Goal: Transaction & Acquisition: Obtain resource

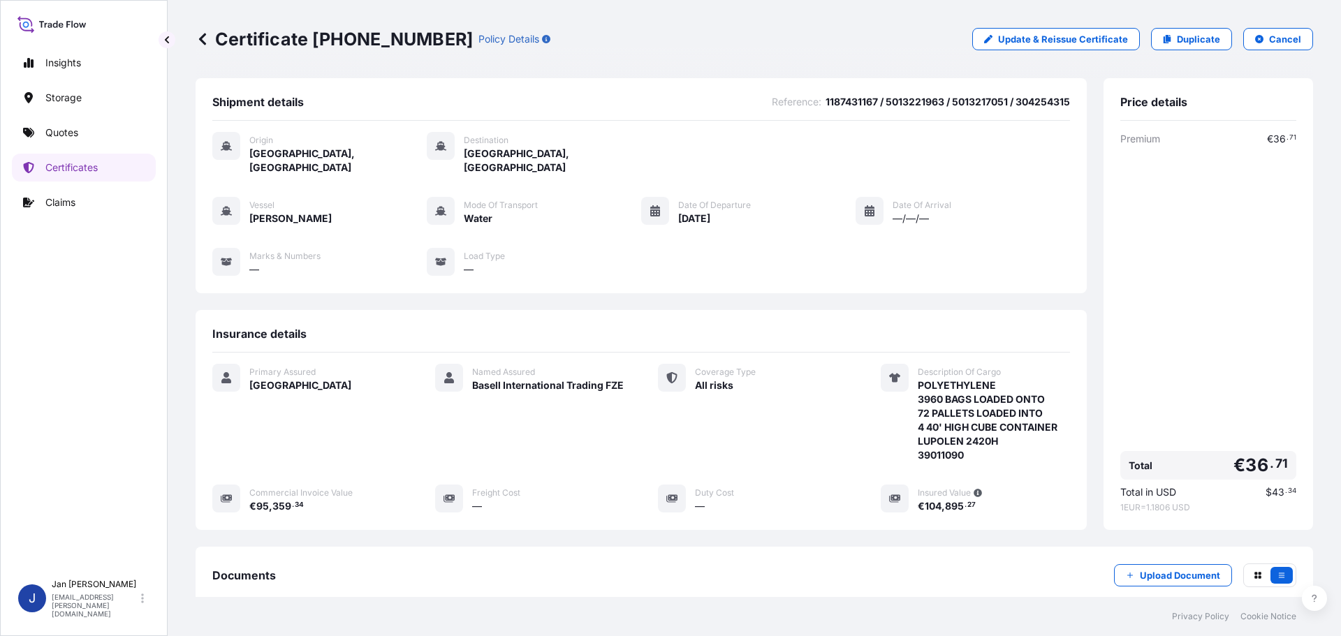
click at [1165, 36] on link "Duplicate" at bounding box center [1191, 39] width 81 height 22
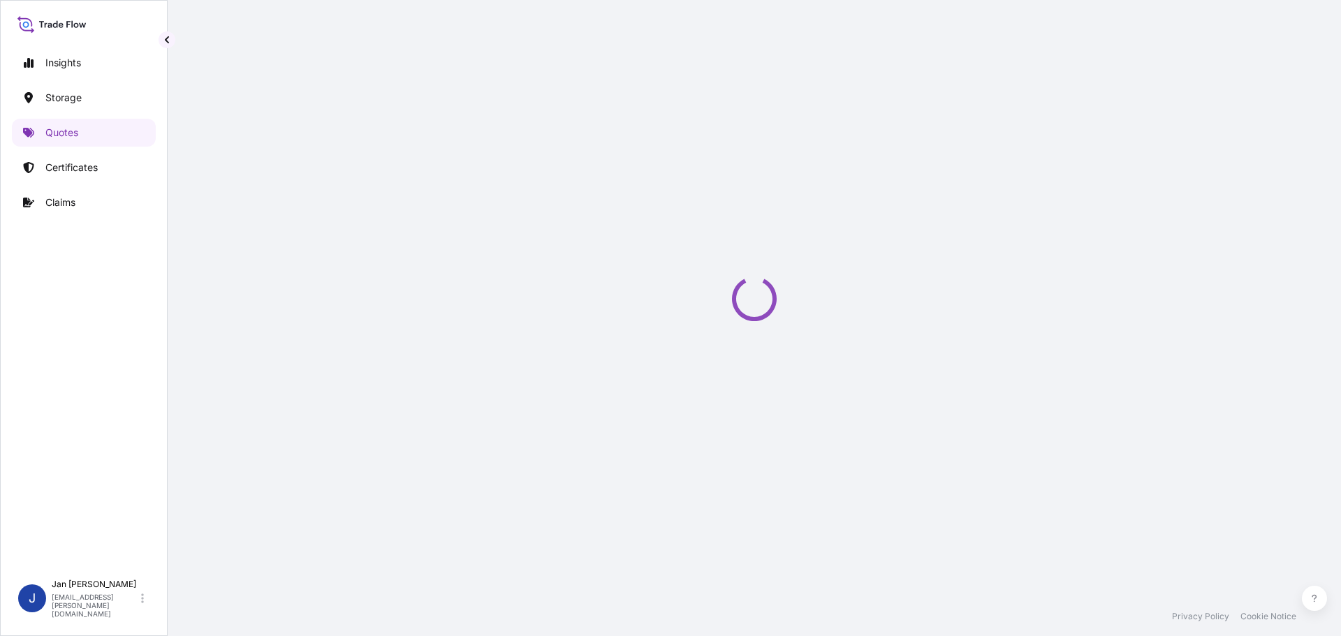
select select "Water"
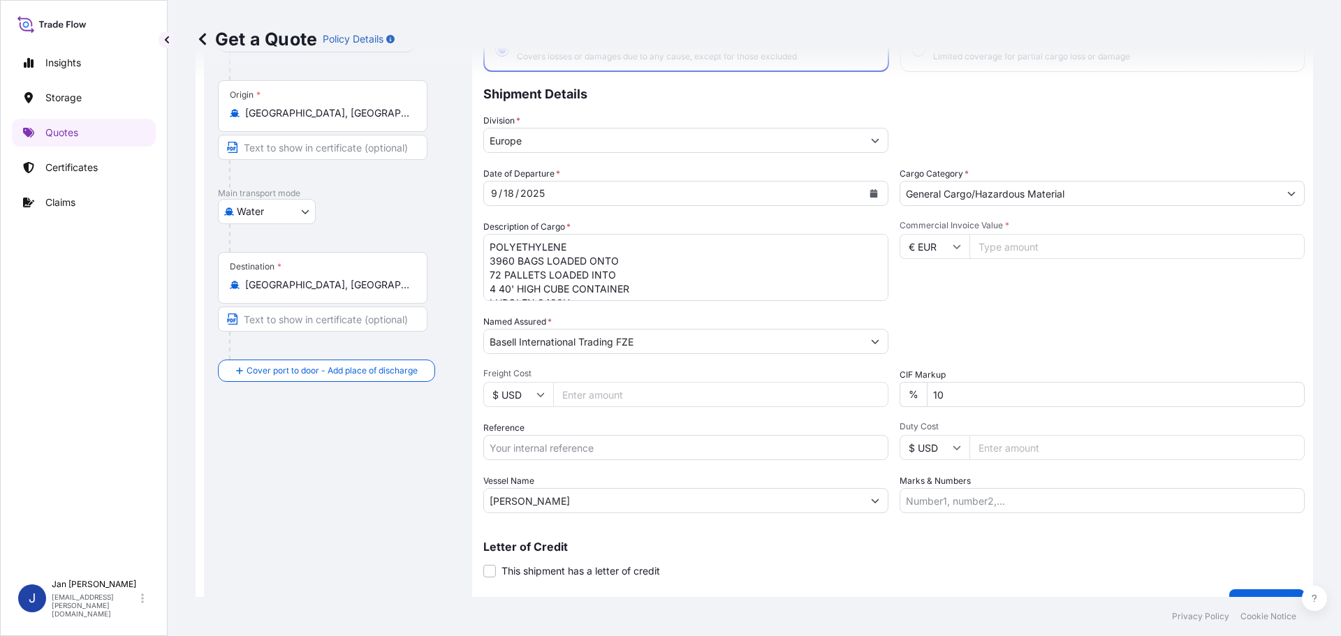
scroll to position [130, 0]
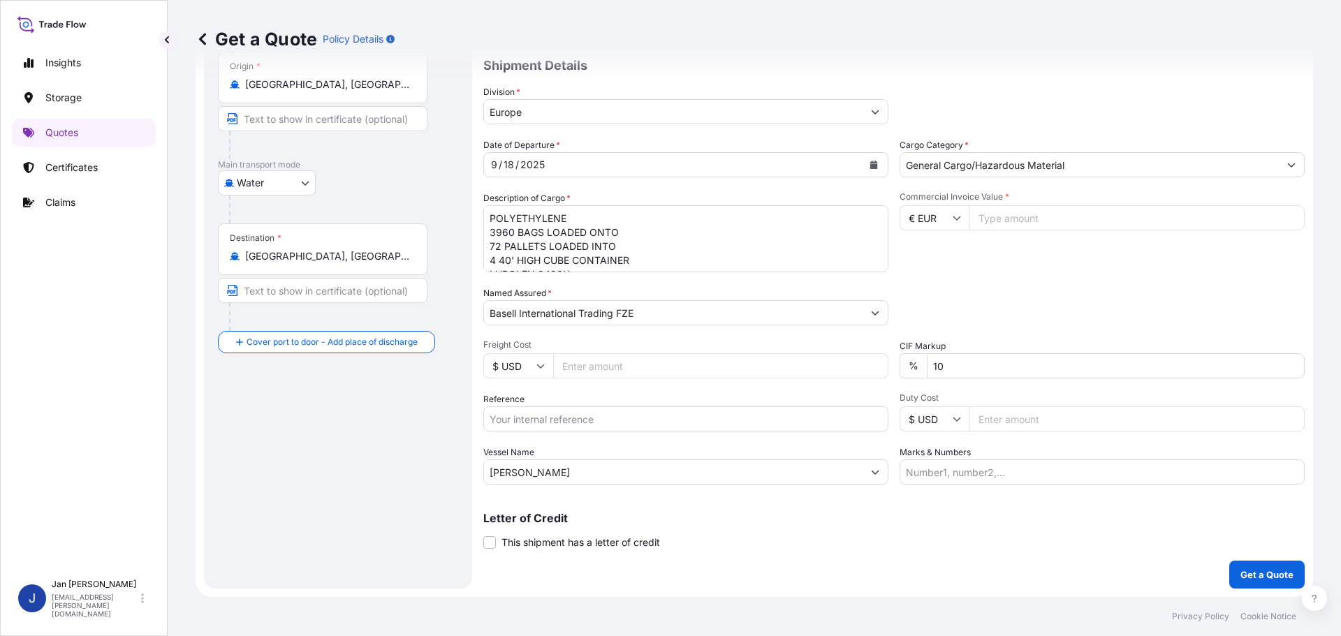
click at [537, 420] on input "Reference" at bounding box center [685, 418] width 405 height 25
paste input "1187433972"
type input "1187433972 //"
click at [926, 275] on div "Date of Departure * [DATE] Cargo Category * General Cargo/Hazardous Material De…" at bounding box center [893, 311] width 821 height 346
click at [680, 251] on textarea "POLYETHYLENE 3960 BAGS LOADED ONTO 72 PALLETS LOADED INTO 4 40' HIGH CUBE CONTA…" at bounding box center [685, 238] width 405 height 67
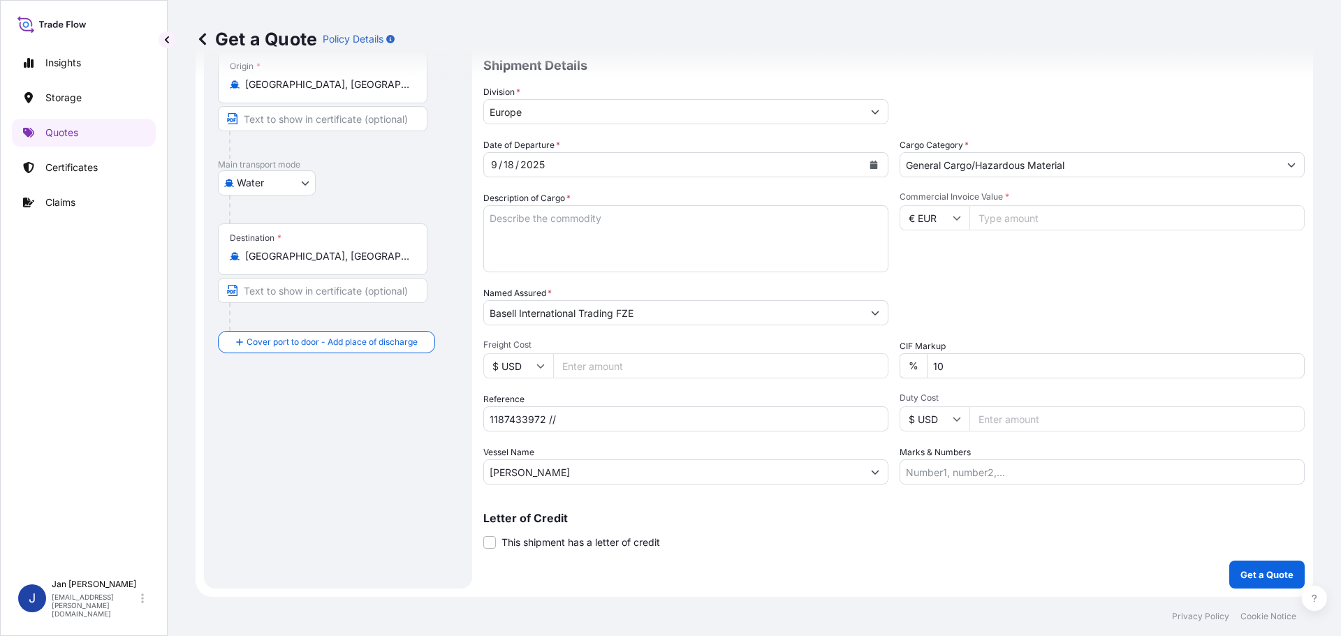
click at [1117, 204] on div "Commercial Invoice Value * € EUR" at bounding box center [1102, 231] width 405 height 81
paste input "143.04"
click at [1116, 212] on input "Commercial Invoice Value *" at bounding box center [1136, 217] width 335 height 25
click at [1113, 215] on input "143039" at bounding box center [1136, 217] width 335 height 25
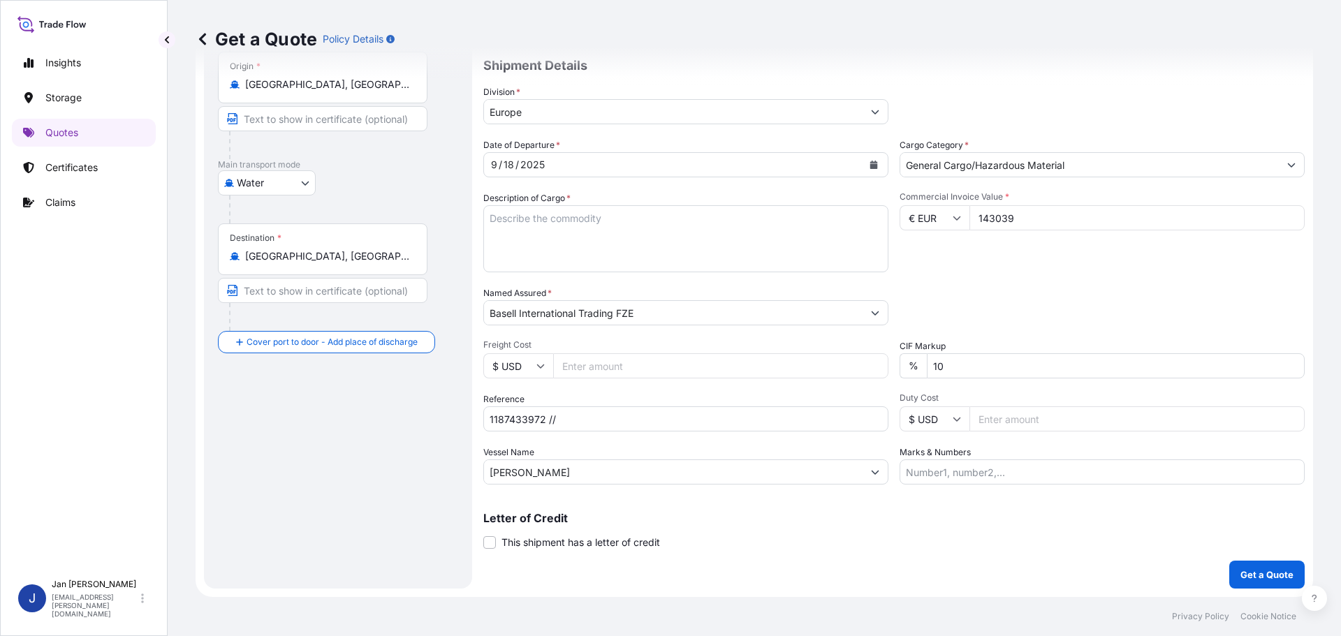
click at [1113, 215] on input "143039" at bounding box center [1136, 217] width 335 height 25
type input "143039"
click at [1108, 276] on div "Date of Departure * [DATE] Cargo Category * General Cargo/Hazardous Material De…" at bounding box center [893, 311] width 821 height 346
click at [671, 415] on input "1187433972 //" at bounding box center [685, 418] width 405 height 25
paste input "5013222258 / 5013217053 / 304270753"
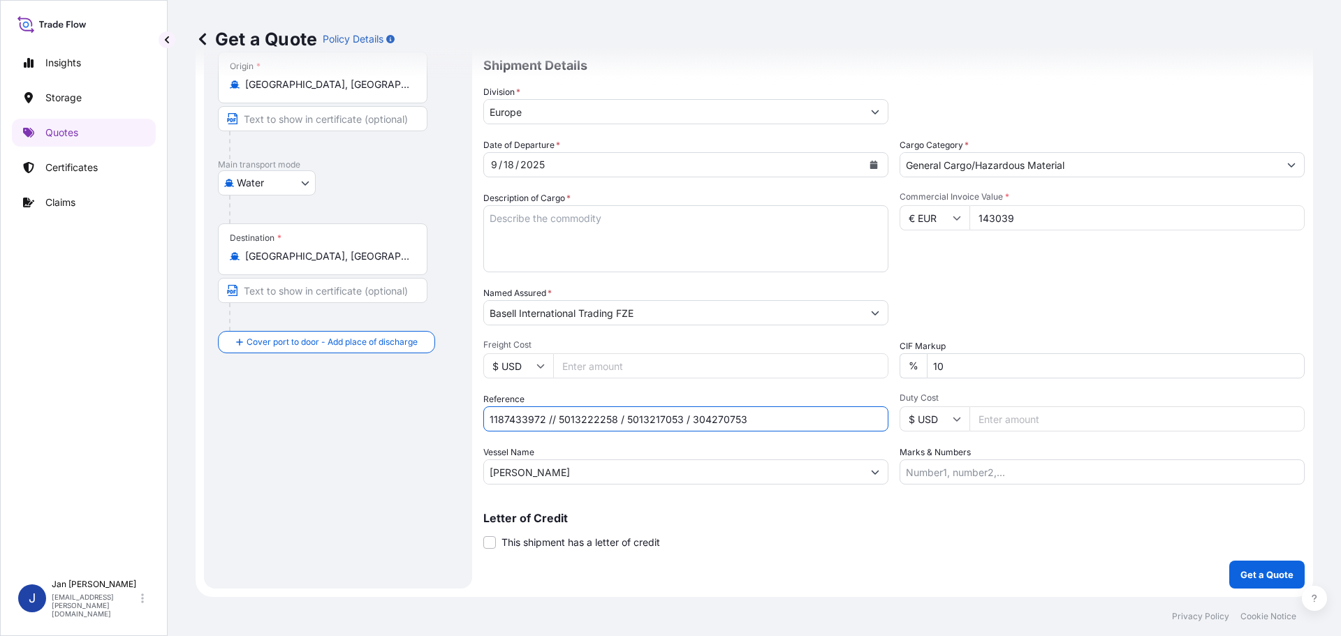
type input "1187433972 // 5013222258 / 5013217053 / 304270753"
click at [534, 241] on textarea "POLYETHYLENE 3960 BAGS LOADED ONTO 72 PALLETS LOADED INTO 4 40' HIGH CUBE CONTA…" at bounding box center [685, 238] width 405 height 67
paste textarea "POLYETHYLENE 5940 BAGS LOADED ONTO 108 PALLETS LOADED INTO 6 40' HIGH CUBE CONT…"
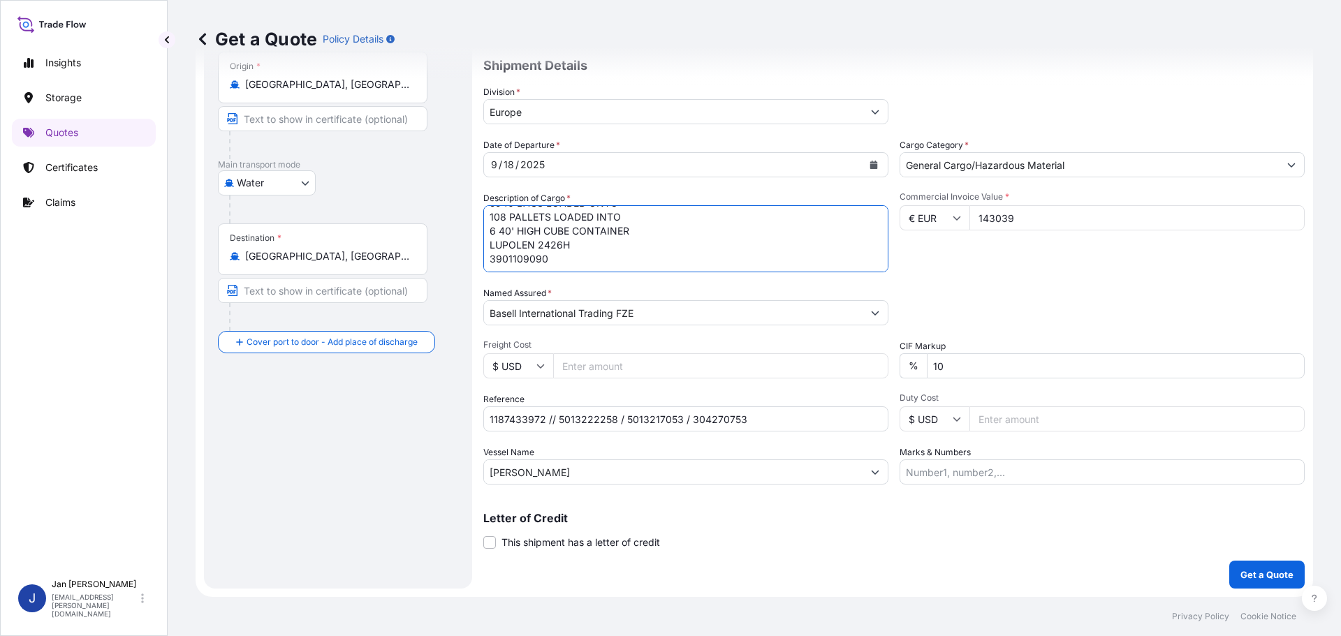
scroll to position [43, 0]
type textarea "POLYETHYLENE 5940 BAGS LOADED ONTO 108 PALLETS LOADED INTO 6 40' HIGH CUBE CONT…"
click at [920, 478] on input "Marks & Numbers" at bounding box center [1102, 472] width 405 height 25
paste input "BAREKS / [GEOGRAPHIC_DATA]"
type input "BAREKS / [GEOGRAPHIC_DATA]"
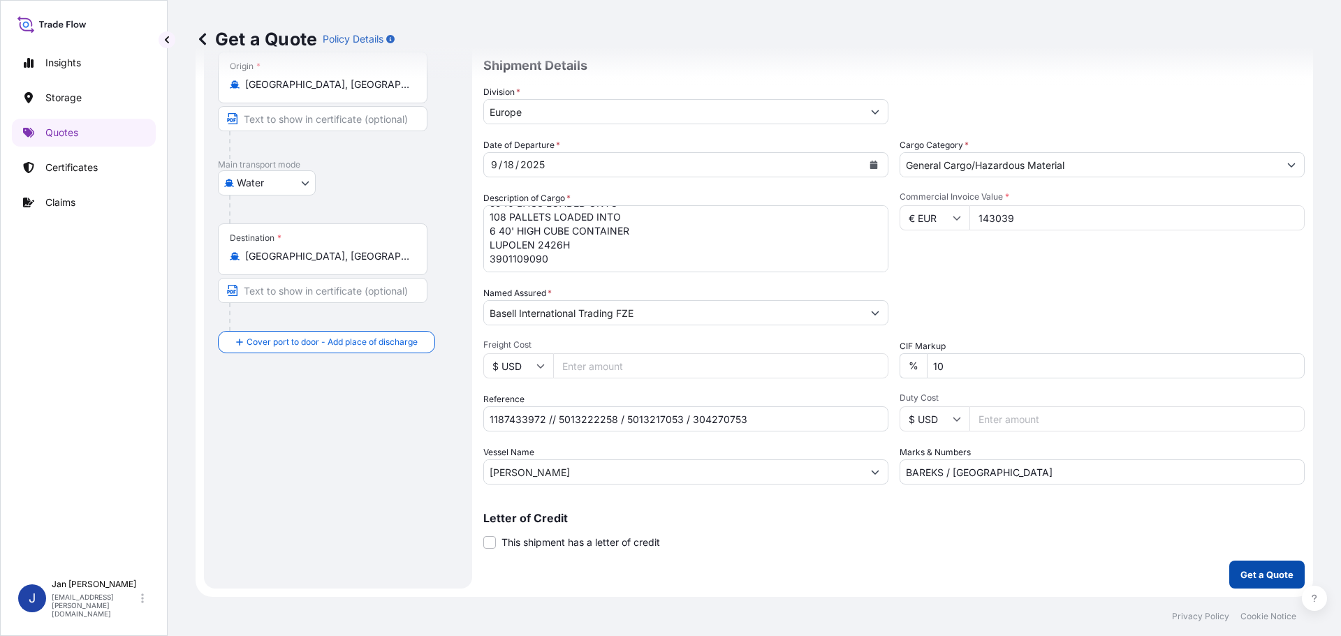
click at [1270, 566] on button "Get a Quote" at bounding box center [1266, 575] width 75 height 28
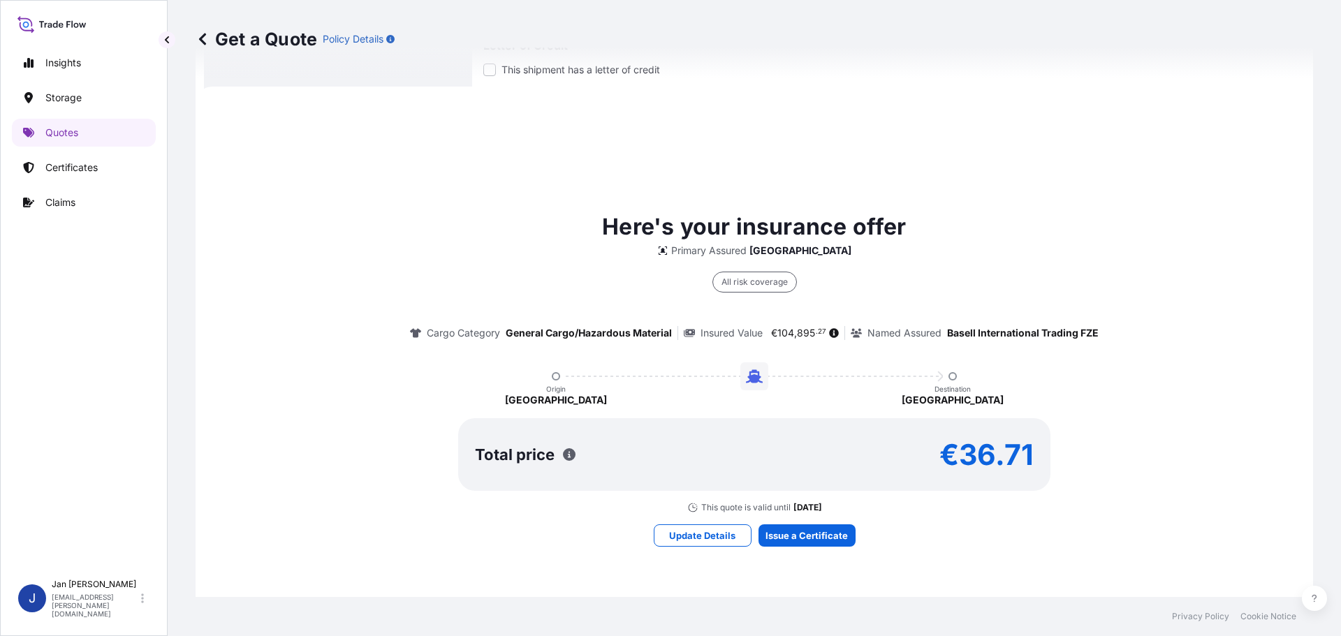
scroll to position [619, 0]
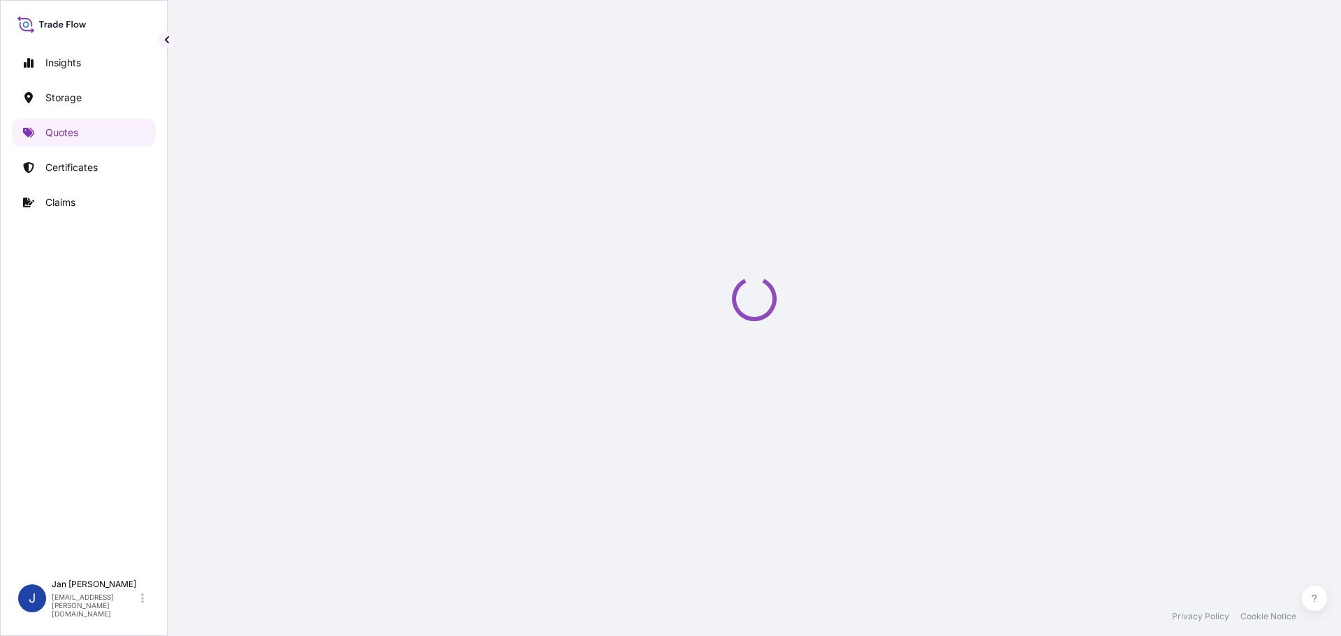
select select "Water"
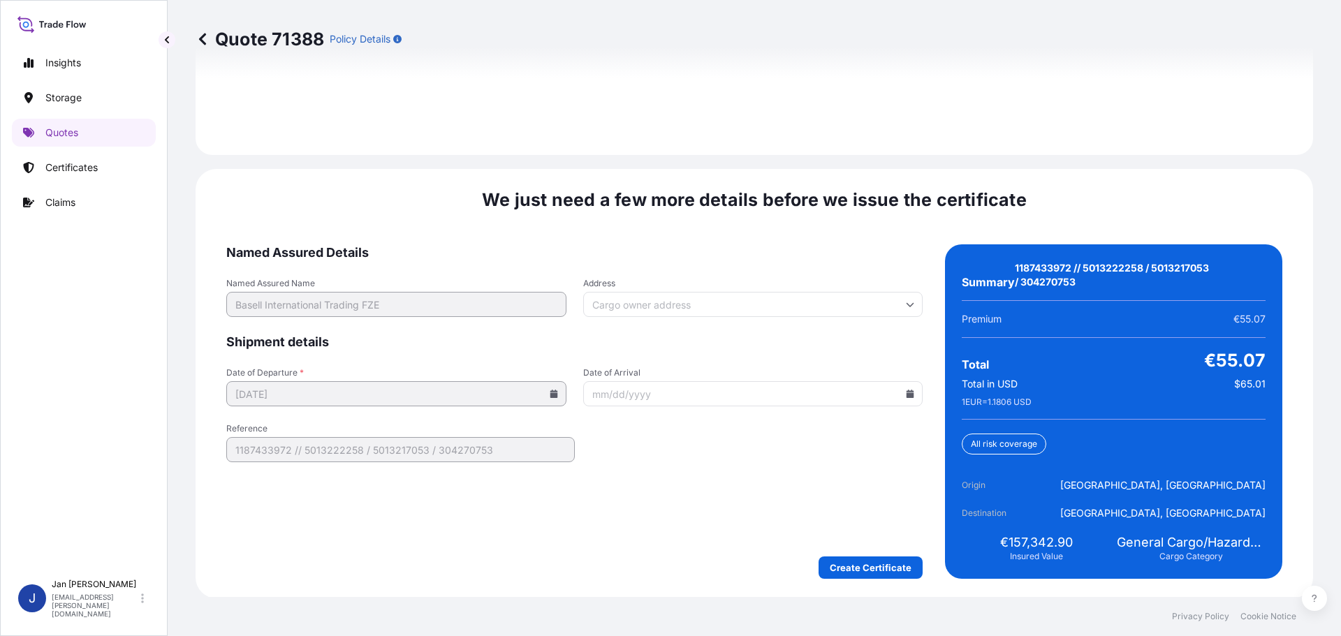
scroll to position [2055, 0]
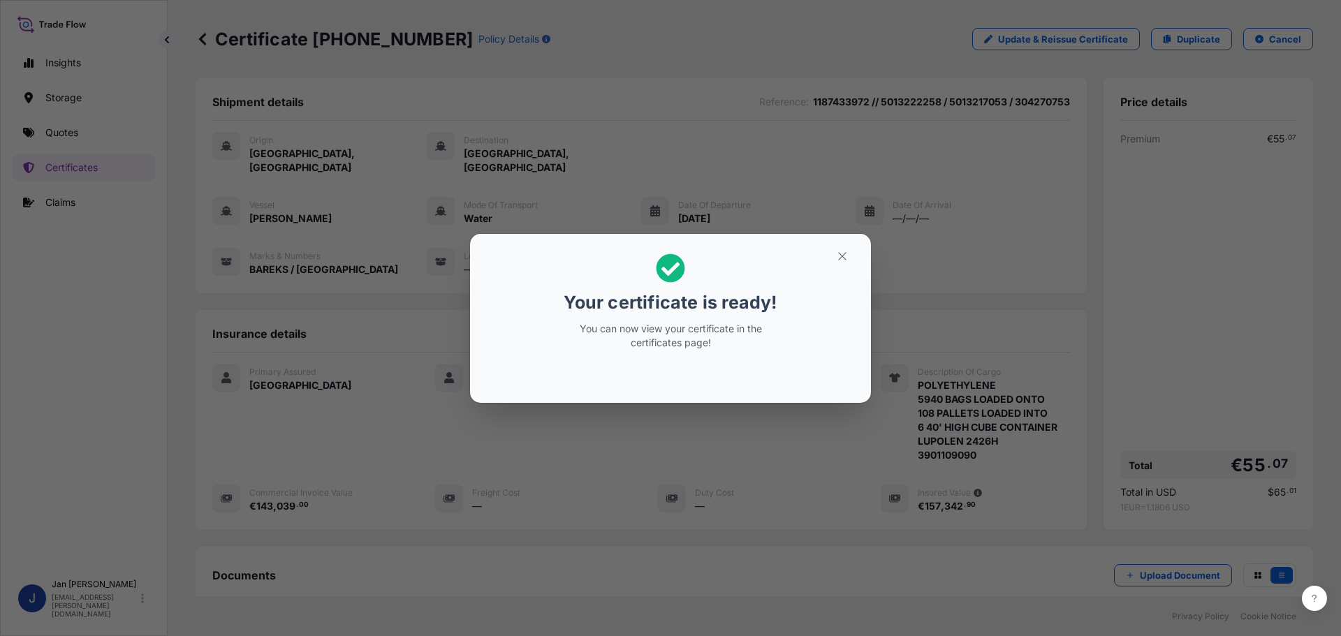
click at [837, 253] on icon "button" at bounding box center [842, 256] width 13 height 13
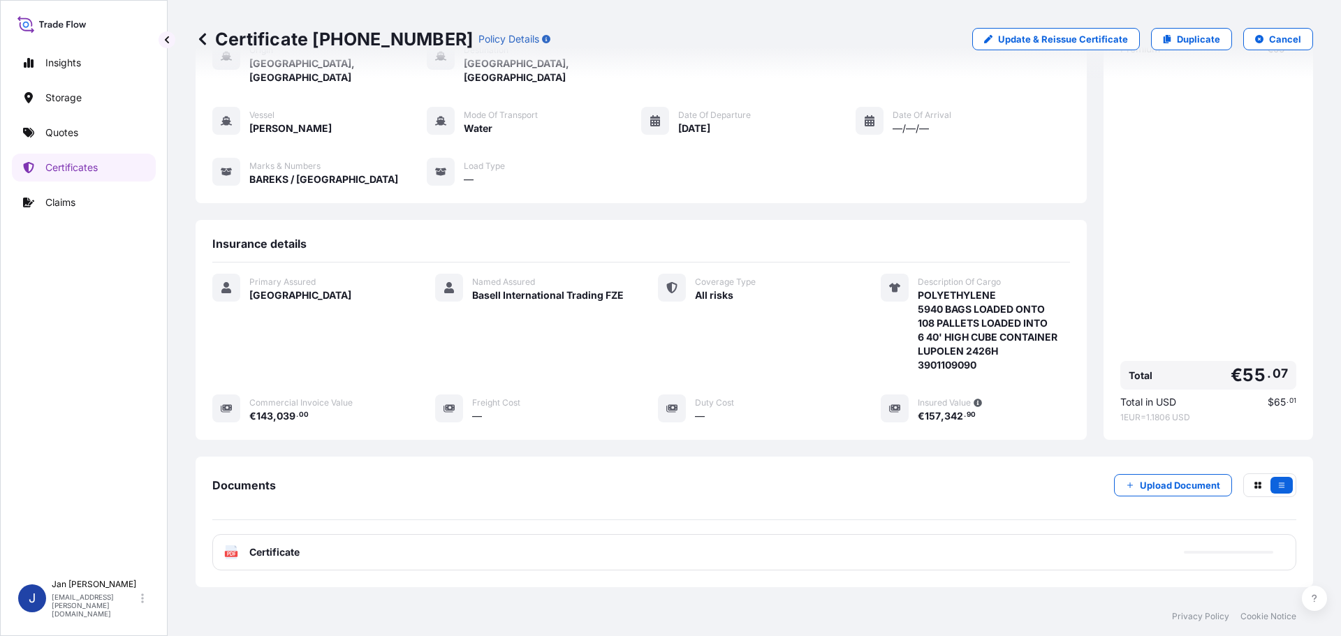
scroll to position [154, 0]
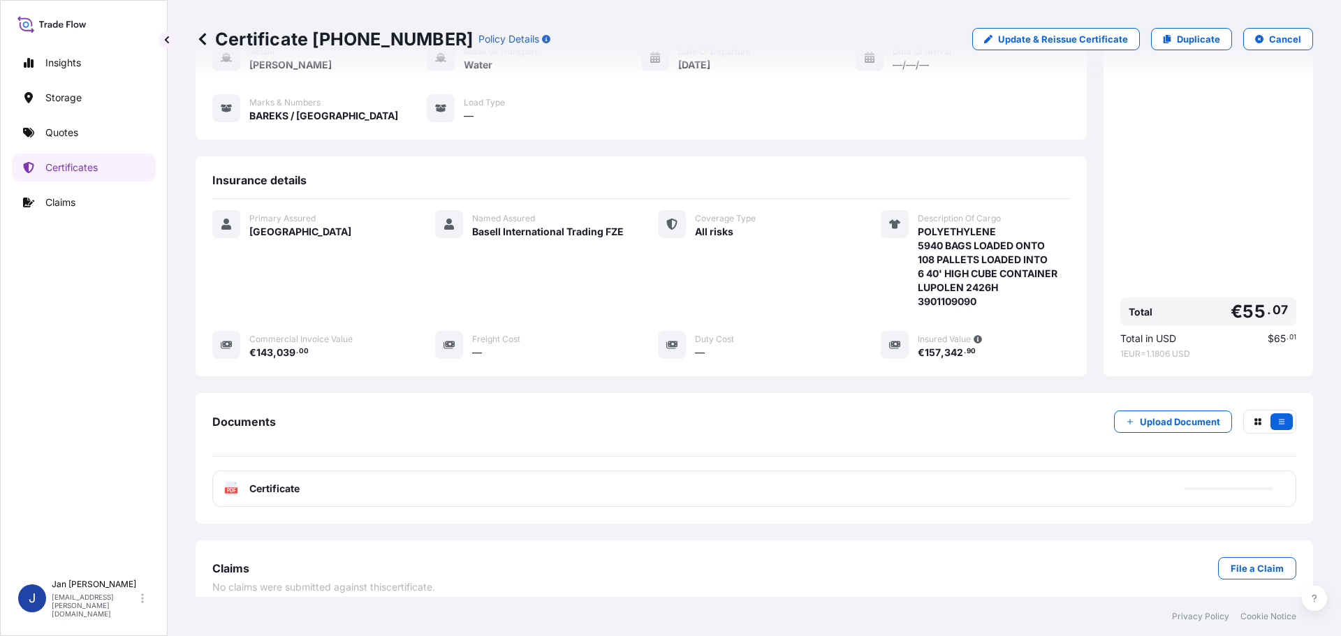
click at [276, 482] on span "Certificate" at bounding box center [274, 489] width 50 height 14
click at [298, 482] on span "Certificate" at bounding box center [274, 489] width 50 height 14
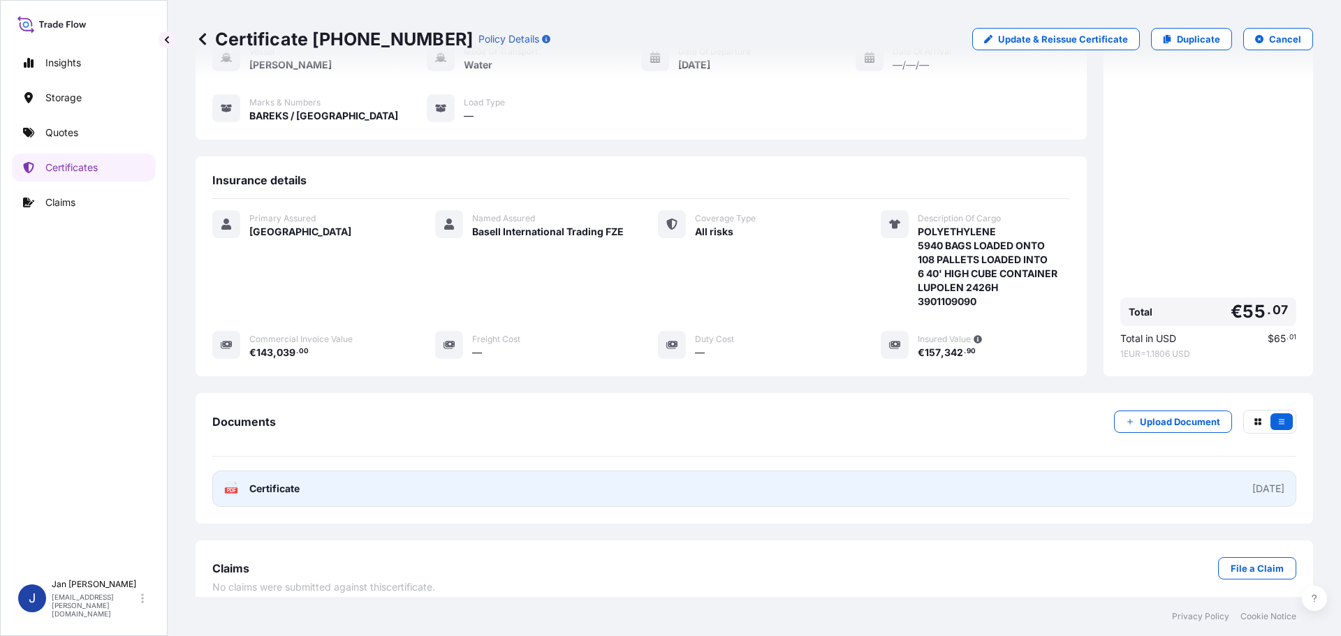
click at [282, 471] on link "PDF Certificate [DATE]" at bounding box center [754, 489] width 1084 height 36
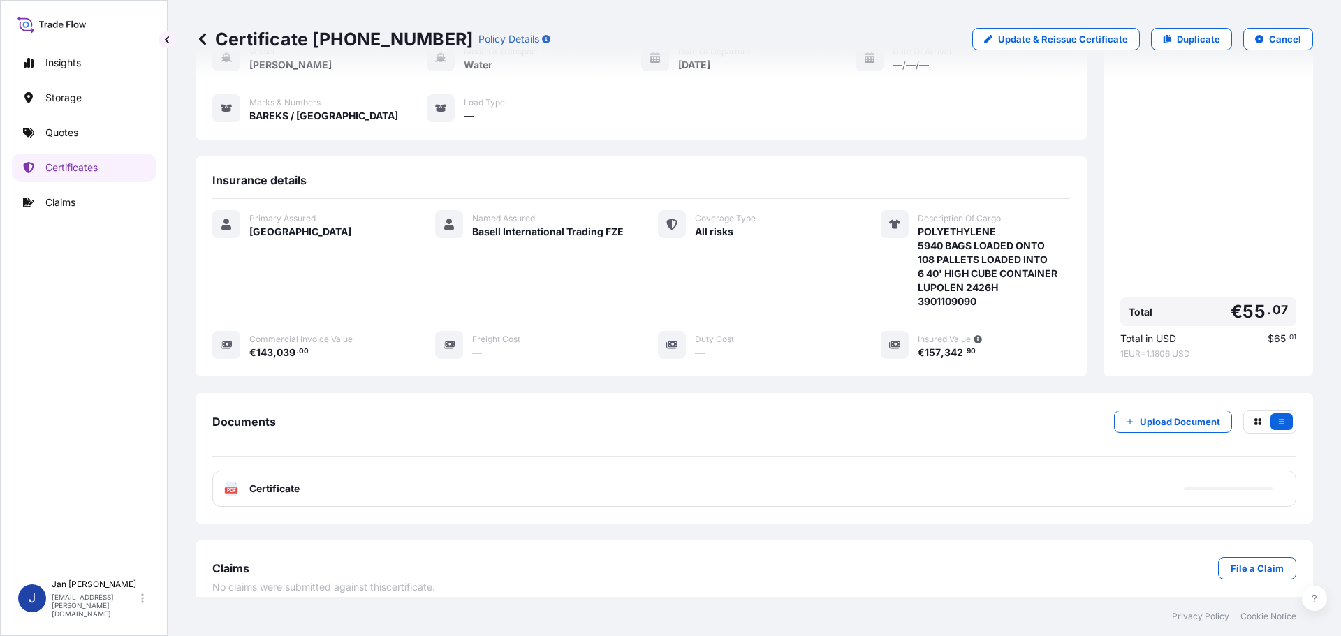
click at [1199, 36] on p "Duplicate" at bounding box center [1198, 39] width 43 height 14
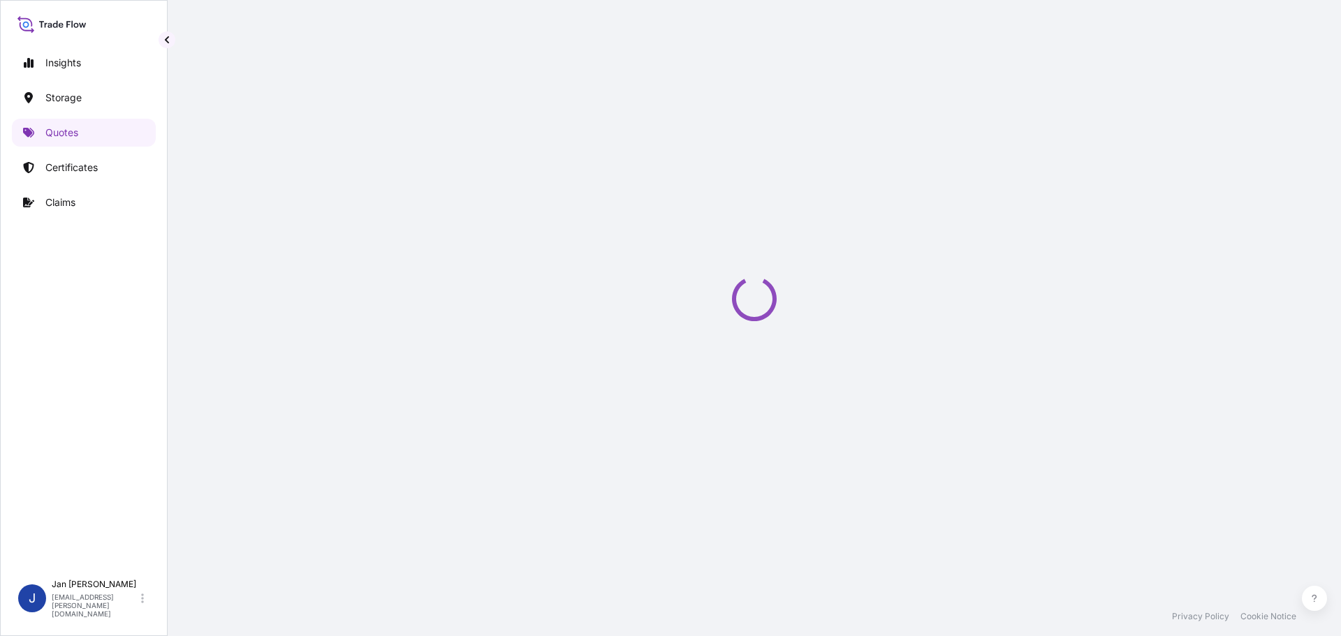
select select "Water"
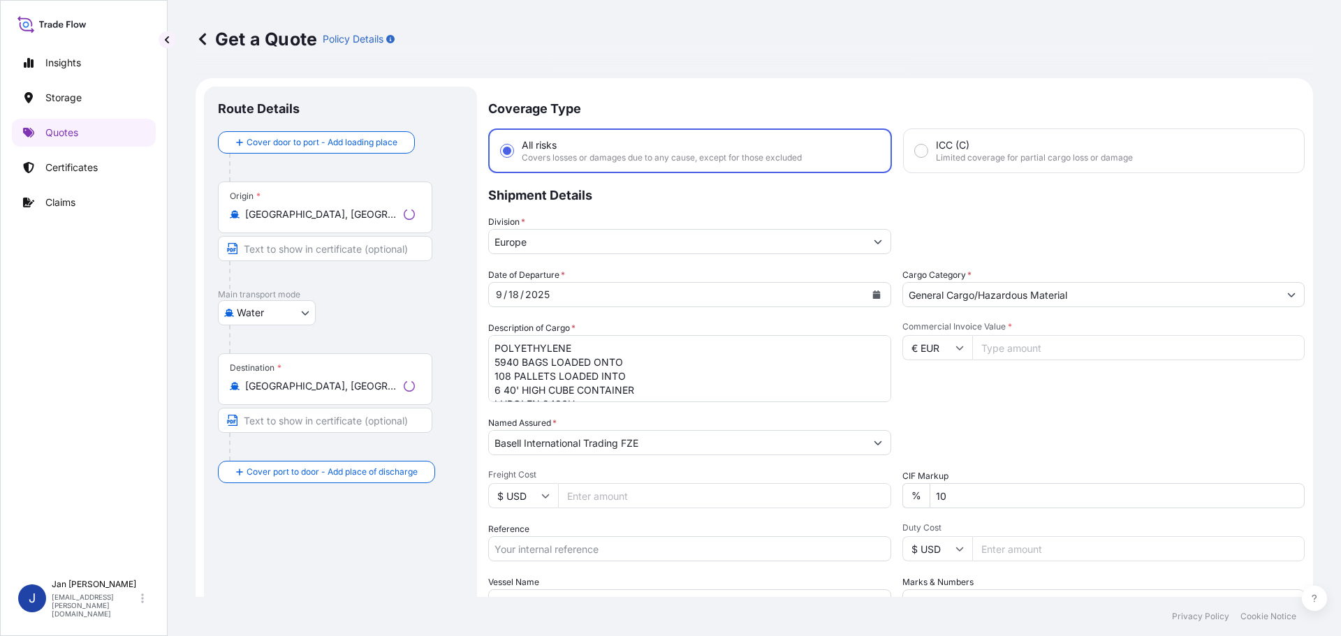
scroll to position [22, 0]
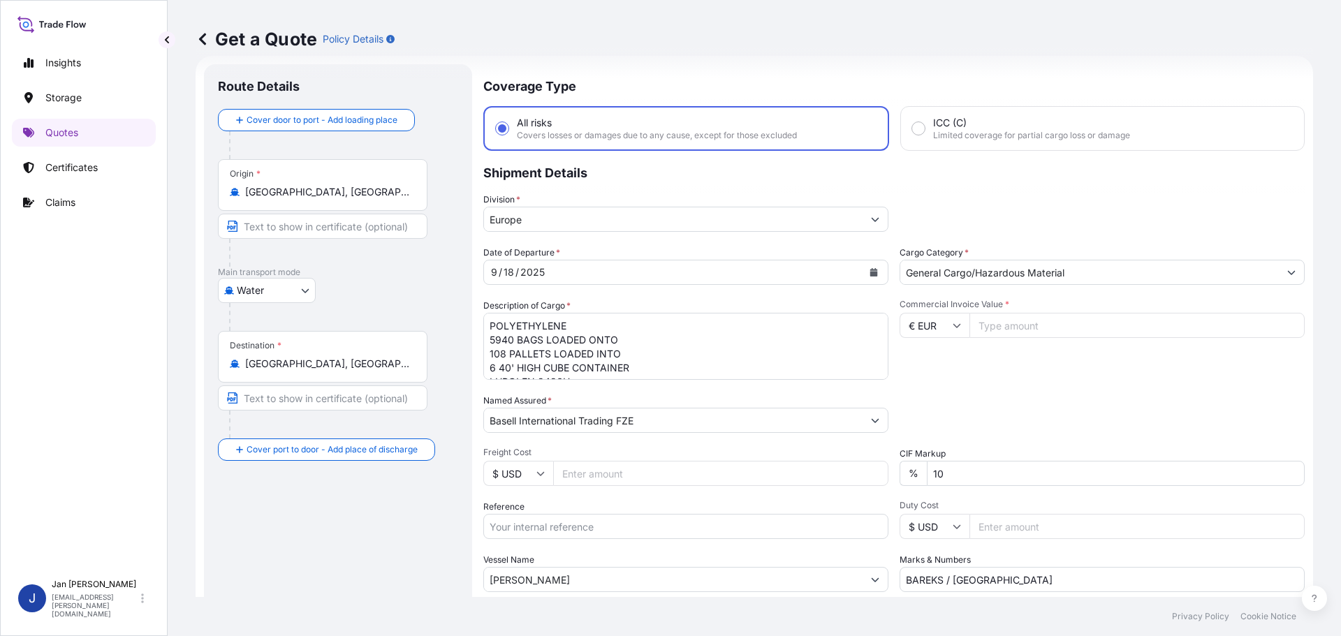
click at [599, 524] on input "Reference" at bounding box center [685, 526] width 405 height 25
paste input "1187441749"
type input "1187441749 /"
click at [374, 192] on input "[GEOGRAPHIC_DATA], [GEOGRAPHIC_DATA]" at bounding box center [327, 192] width 165 height 14
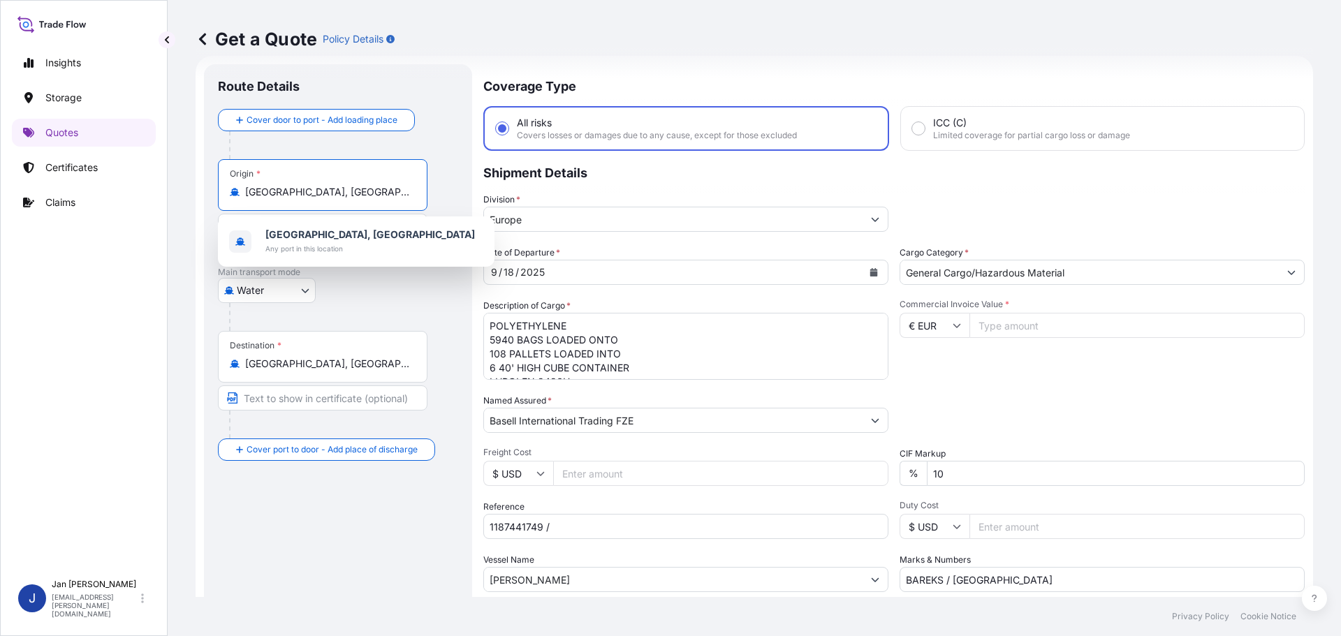
click at [374, 192] on input "[GEOGRAPHIC_DATA], [GEOGRAPHIC_DATA]" at bounding box center [327, 192] width 165 height 14
paste input "FOS SUR MER"
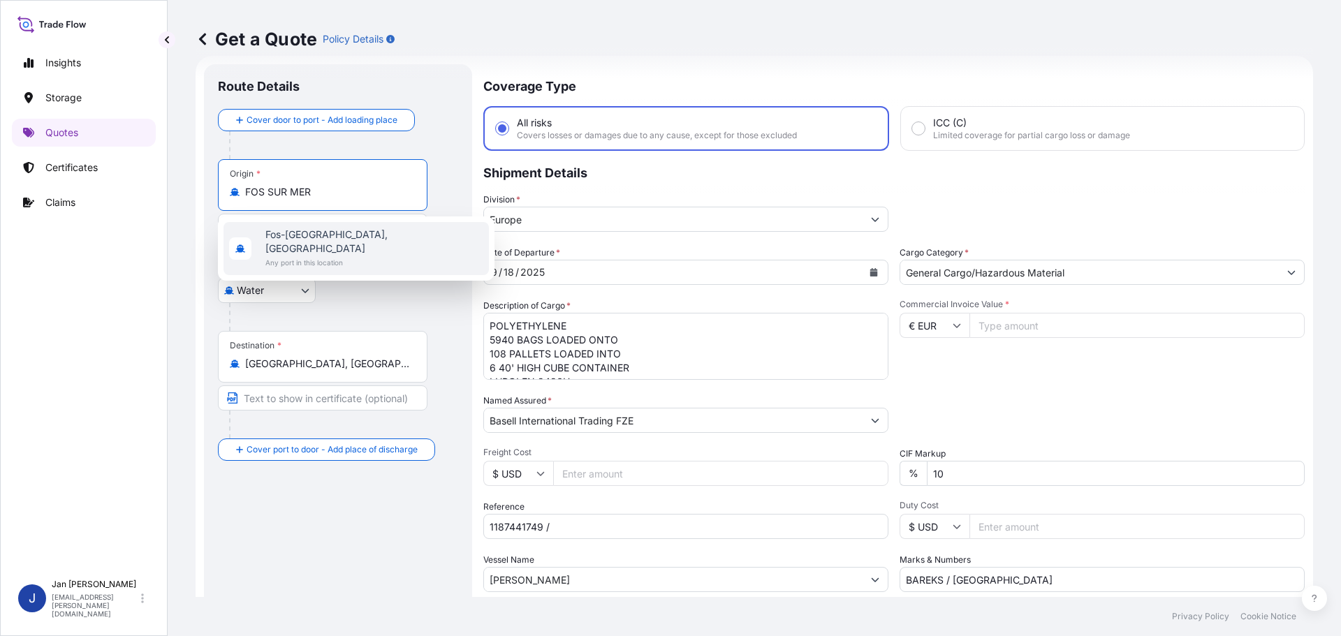
click at [335, 227] on div "[GEOGRAPHIC_DATA], [GEOGRAPHIC_DATA] Any port in this location" at bounding box center [355, 248] width 265 height 53
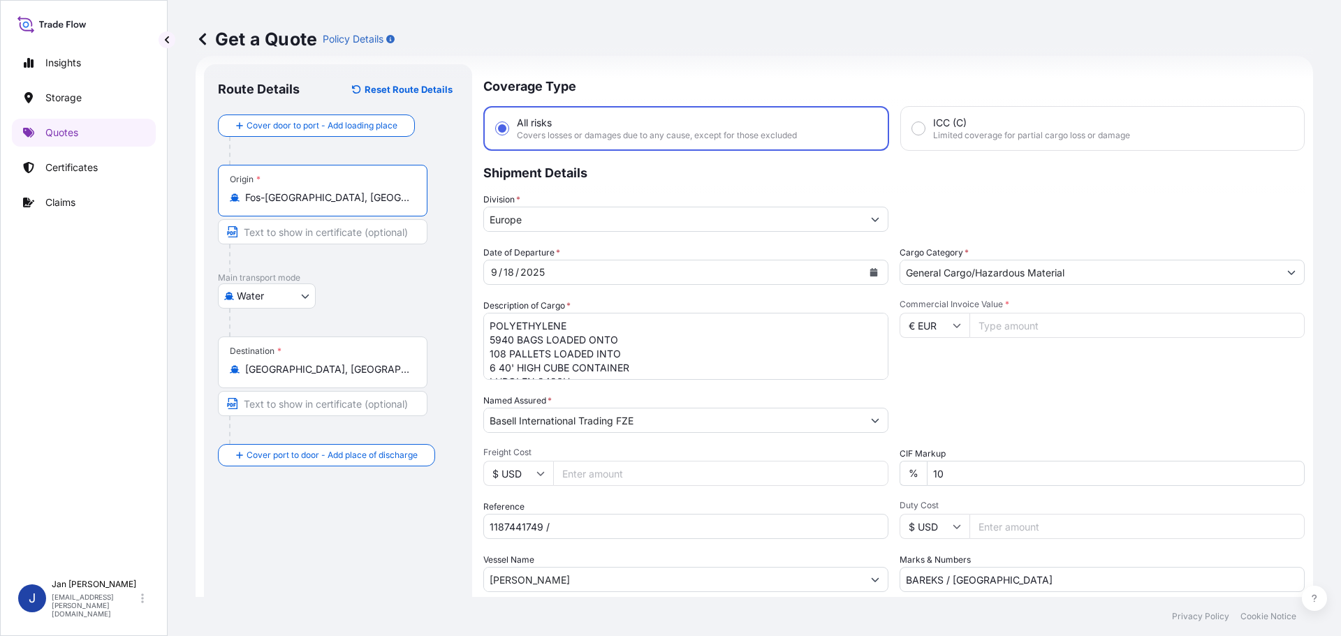
type input "Fos-[GEOGRAPHIC_DATA], [GEOGRAPHIC_DATA]"
click at [367, 370] on input "[GEOGRAPHIC_DATA], [GEOGRAPHIC_DATA]" at bounding box center [327, 369] width 165 height 14
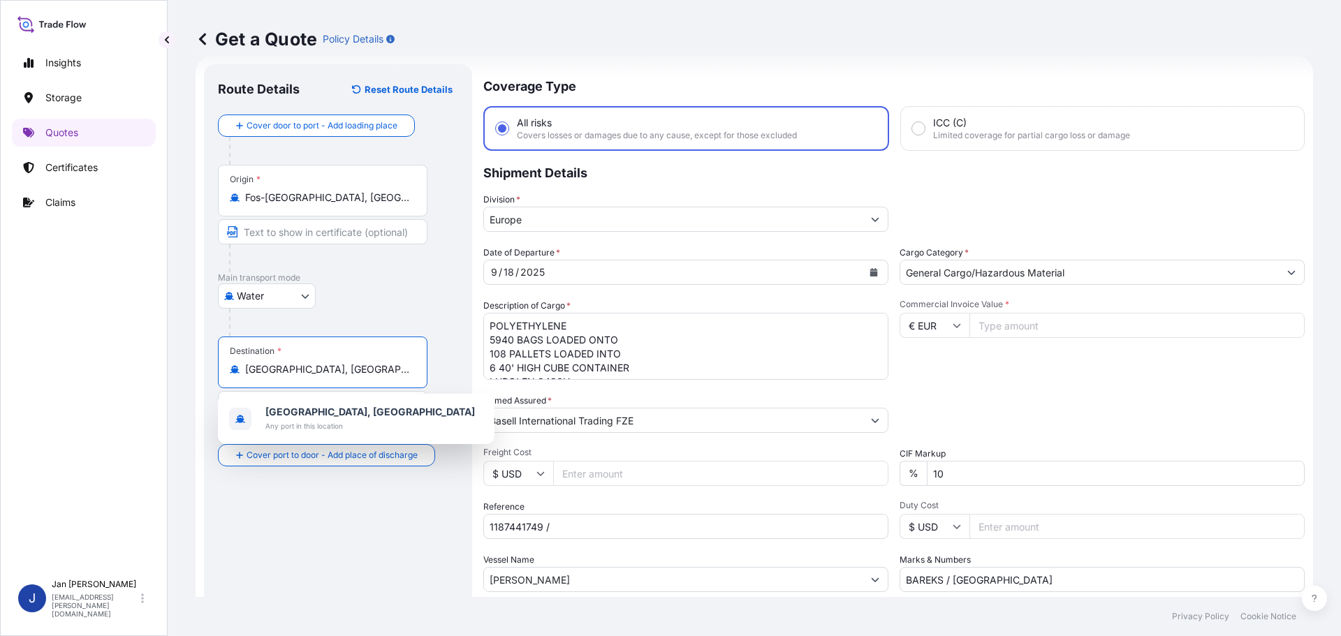
click at [367, 370] on input "[GEOGRAPHIC_DATA], [GEOGRAPHIC_DATA]" at bounding box center [327, 369] width 165 height 14
click at [367, 369] on input "[GEOGRAPHIC_DATA], [GEOGRAPHIC_DATA]" at bounding box center [327, 369] width 165 height 14
paste input "AMBARLI"
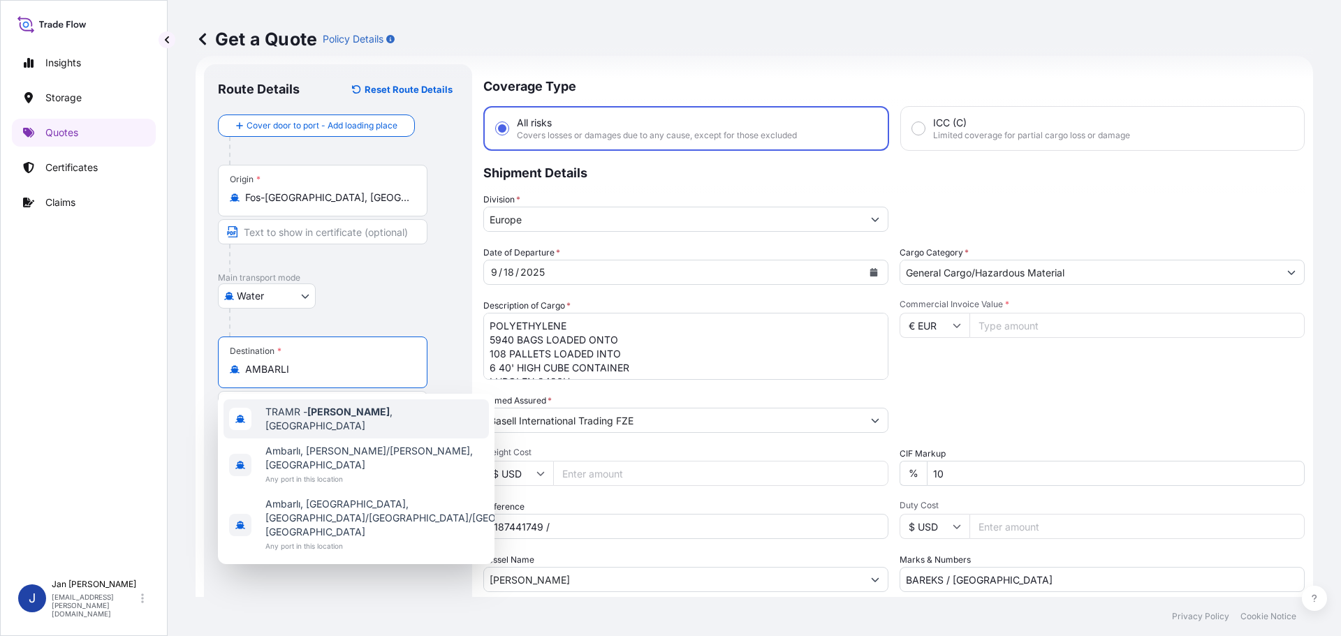
click at [367, 404] on div "TRAMR - [GEOGRAPHIC_DATA] , [GEOGRAPHIC_DATA]" at bounding box center [355, 418] width 265 height 39
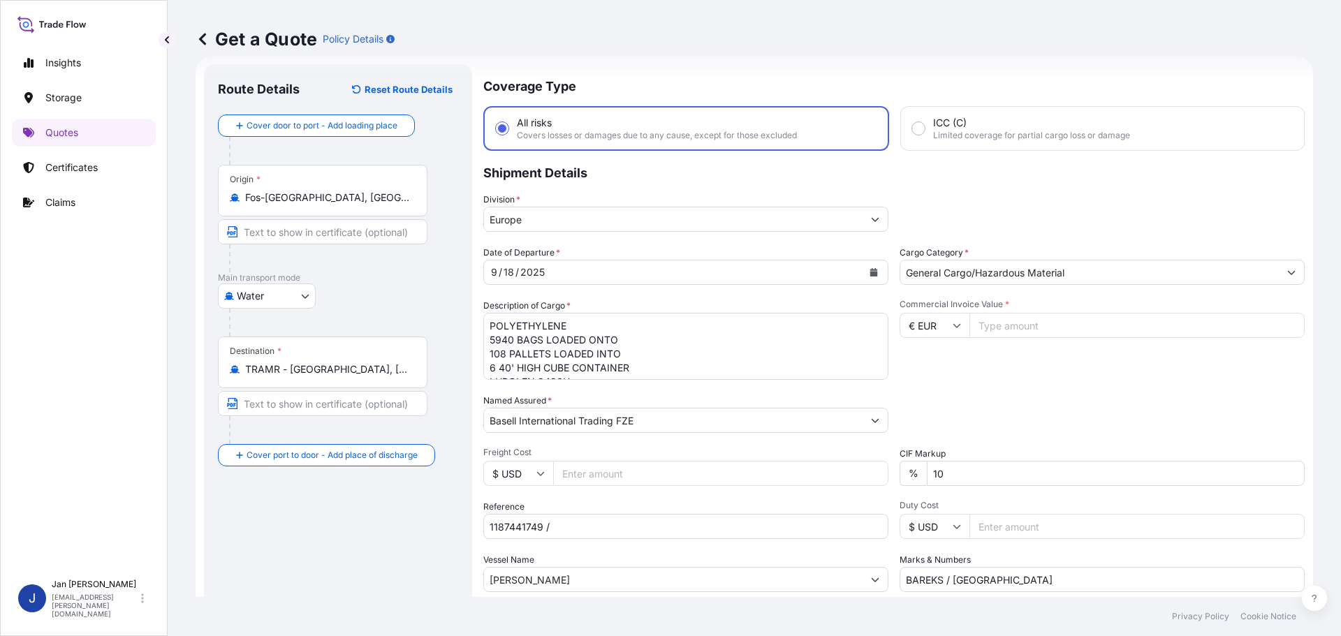
click at [384, 274] on p "Main transport mode" at bounding box center [338, 277] width 240 height 11
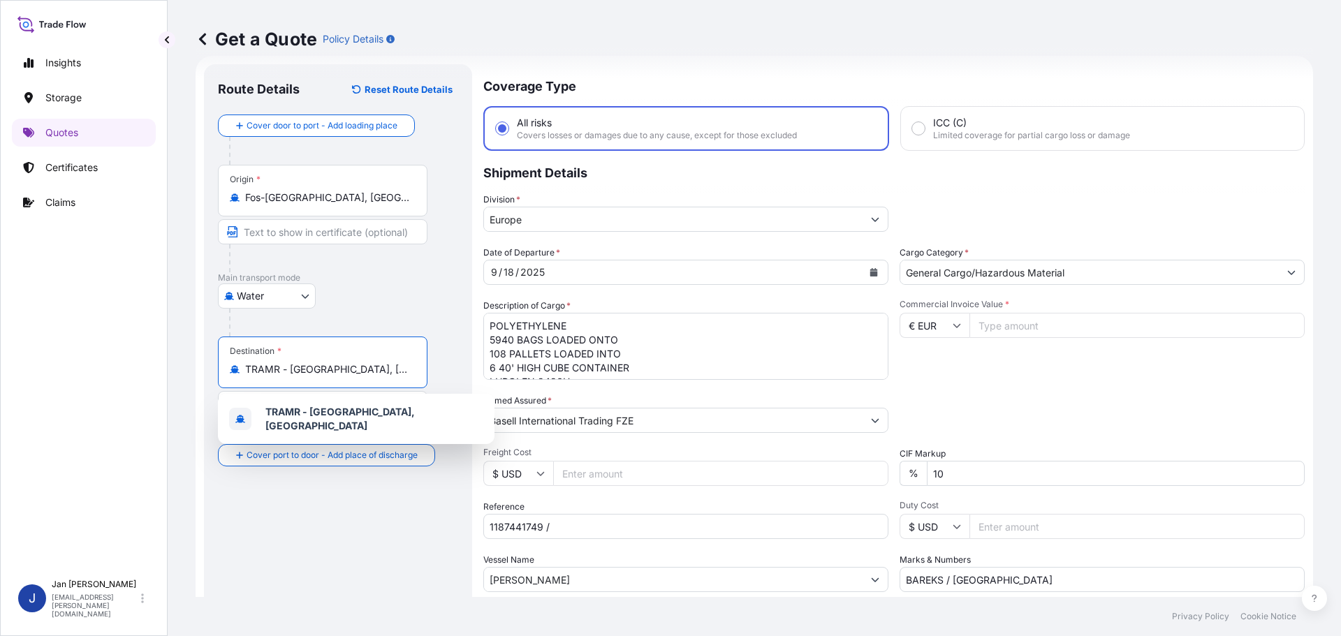
click at [403, 365] on input "TRAMR - [GEOGRAPHIC_DATA], [GEOGRAPHIC_DATA]" at bounding box center [327, 369] width 165 height 14
click at [403, 364] on input "TRAMR - [GEOGRAPHIC_DATA], [GEOGRAPHIC_DATA]" at bounding box center [327, 369] width 165 height 14
paste input "AMBARLI"
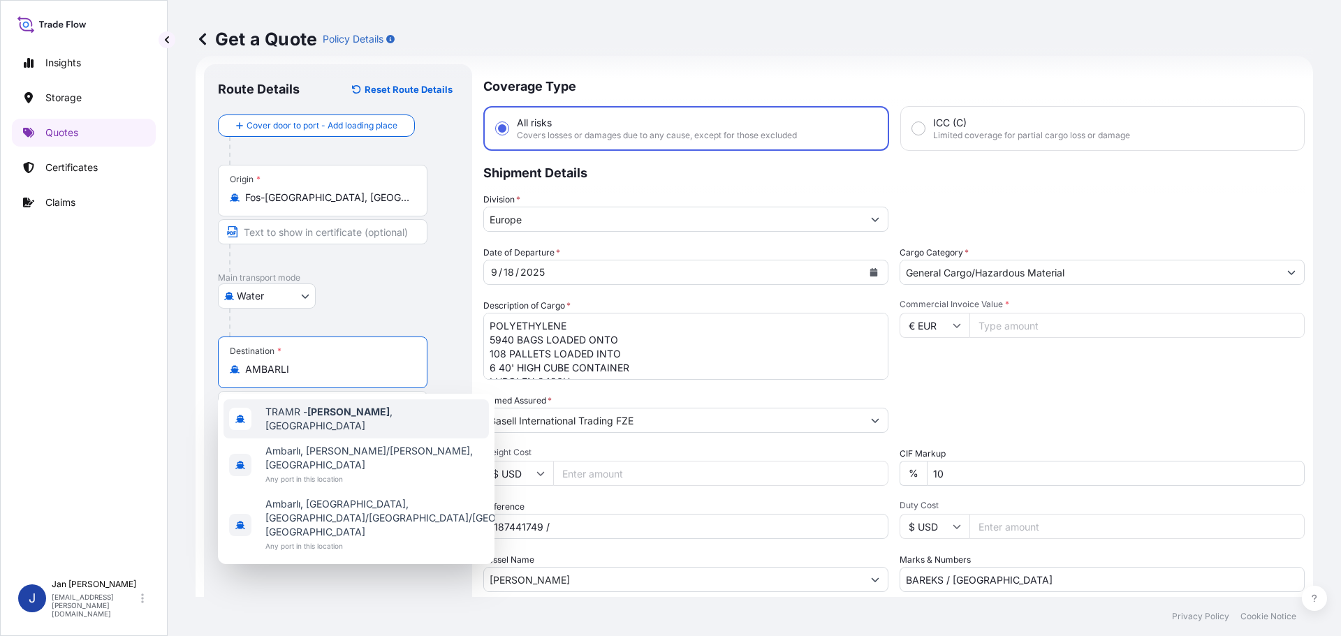
click at [316, 399] on div "TRAMR - [GEOGRAPHIC_DATA] , [GEOGRAPHIC_DATA] Ambarlı, [GEOGRAPHIC_DATA]/[GEOGR…" at bounding box center [356, 479] width 277 height 170
click at [358, 415] on span "TRAMR - [GEOGRAPHIC_DATA] , [GEOGRAPHIC_DATA]" at bounding box center [374, 419] width 218 height 28
type input "TRAMR - [GEOGRAPHIC_DATA], [GEOGRAPHIC_DATA]"
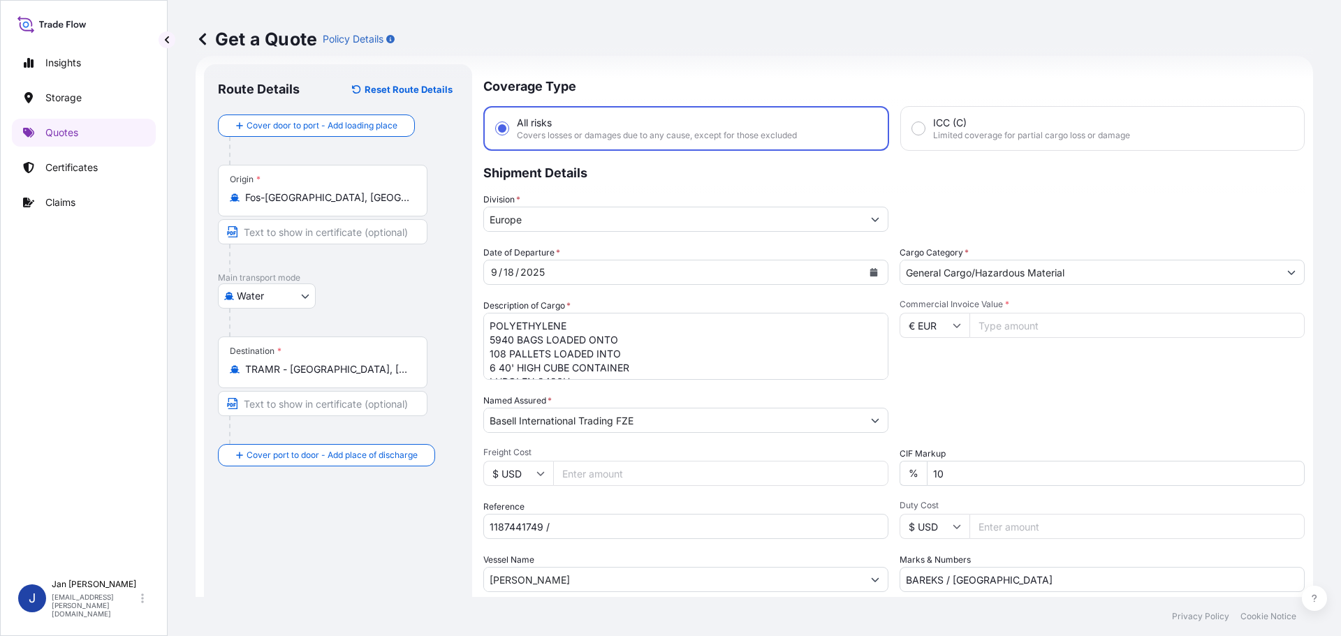
click at [376, 322] on div at bounding box center [343, 323] width 229 height 28
click at [870, 275] on icon "Calendar" at bounding box center [874, 272] width 8 height 8
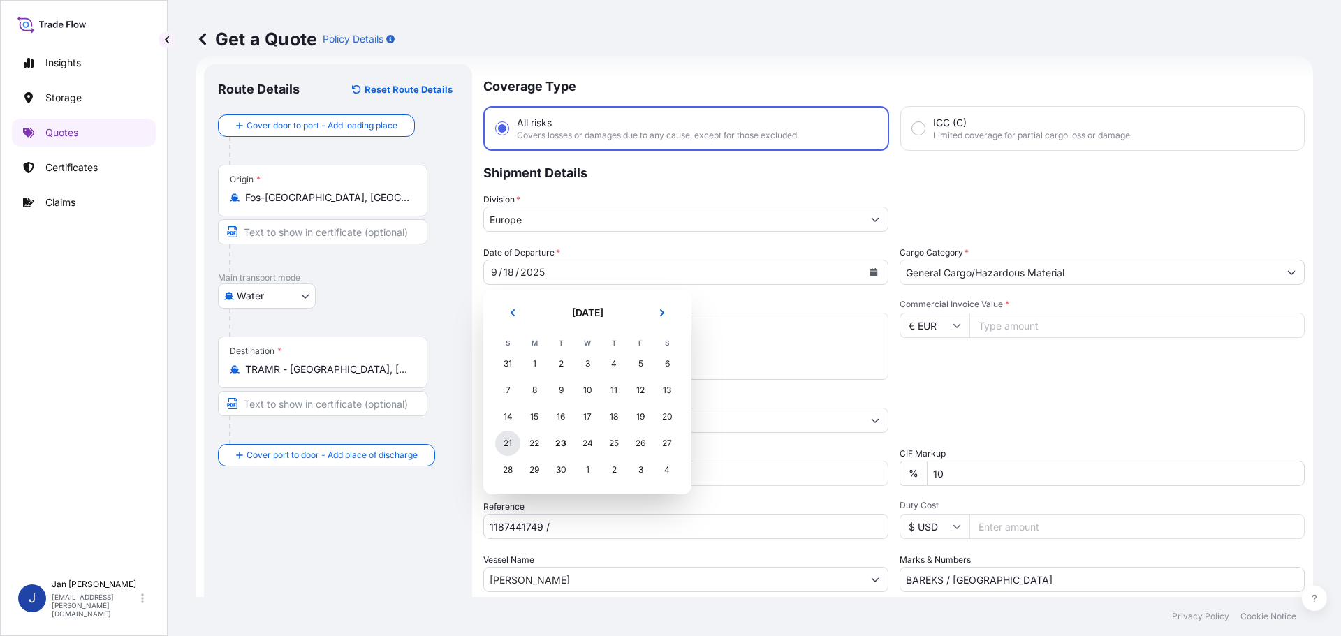
click at [500, 447] on div "21" at bounding box center [507, 443] width 25 height 25
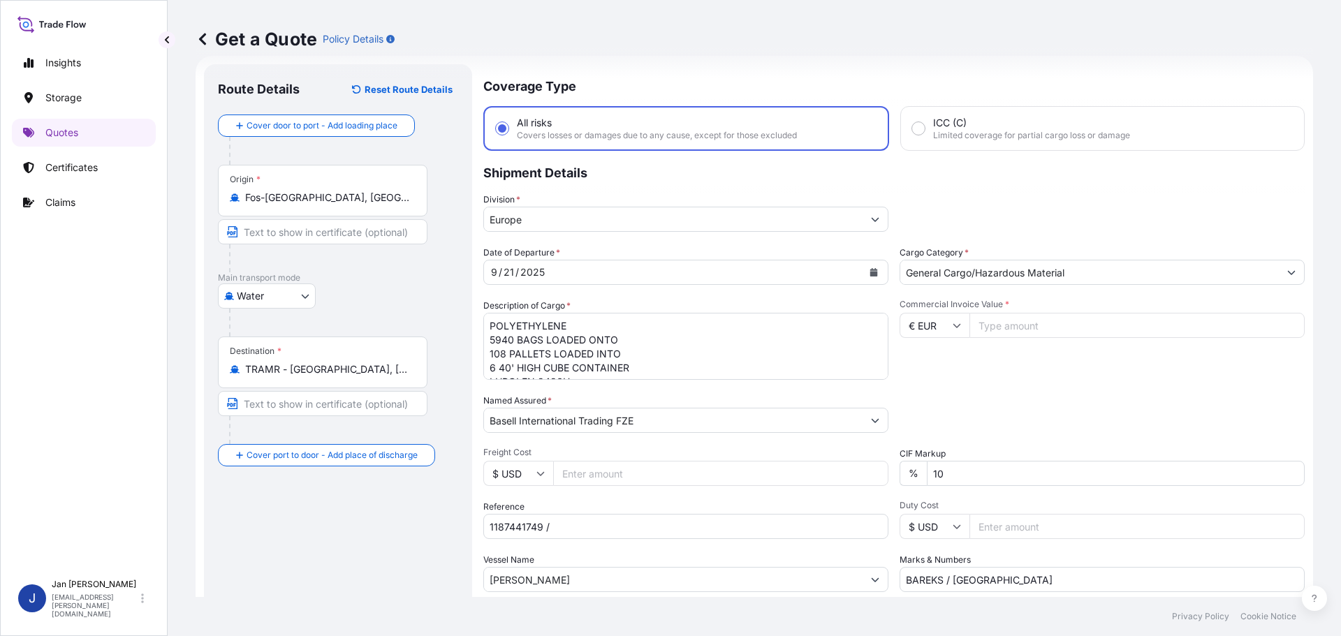
click at [1094, 196] on div "Division * [GEOGRAPHIC_DATA]" at bounding box center [893, 212] width 821 height 39
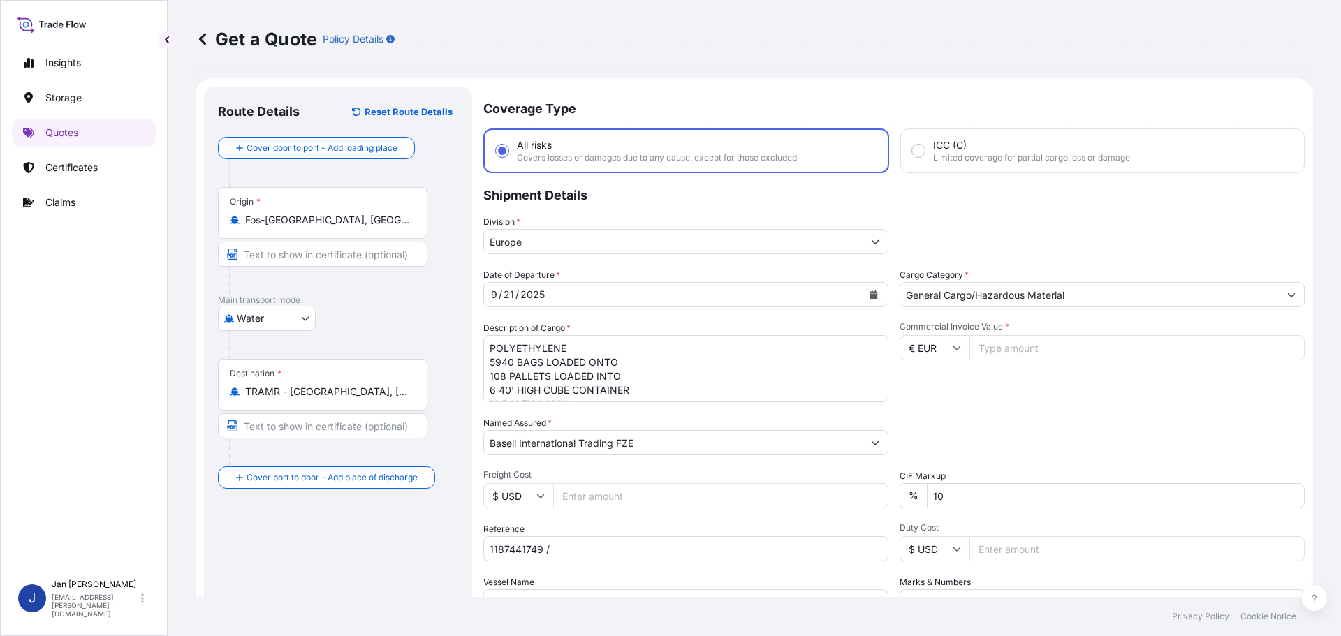
click at [705, 330] on div "Description of Cargo * POLYETHYLENE 5940 BAGS LOADED ONTO 108 PALLETS LOADED IN…" at bounding box center [685, 361] width 405 height 81
click at [707, 349] on textarea "POLYETHYLENE 5940 BAGS LOADED ONTO 108 PALLETS LOADED INTO 6 40' HIGH CUBE CONT…" at bounding box center [685, 368] width 405 height 67
click at [1052, 247] on div "Division * [GEOGRAPHIC_DATA]" at bounding box center [893, 234] width 821 height 39
click at [1068, 335] on div "Commercial Invoice Value * € EUR" at bounding box center [1102, 361] width 405 height 81
click at [1068, 352] on input "Commercial Invoice Value *" at bounding box center [1136, 347] width 335 height 25
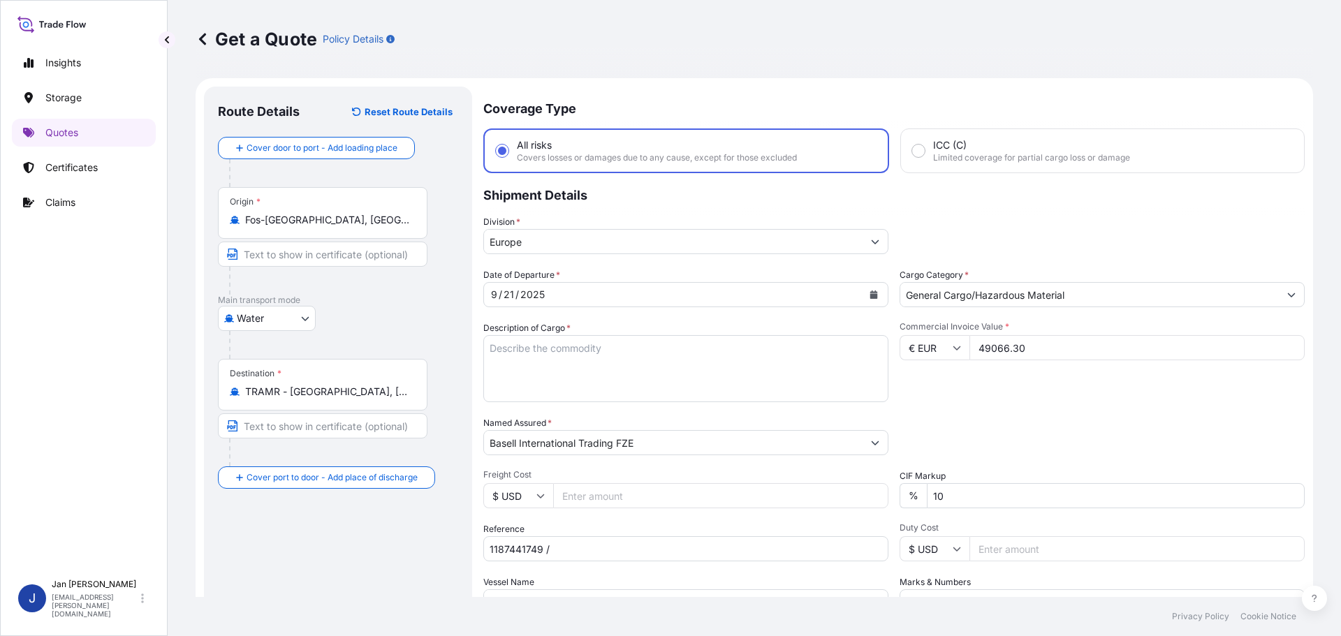
type input "49066.30"
click at [682, 536] on div "Reference 1187441749 /" at bounding box center [685, 541] width 405 height 39
click at [680, 544] on input "1187441749 /" at bounding box center [685, 548] width 405 height 25
paste input "5013232990 / 5013233062 / 304271109"
type input "1187441749 / 5013232990 / 5013233062 / 304271109"
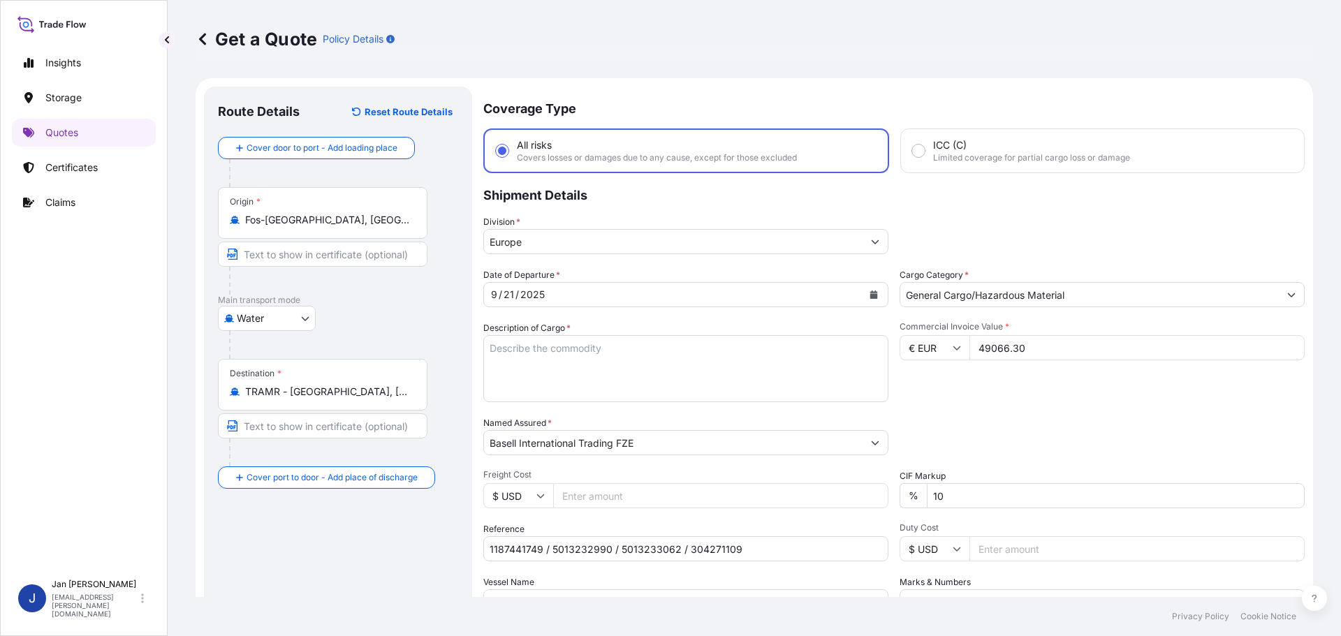
click at [520, 349] on textarea "POLYETHYLENE 5940 BAGS LOADED ONTO 108 PALLETS LOADED INTO 6 40' HIGH CUBE CONT…" at bounding box center [685, 368] width 405 height 67
paste textarea "POLYETHYLENE 1980 BAGS LOADED ONTO 36 PALLETS LOADED INTO 2 40' HIGH CUBE CONTA…"
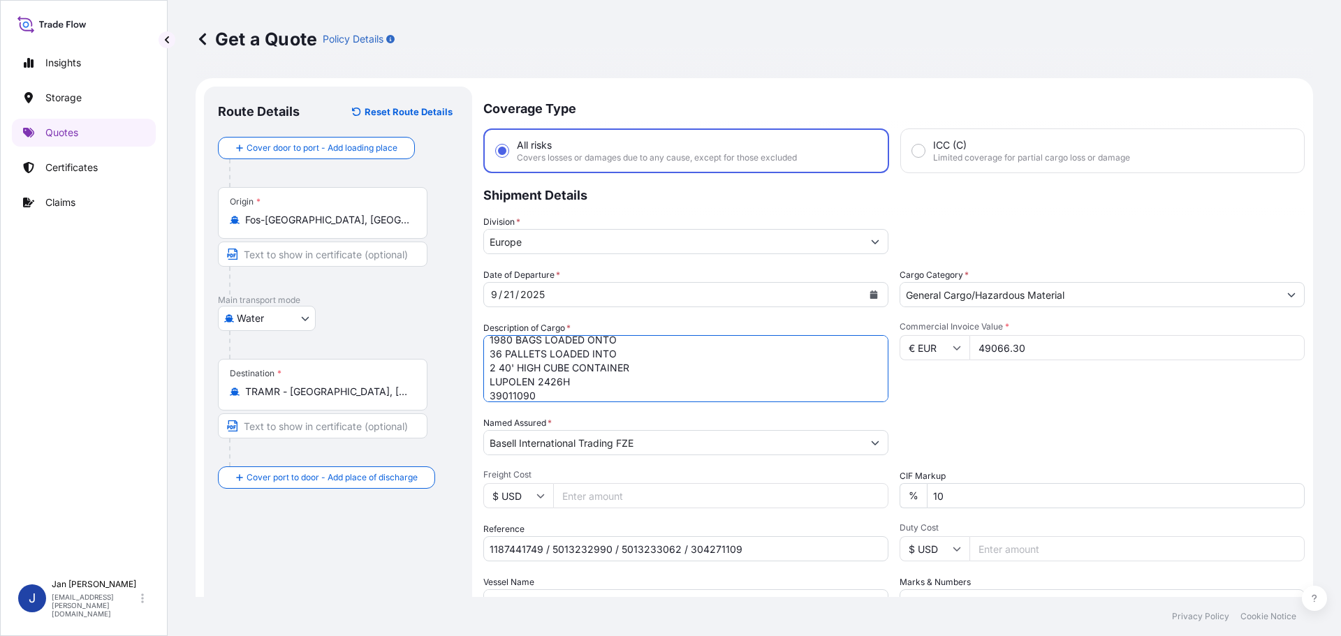
type textarea "POLYETHYLENE 1980 BAGS LOADED ONTO 36 PALLETS LOADED INTO 2 40' HIGH CUBE CONTA…"
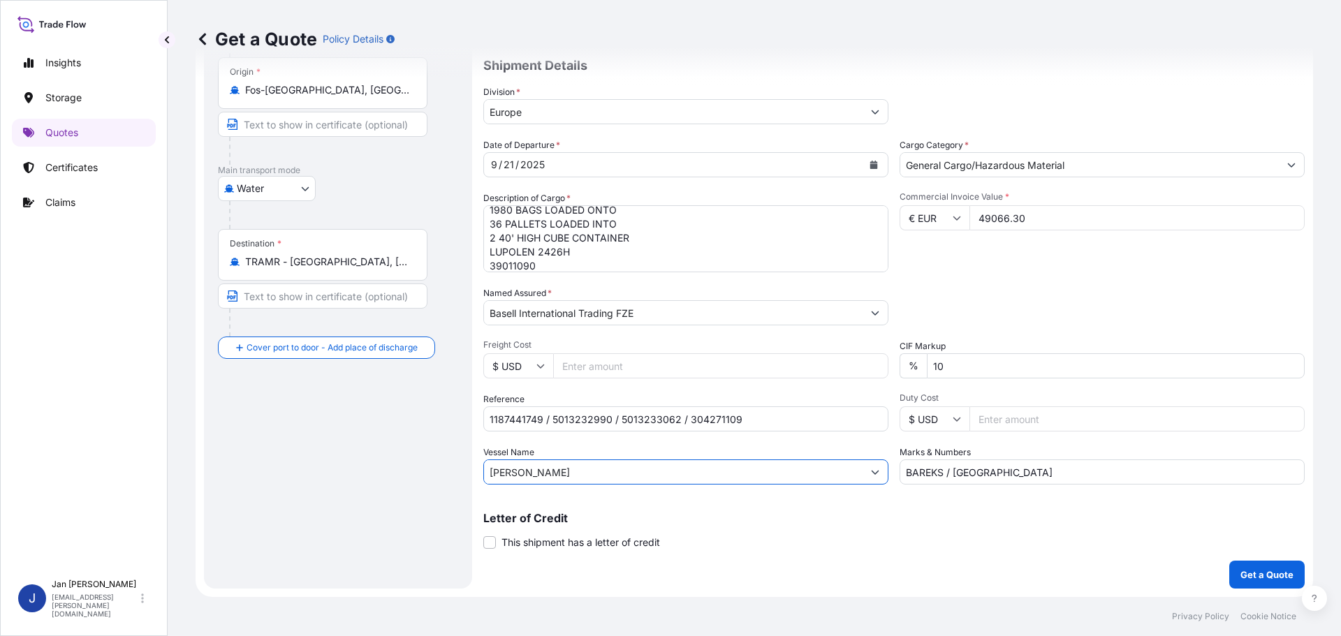
drag, startPoint x: 629, startPoint y: 478, endPoint x: 302, endPoint y: 462, distance: 327.2
click at [301, 462] on form "Route Details Reset Route Details Cover door to port - Add loading place Place …" at bounding box center [754, 272] width 1117 height 649
paste input "[PERSON_NAME]"
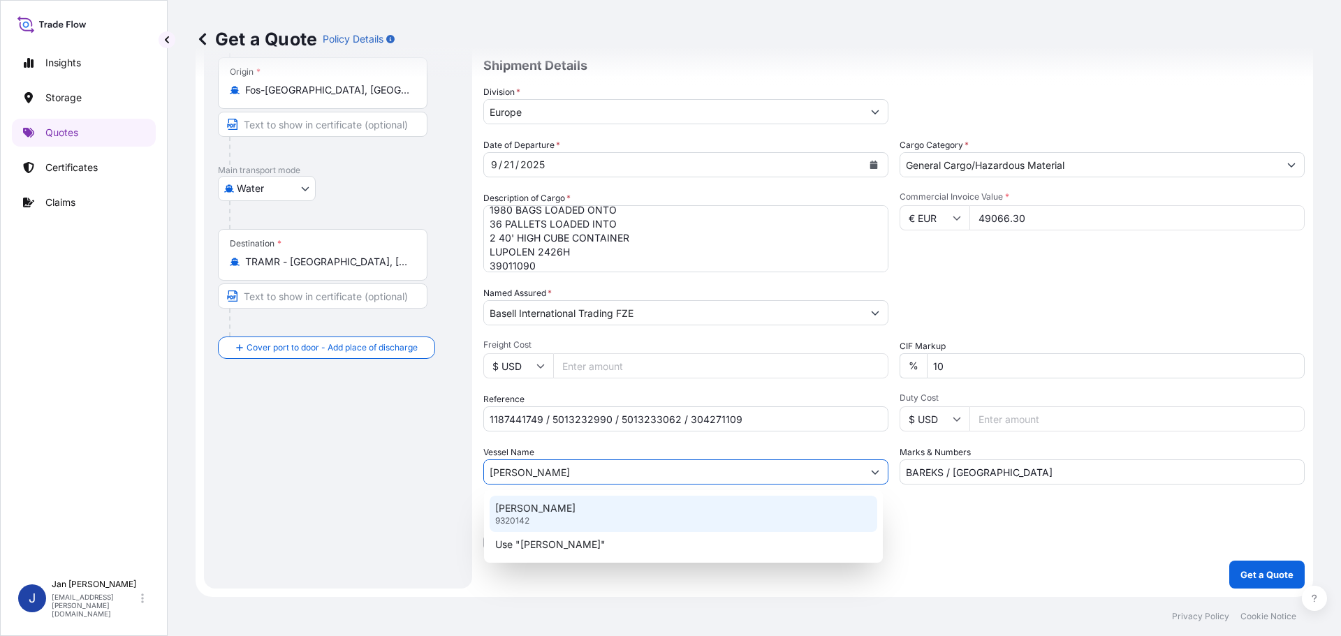
click at [622, 506] on div "[PERSON_NAME] 9320142" at bounding box center [684, 514] width 388 height 36
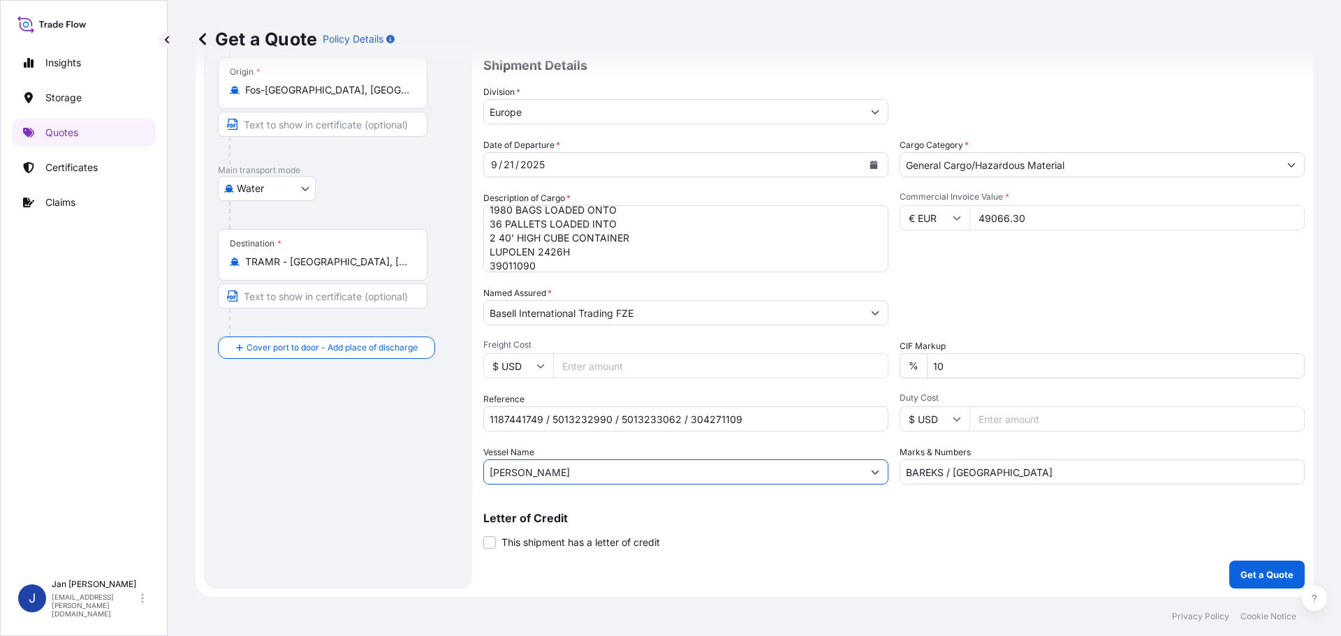
type input "[PERSON_NAME]"
click at [1262, 568] on p "Get a Quote" at bounding box center [1266, 575] width 53 height 14
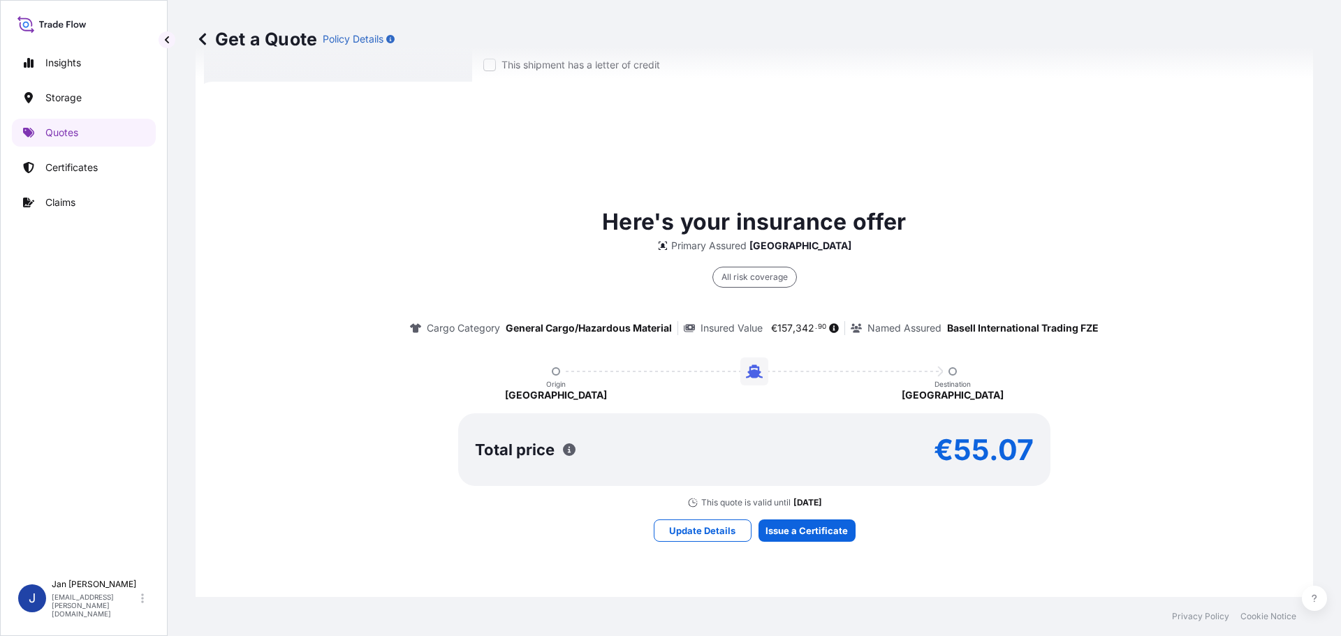
scroll to position [619, 0]
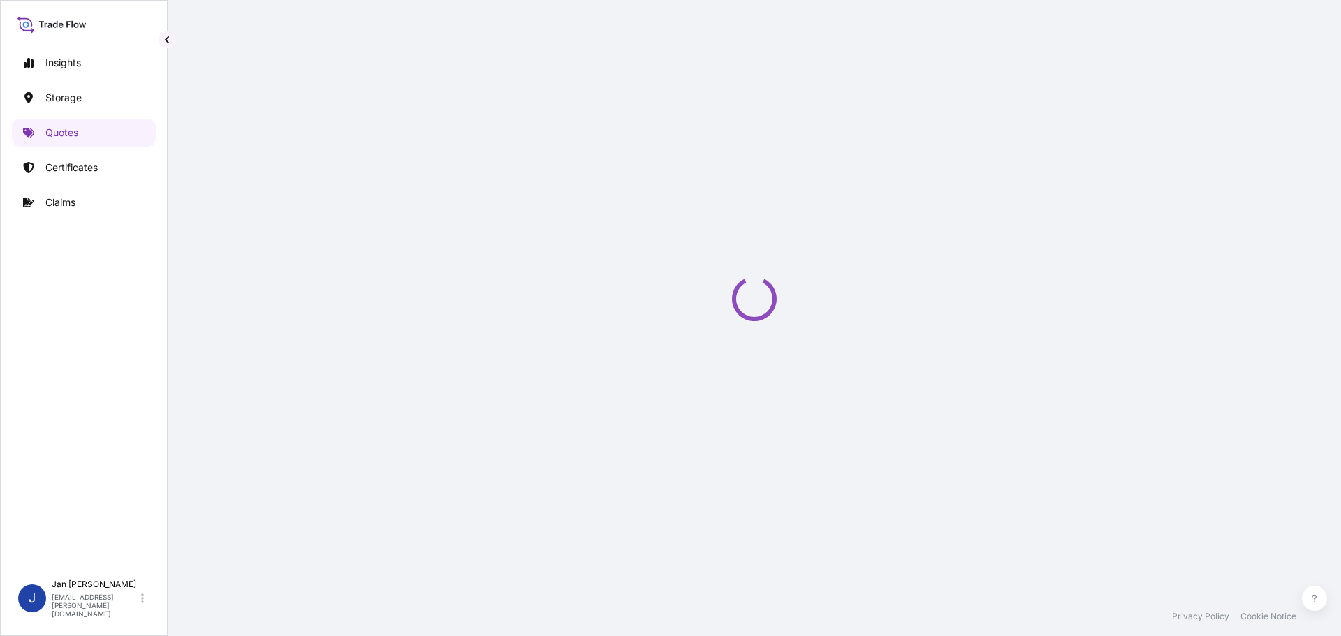
select select "Water"
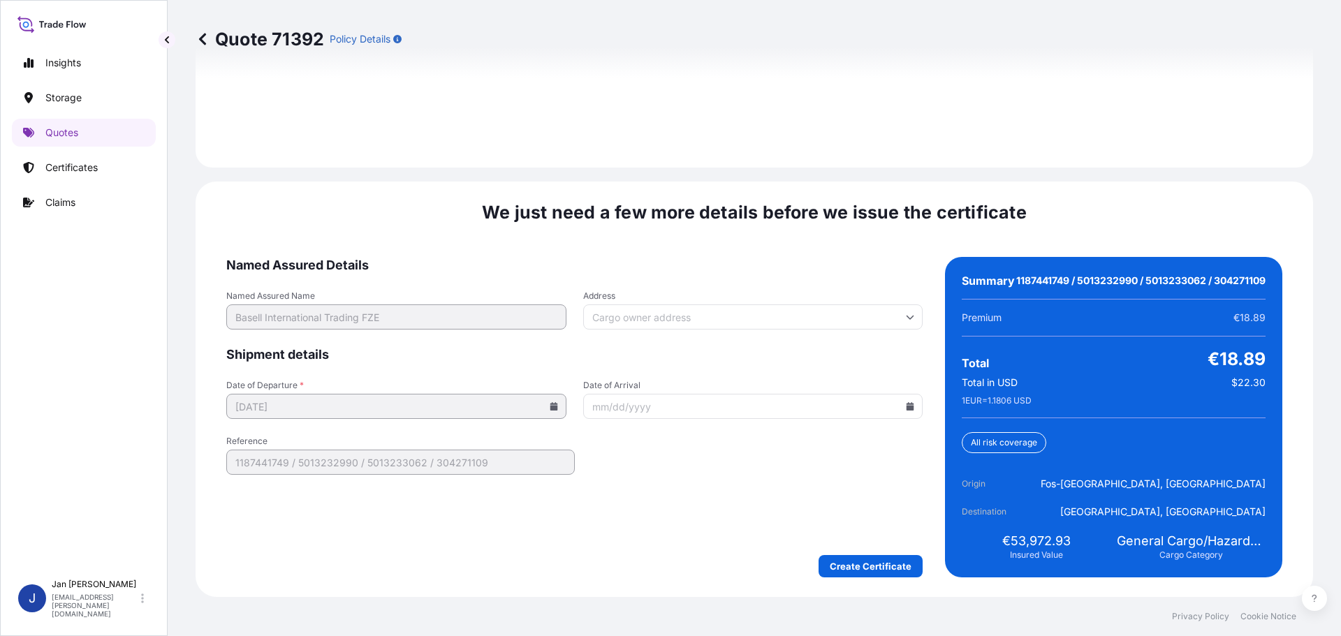
scroll to position [2055, 0]
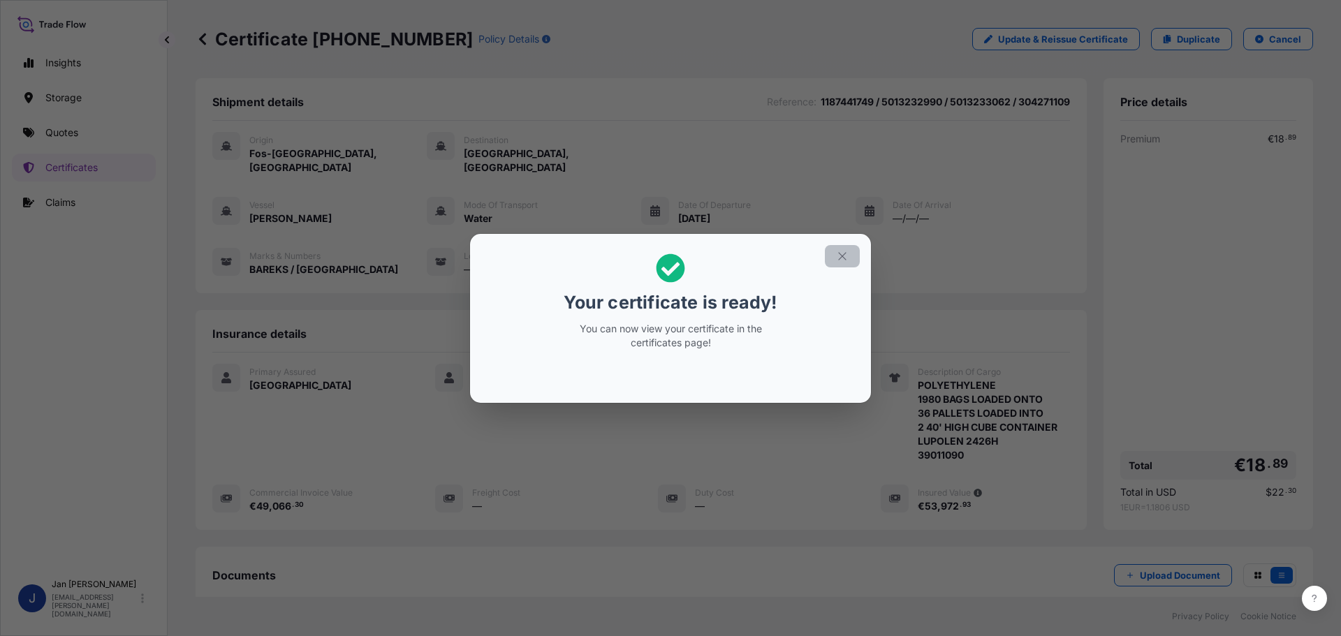
click at [842, 254] on icon "button" at bounding box center [842, 256] width 13 height 13
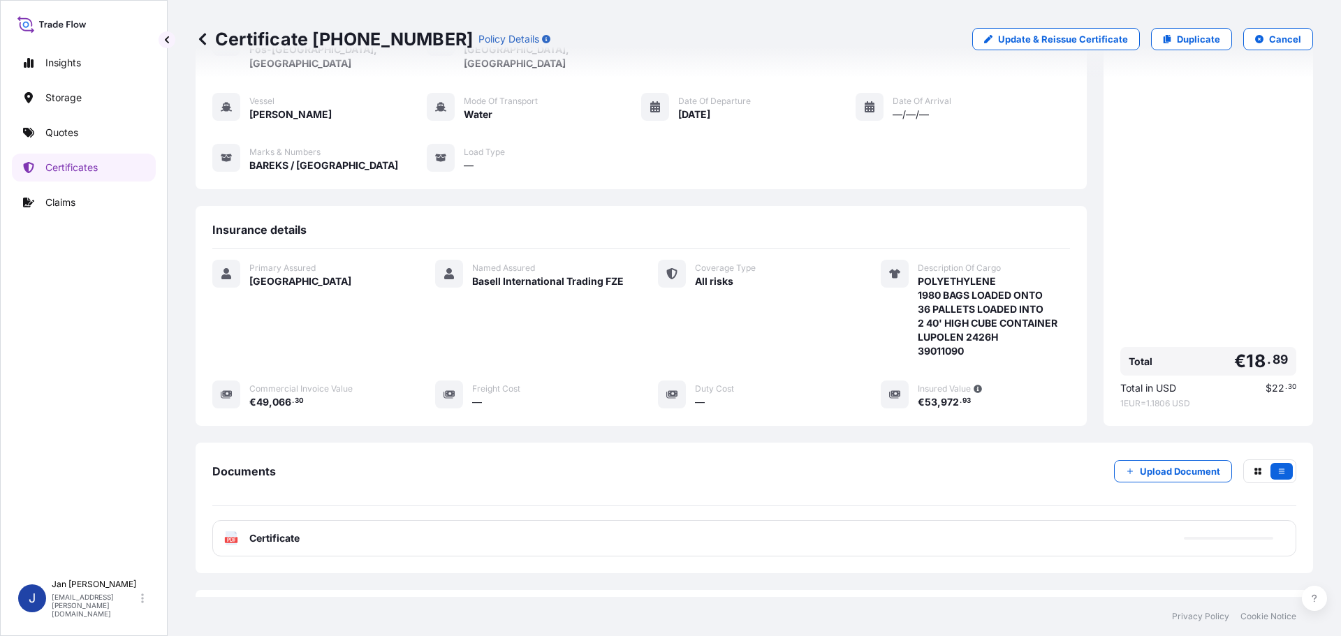
scroll to position [154, 0]
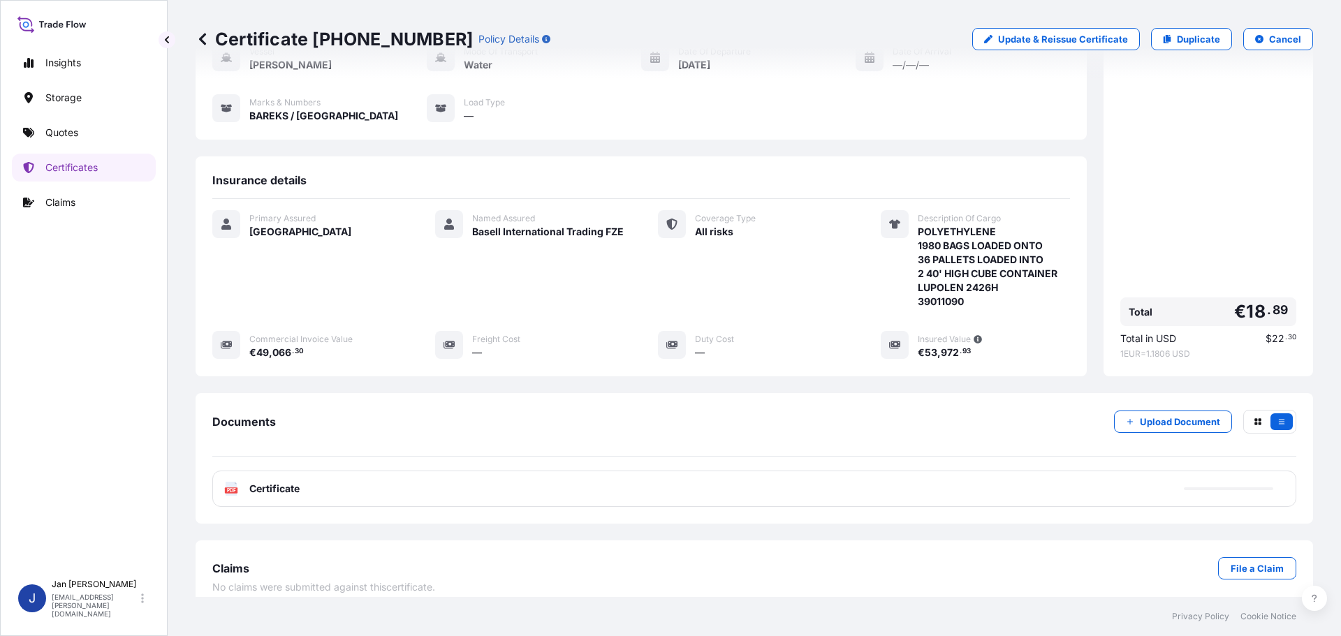
click at [253, 482] on span "Certificate" at bounding box center [274, 489] width 50 height 14
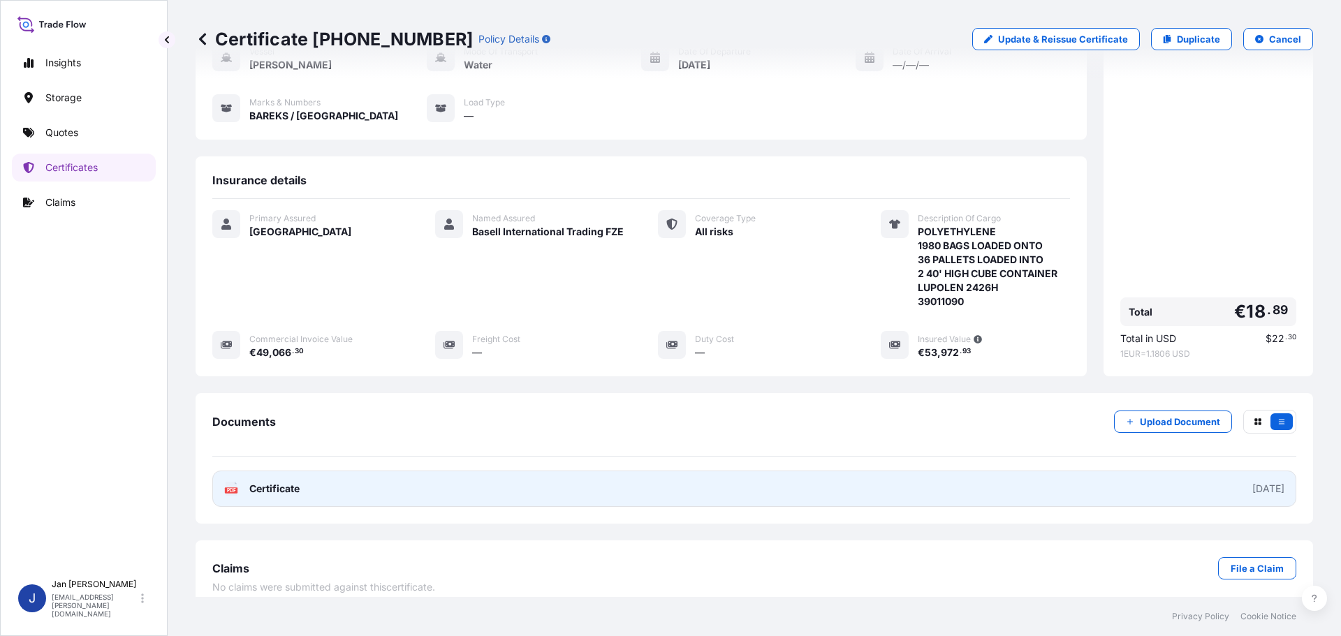
click at [267, 482] on span "Certificate" at bounding box center [274, 489] width 50 height 14
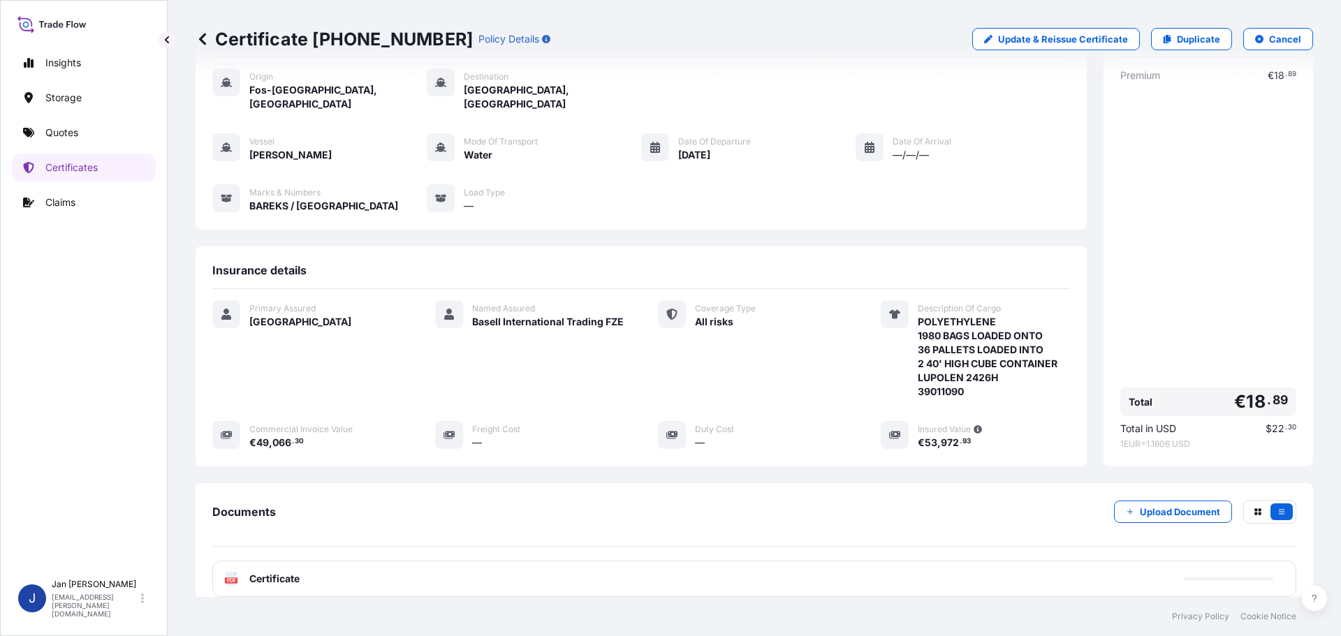
scroll to position [0, 0]
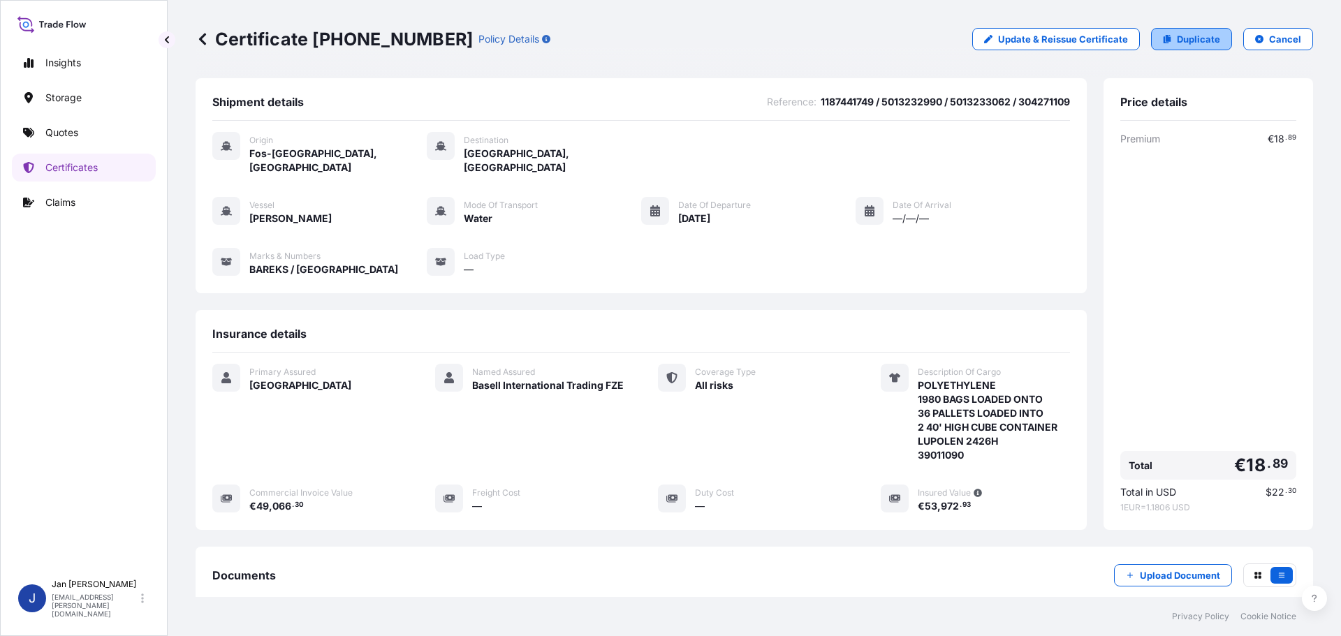
click at [1156, 46] on link "Duplicate" at bounding box center [1191, 39] width 81 height 22
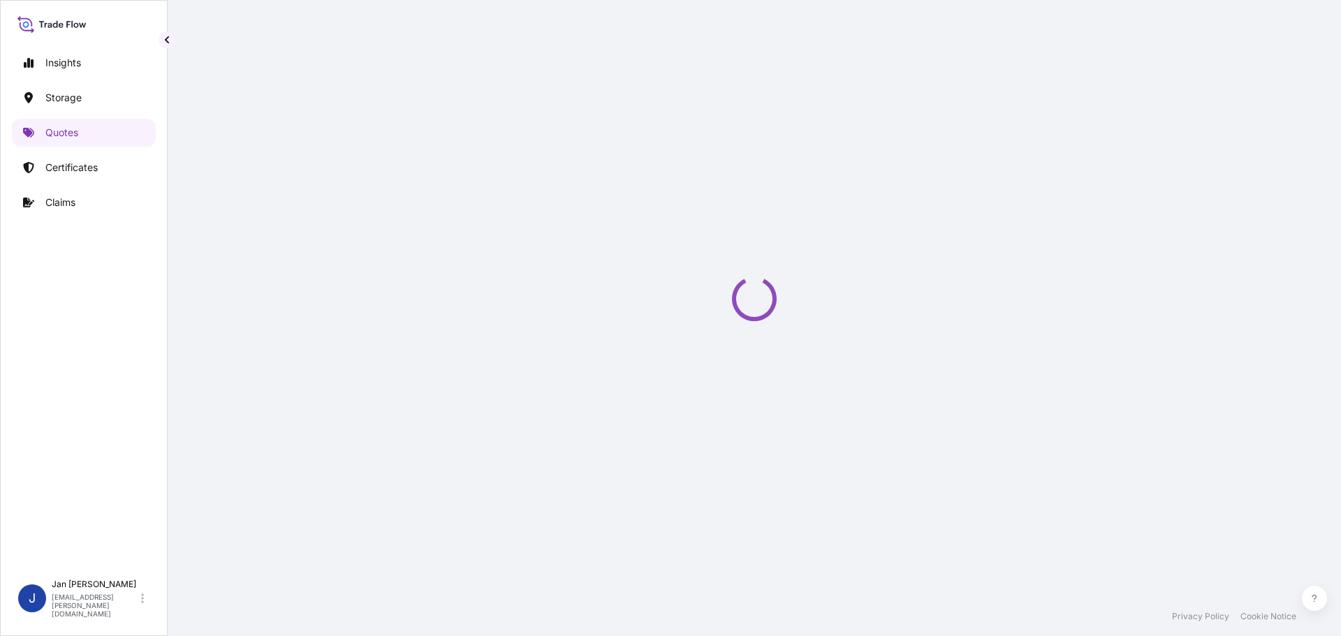
scroll to position [22, 0]
select select "Water"
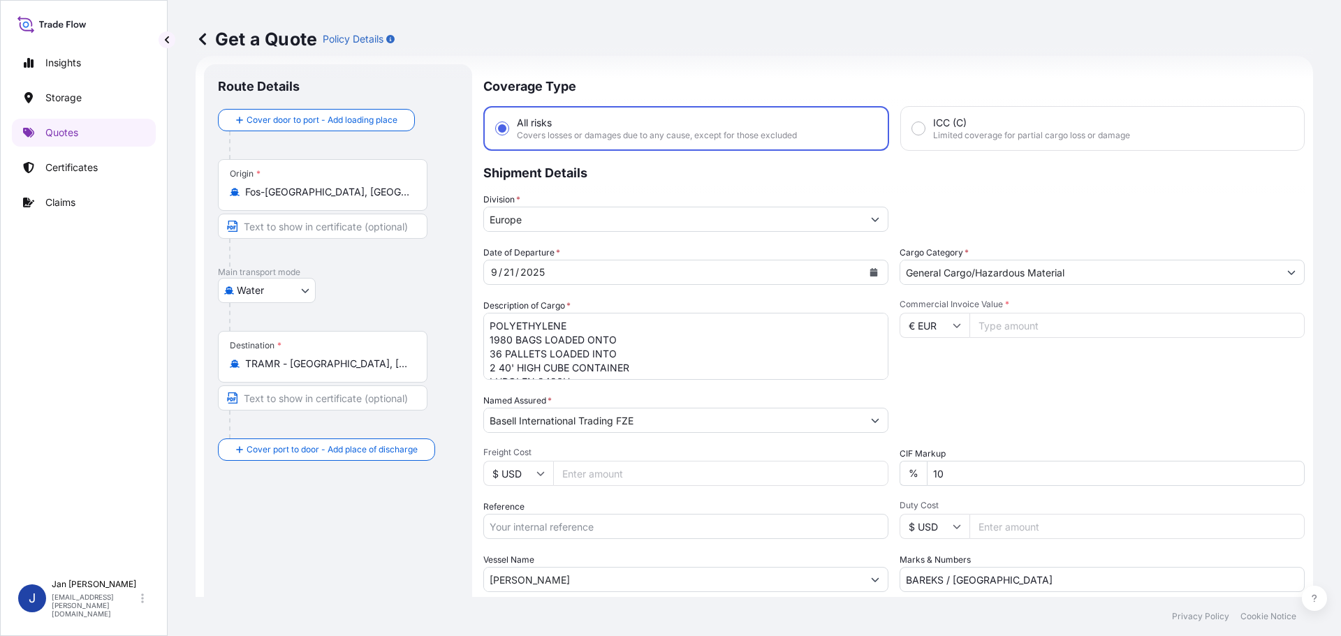
click at [560, 515] on input "Reference" at bounding box center [685, 526] width 405 height 25
paste input "1187423489"
type input "1187423489 /"
click at [376, 368] on input "TRAMR - [GEOGRAPHIC_DATA], [GEOGRAPHIC_DATA]" at bounding box center [327, 364] width 165 height 14
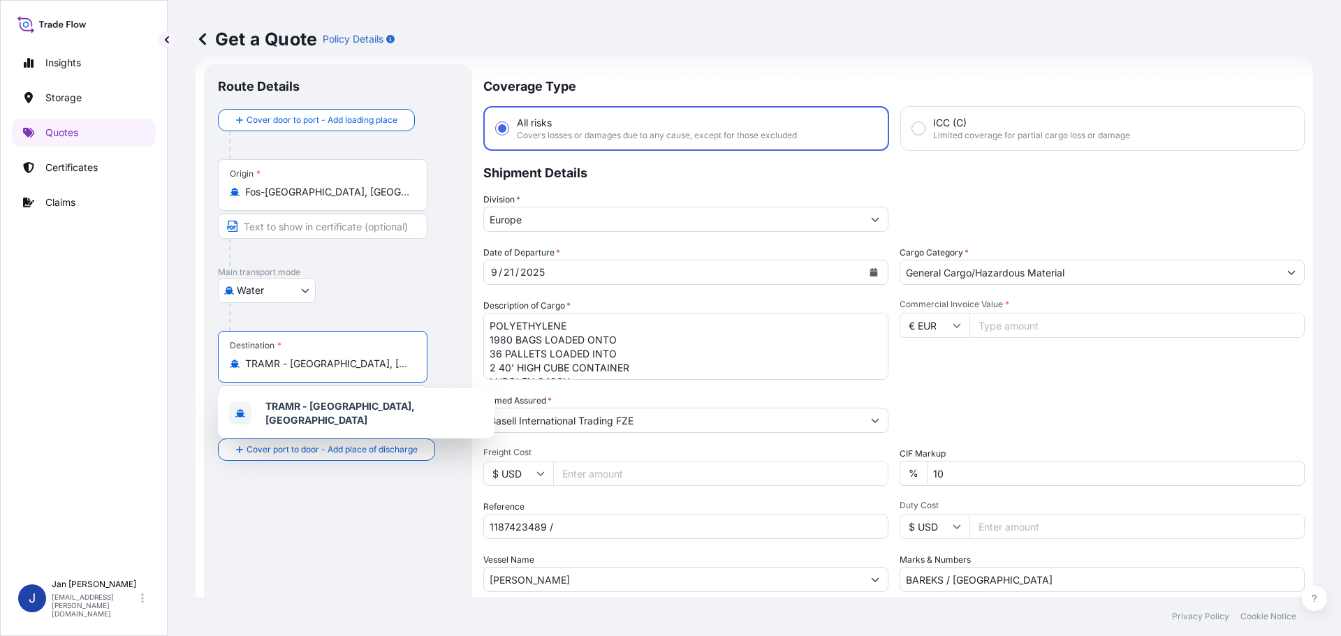
click at [376, 368] on input "TRAMR - [GEOGRAPHIC_DATA], [GEOGRAPHIC_DATA]" at bounding box center [327, 364] width 165 height 14
click at [351, 178] on div "Origin * [GEOGRAPHIC_DATA], [GEOGRAPHIC_DATA]" at bounding box center [323, 185] width 210 height 52
click at [351, 185] on input "Fos-[GEOGRAPHIC_DATA], [GEOGRAPHIC_DATA]" at bounding box center [327, 192] width 165 height 14
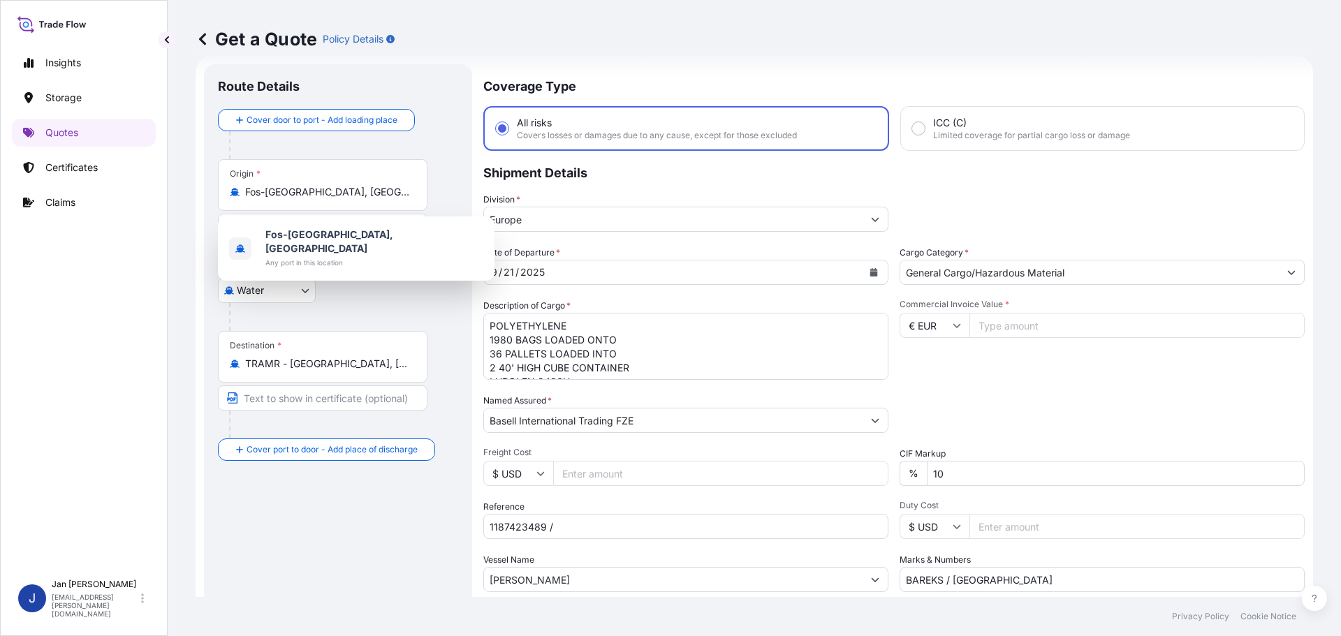
click at [351, 181] on div "Origin * [GEOGRAPHIC_DATA], [GEOGRAPHIC_DATA]" at bounding box center [323, 185] width 210 height 52
click at [351, 185] on input "Fos-[GEOGRAPHIC_DATA], [GEOGRAPHIC_DATA]" at bounding box center [327, 192] width 165 height 14
click at [351, 181] on div "Origin * [GEOGRAPHIC_DATA], [GEOGRAPHIC_DATA]" at bounding box center [323, 185] width 210 height 52
click at [351, 185] on input "Fos-[GEOGRAPHIC_DATA], [GEOGRAPHIC_DATA]" at bounding box center [327, 192] width 165 height 14
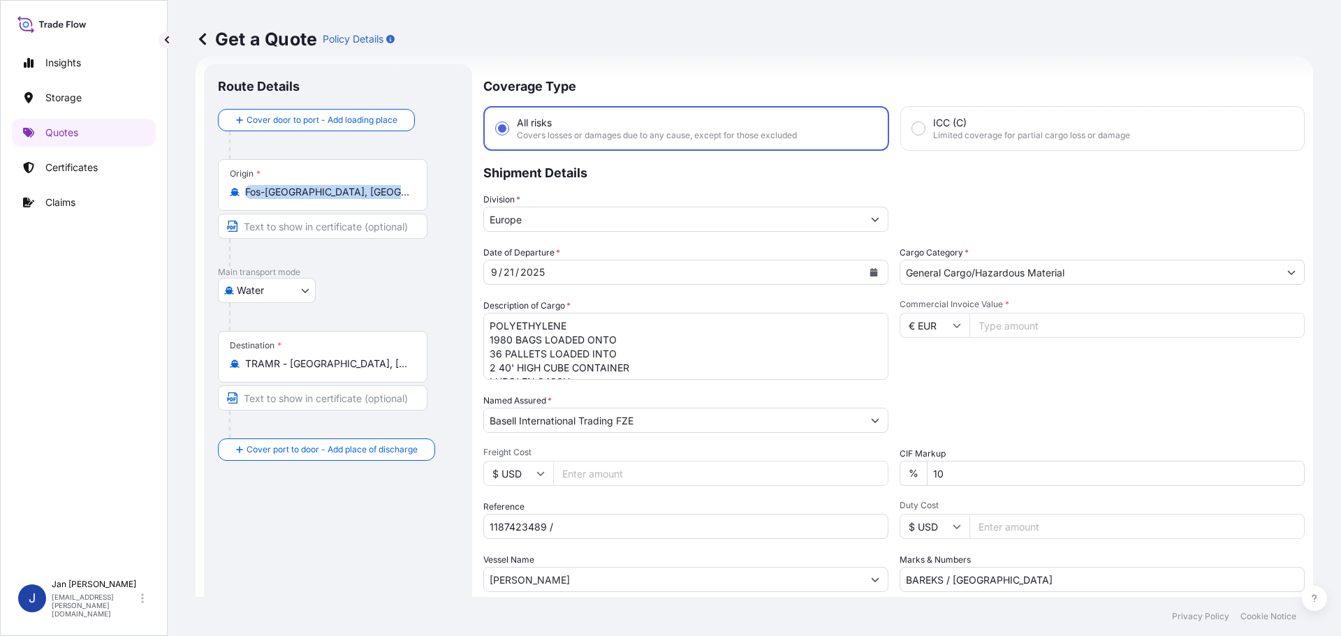
click at [351, 181] on div "Origin * [GEOGRAPHIC_DATA], [GEOGRAPHIC_DATA]" at bounding box center [323, 185] width 210 height 52
click at [351, 185] on input "Fos-[GEOGRAPHIC_DATA], [GEOGRAPHIC_DATA]" at bounding box center [327, 192] width 165 height 14
click at [353, 193] on input "Fos-[GEOGRAPHIC_DATA], [GEOGRAPHIC_DATA]" at bounding box center [327, 192] width 165 height 14
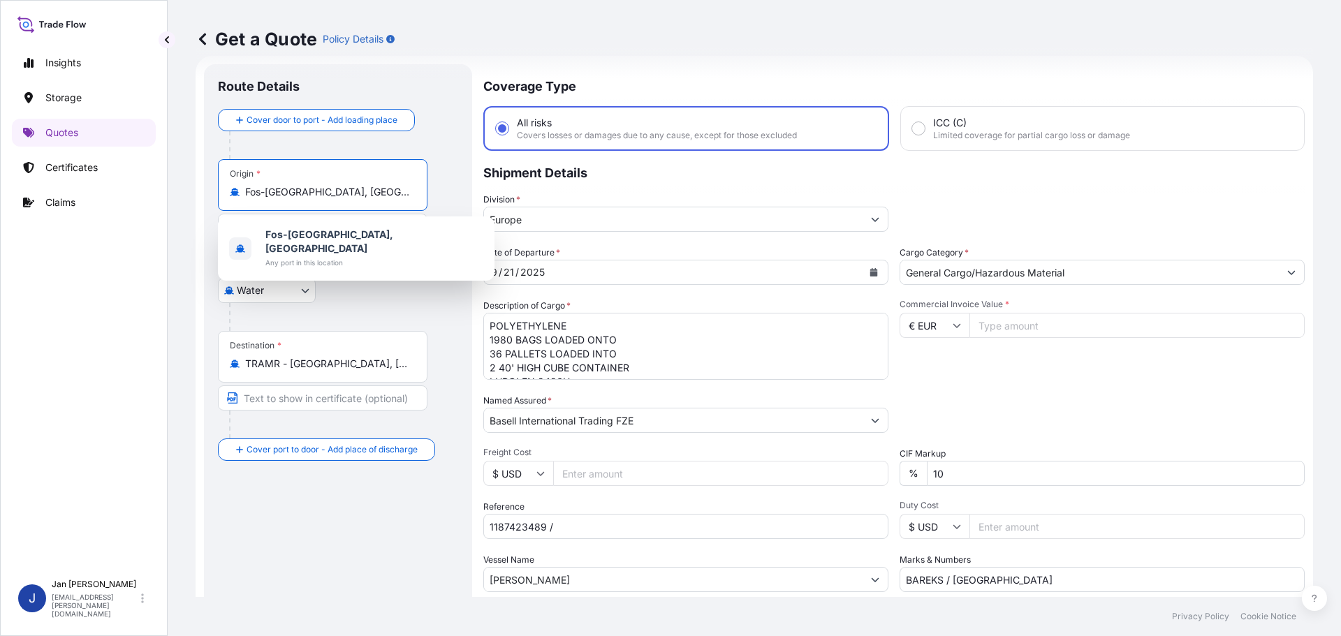
click at [353, 193] on input "Fos-[GEOGRAPHIC_DATA], [GEOGRAPHIC_DATA]" at bounding box center [327, 192] width 165 height 14
paste input "MARSEILLES"
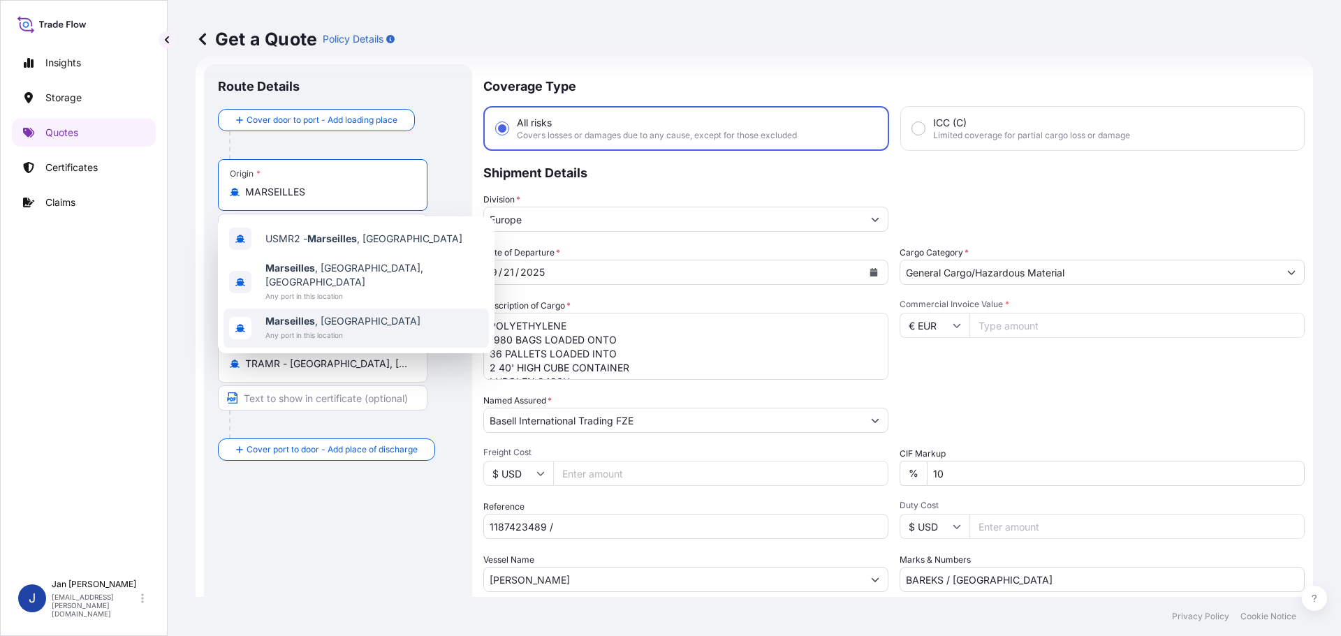
click at [355, 309] on div "[GEOGRAPHIC_DATA] , [GEOGRAPHIC_DATA] Any port in this location" at bounding box center [355, 328] width 265 height 39
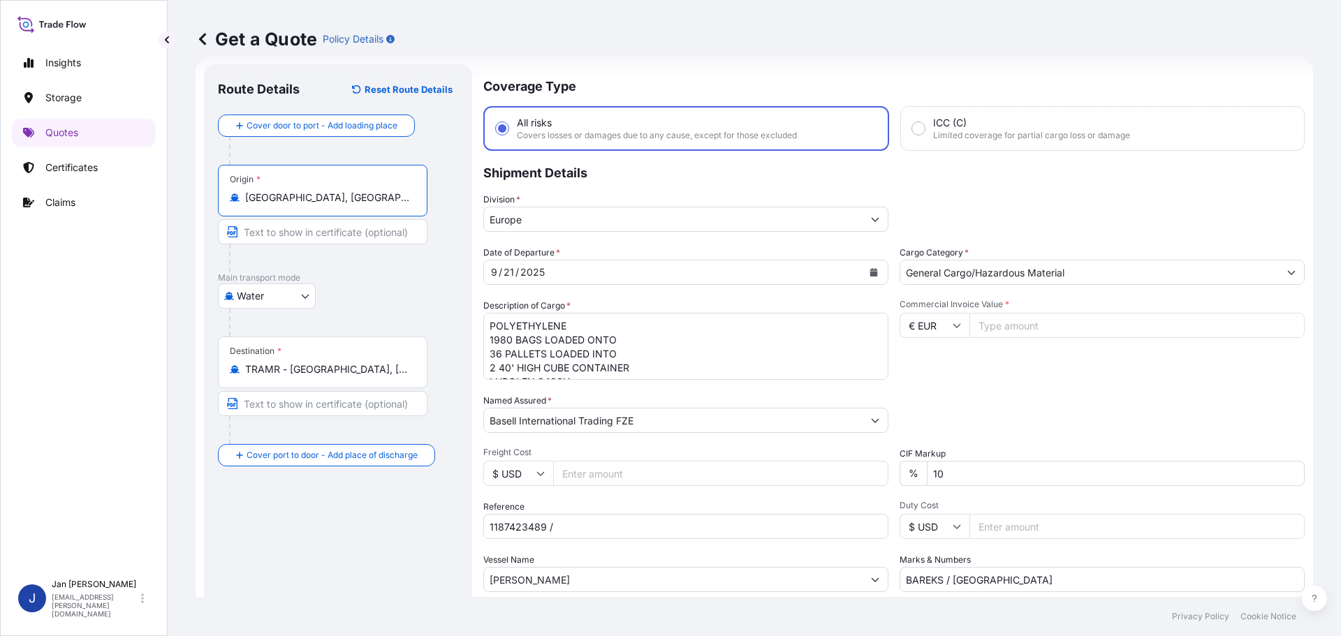
type input "[GEOGRAPHIC_DATA], [GEOGRAPHIC_DATA]"
click at [355, 304] on div "Water Air Water Inland" at bounding box center [340, 296] width 245 height 25
click at [382, 378] on div "Destination * TRAMR - [GEOGRAPHIC_DATA], [GEOGRAPHIC_DATA]" at bounding box center [323, 363] width 210 height 52
click at [382, 376] on input "TRAMR - [GEOGRAPHIC_DATA], [GEOGRAPHIC_DATA]" at bounding box center [327, 369] width 165 height 14
click at [382, 378] on div "Destination * TRAMR - [GEOGRAPHIC_DATA], [GEOGRAPHIC_DATA]" at bounding box center [323, 363] width 210 height 52
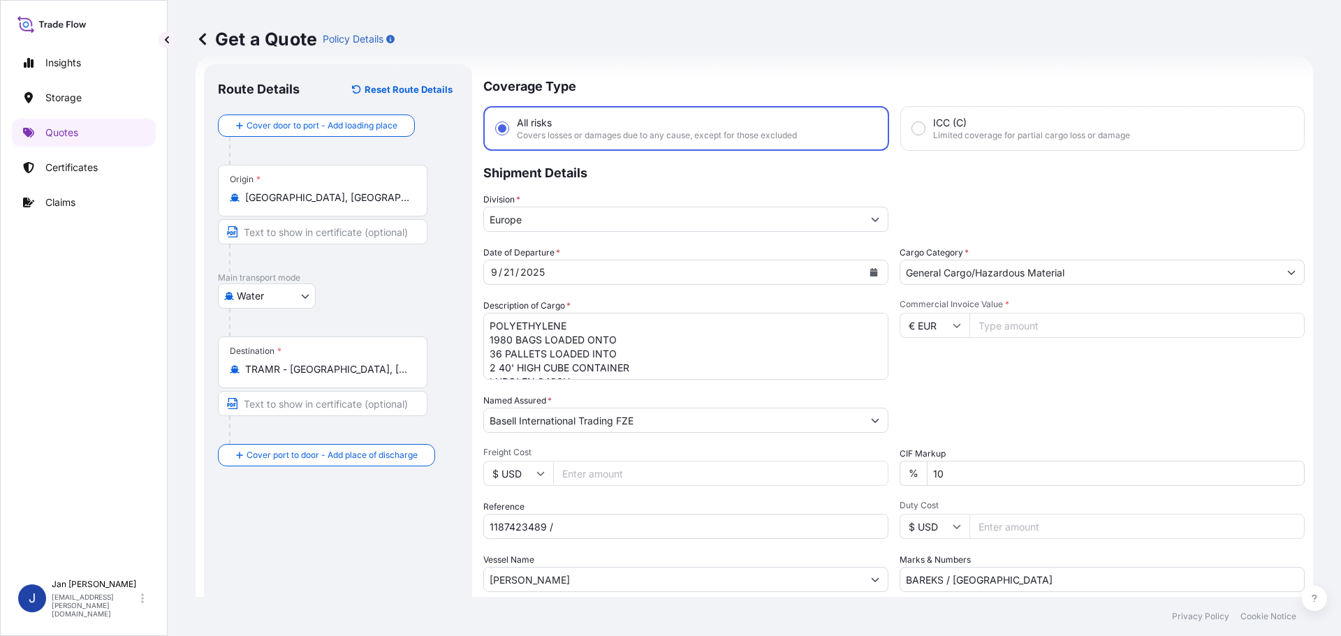
click at [382, 376] on input "TRAMR - [GEOGRAPHIC_DATA], [GEOGRAPHIC_DATA]" at bounding box center [327, 369] width 165 height 14
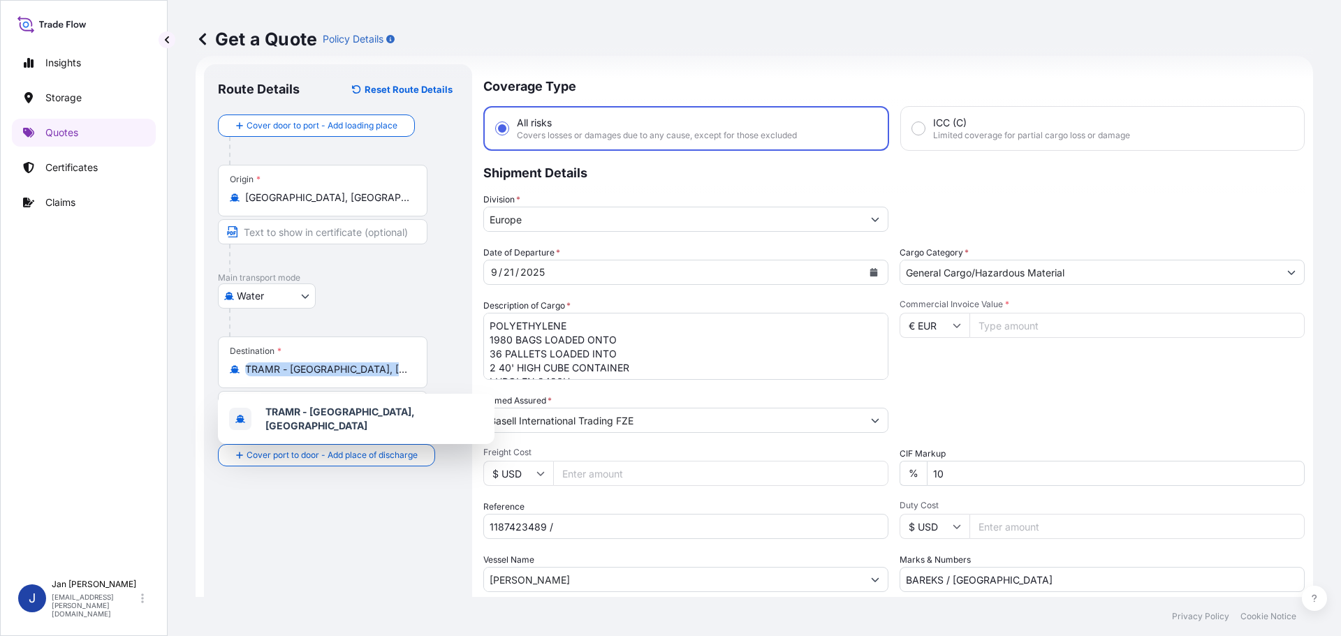
click at [382, 378] on div "Destination * TRAMR - [GEOGRAPHIC_DATA], [GEOGRAPHIC_DATA]" at bounding box center [323, 363] width 210 height 52
click at [382, 376] on input "TRAMR - [GEOGRAPHIC_DATA], [GEOGRAPHIC_DATA]" at bounding box center [327, 369] width 165 height 14
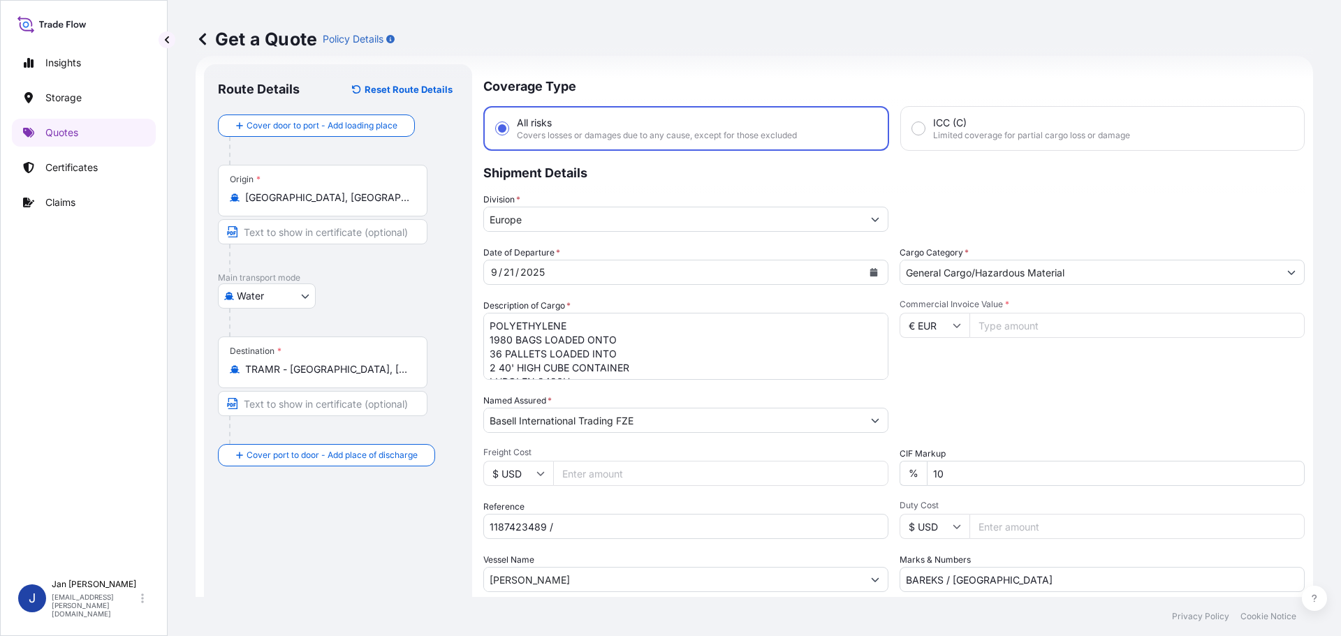
click at [380, 373] on input "TRAMR - [GEOGRAPHIC_DATA], [GEOGRAPHIC_DATA]" at bounding box center [327, 369] width 165 height 14
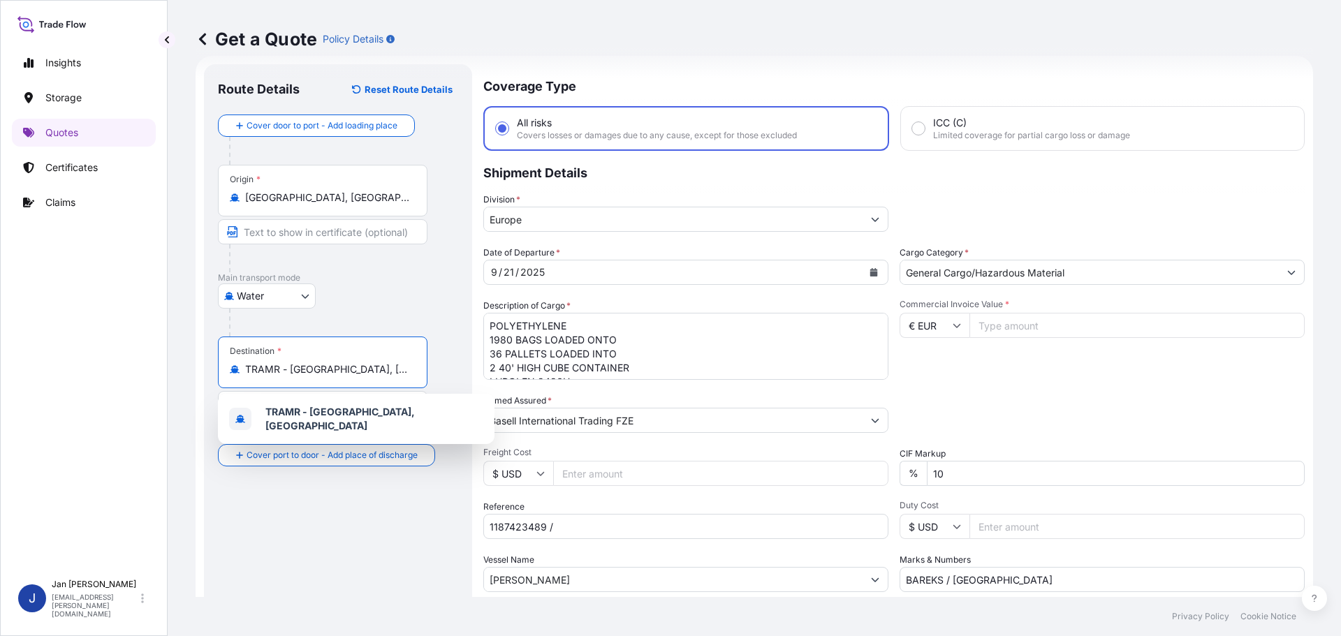
click at [379, 373] on input "TRAMR - [GEOGRAPHIC_DATA], [GEOGRAPHIC_DATA]" at bounding box center [327, 369] width 165 height 14
paste input "[GEOGRAPHIC_DATA]"
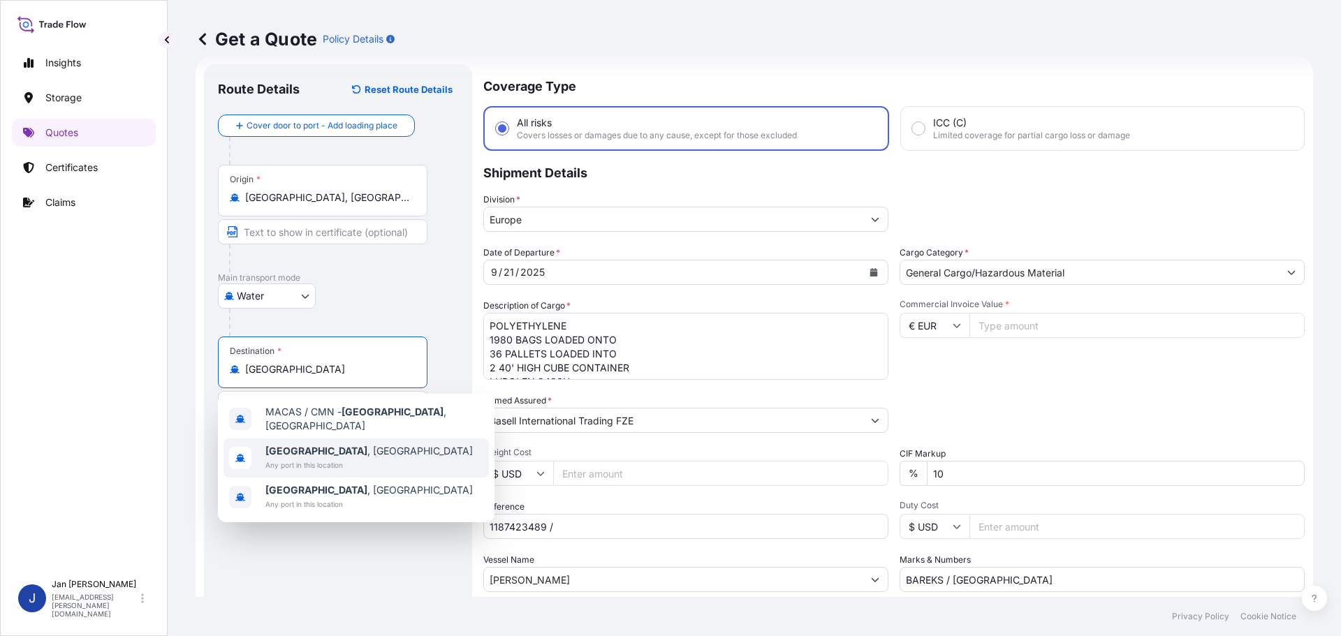
click at [383, 450] on div "[GEOGRAPHIC_DATA] , [GEOGRAPHIC_DATA] Any port in this location" at bounding box center [355, 458] width 265 height 39
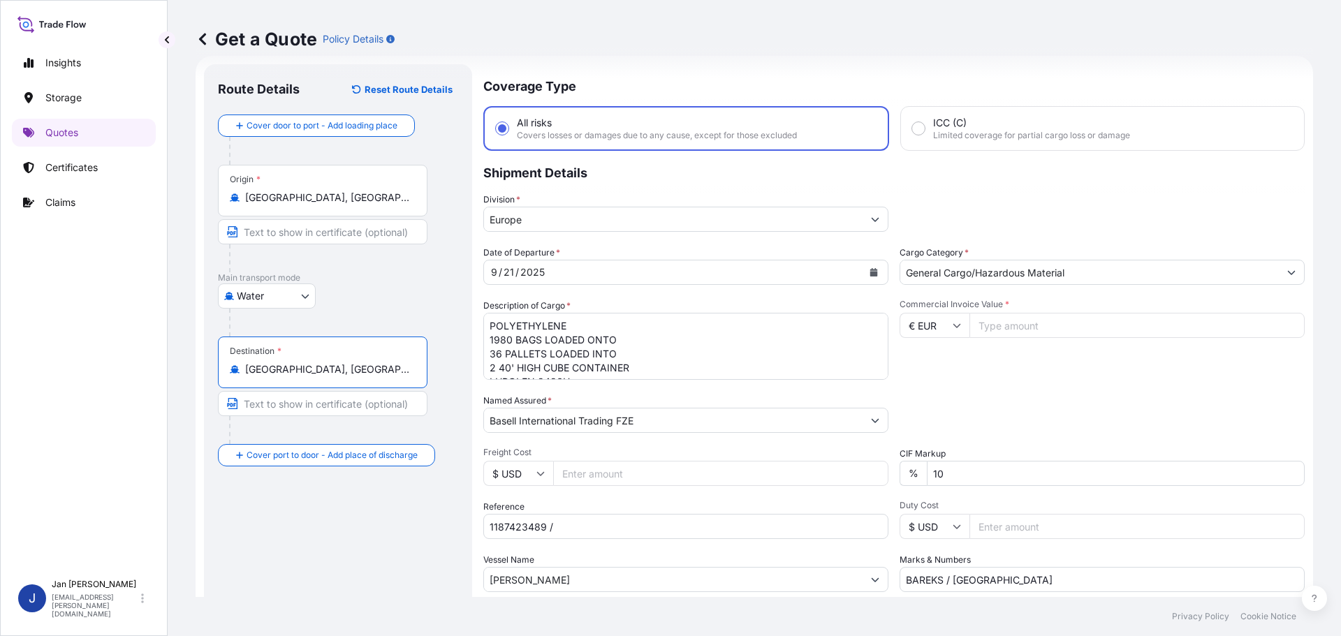
type input "[GEOGRAPHIC_DATA], [GEOGRAPHIC_DATA]"
click at [397, 295] on div "Water Air Water Inland" at bounding box center [338, 296] width 240 height 25
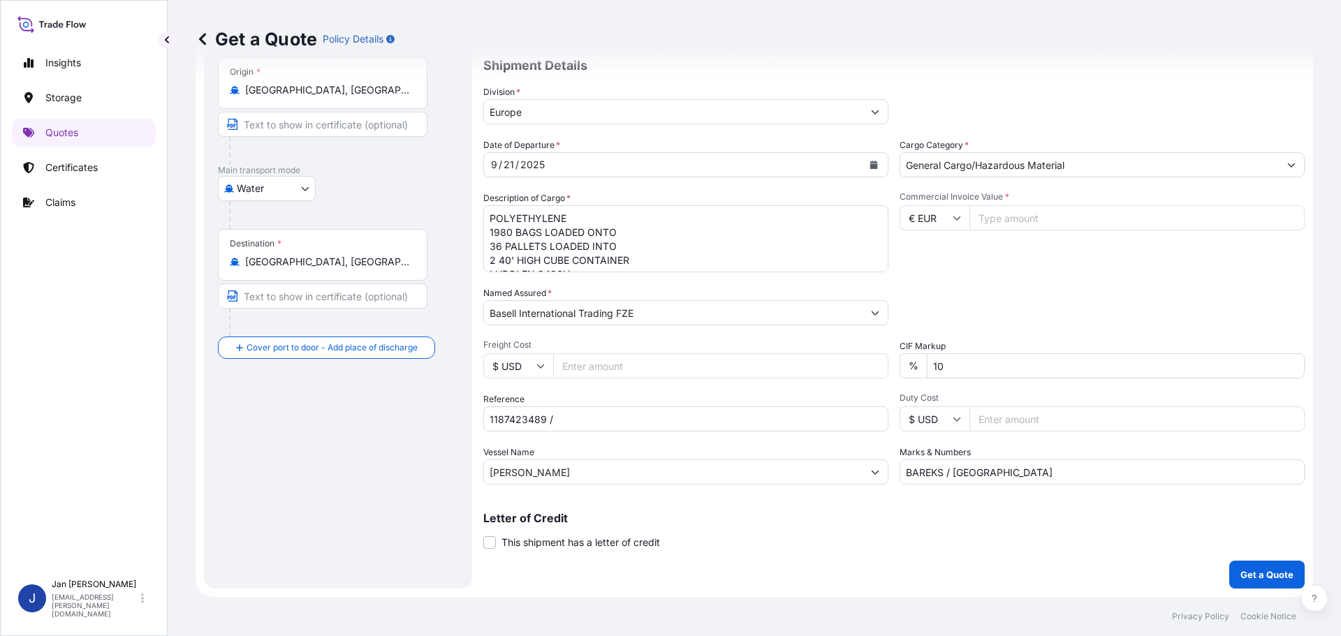
scroll to position [0, 0]
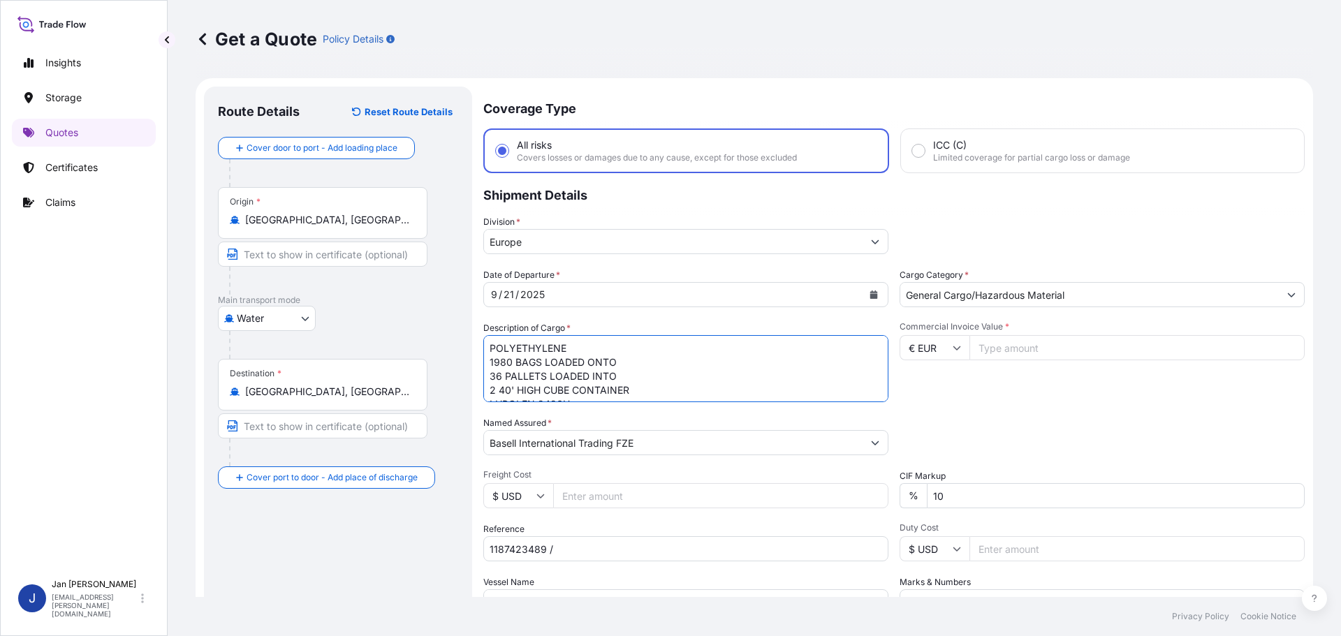
click at [773, 365] on textarea "POLYETHYLENE 1980 BAGS LOADED ONTO 36 PALLETS LOADED INTO 2 40' HIGH CUBE CONTA…" at bounding box center [685, 368] width 405 height 67
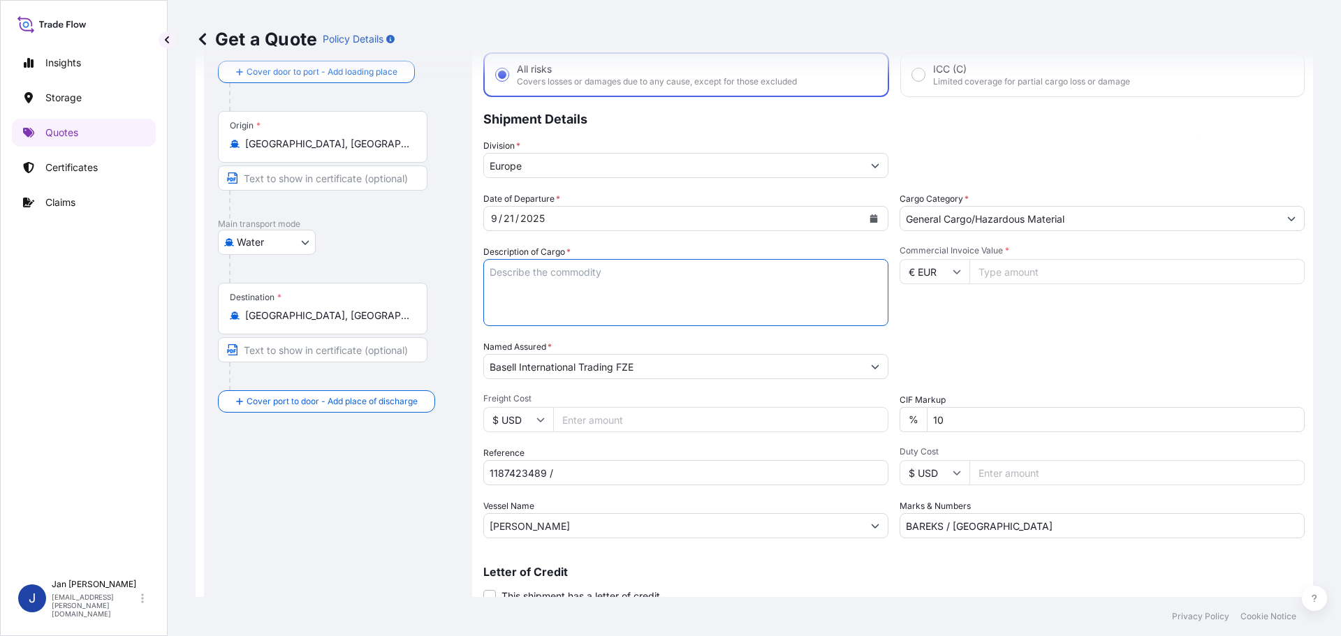
scroll to position [130, 0]
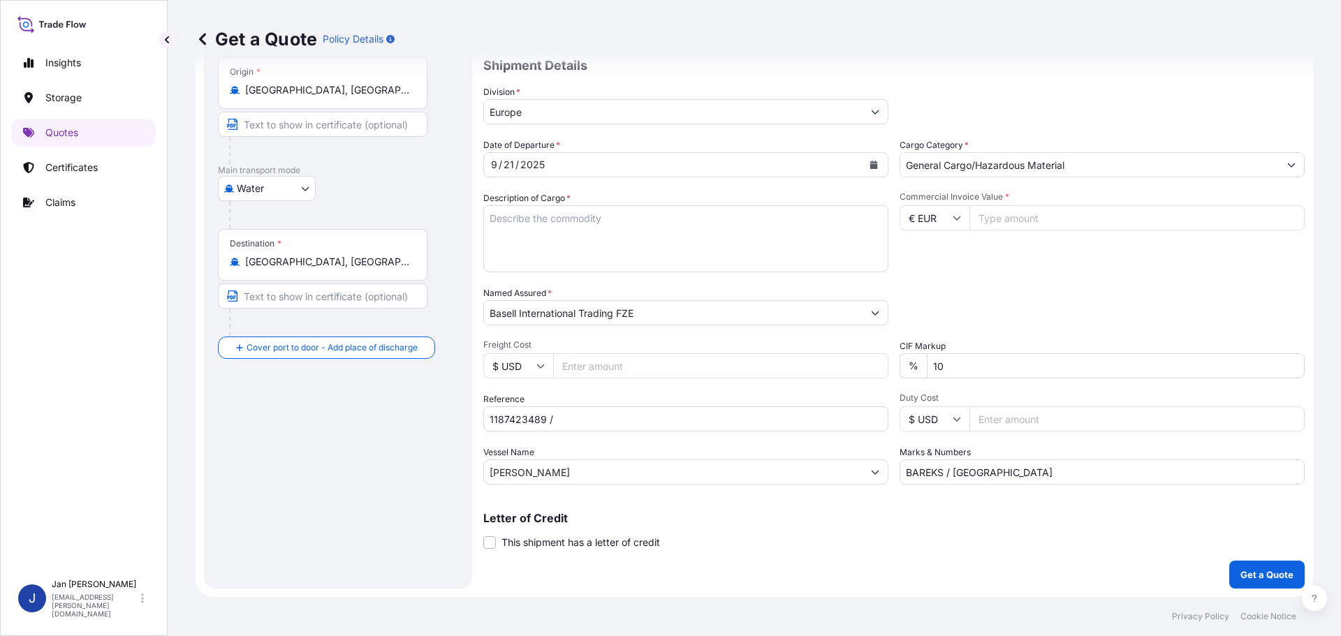
click at [562, 478] on input "[PERSON_NAME]" at bounding box center [673, 472] width 379 height 25
paste input "CONTSHIP PAX"
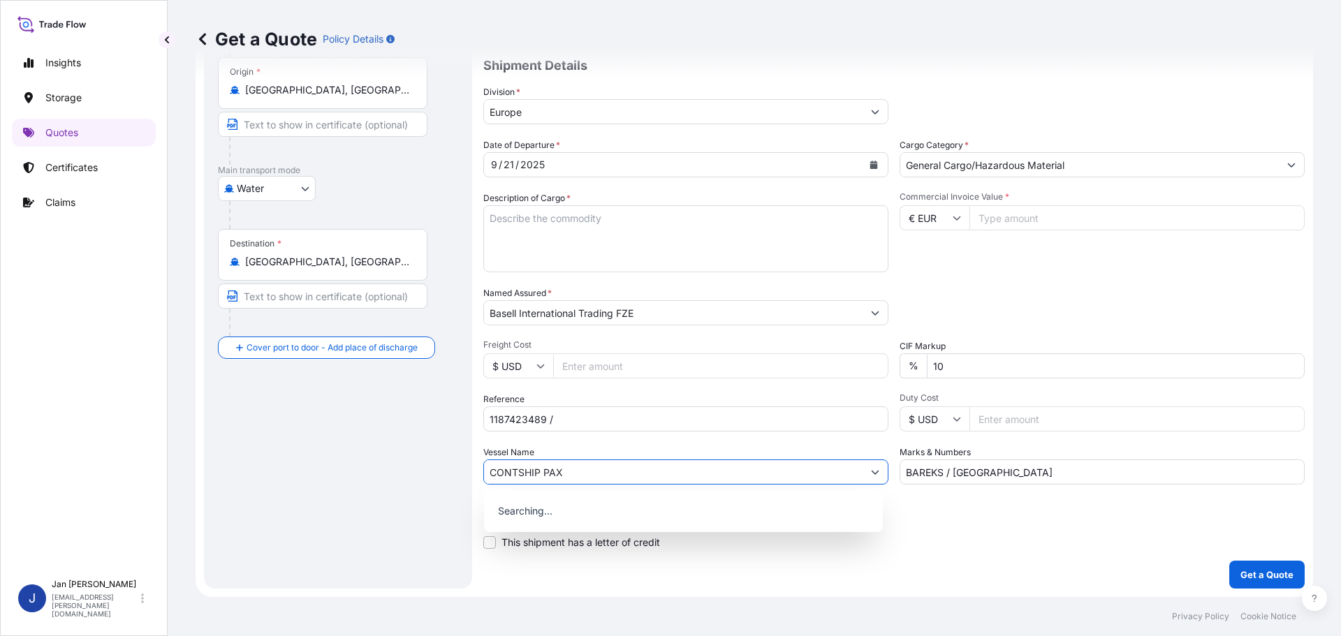
click at [569, 462] on input "CONTSHIP PAX" at bounding box center [673, 472] width 379 height 25
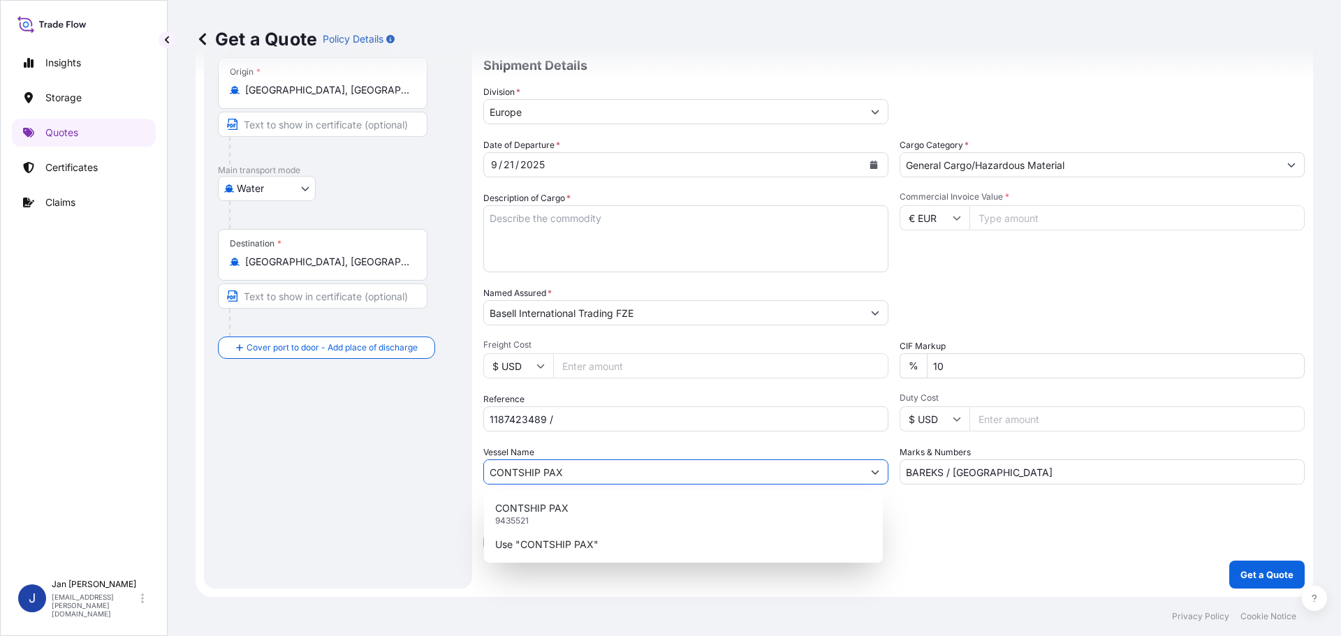
type input "CONTSHIP PAX"
click at [570, 455] on div "Vessel Name CONTSHIP PAX" at bounding box center [685, 465] width 405 height 39
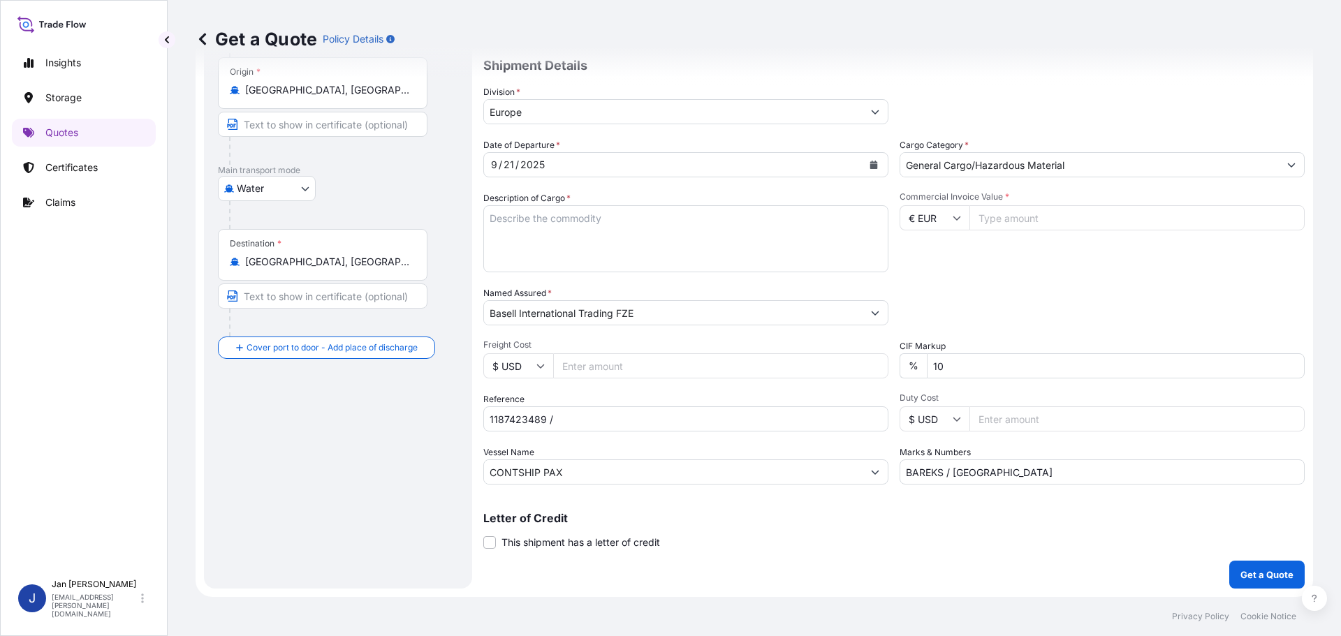
click at [897, 485] on div "Coverage Type All risks Covers losses or damages due to any cause, except for t…" at bounding box center [893, 273] width 821 height 632
click at [915, 472] on input "BAREKS / [GEOGRAPHIC_DATA]" at bounding box center [1102, 472] width 405 height 25
click at [1013, 310] on div "Packing Category Type to search a container mode Please select a primary mode o…" at bounding box center [1102, 305] width 405 height 39
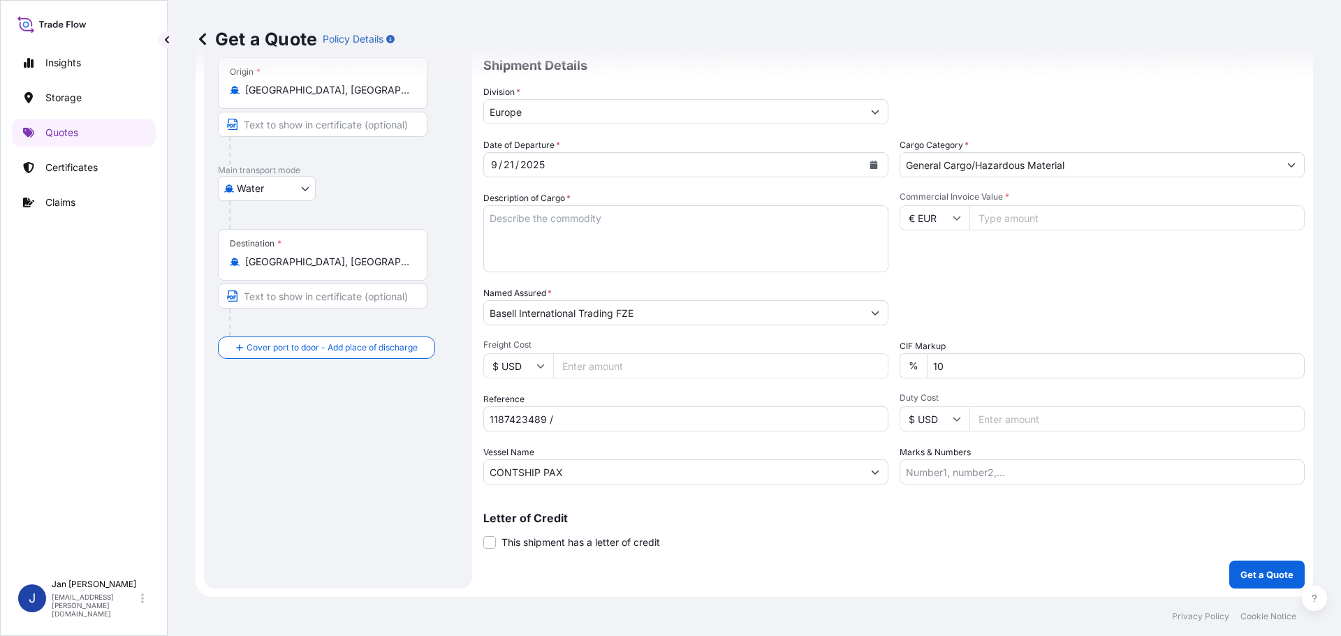
click at [1078, 214] on input "Commercial Invoice Value *" at bounding box center [1136, 217] width 335 height 25
click at [924, 216] on input "€ EUR" at bounding box center [935, 217] width 70 height 25
click at [927, 315] on div "$ USD" at bounding box center [929, 315] width 59 height 27
type input "$ USD"
click at [1092, 217] on input "Commercial Invoice Value *" at bounding box center [1136, 217] width 335 height 25
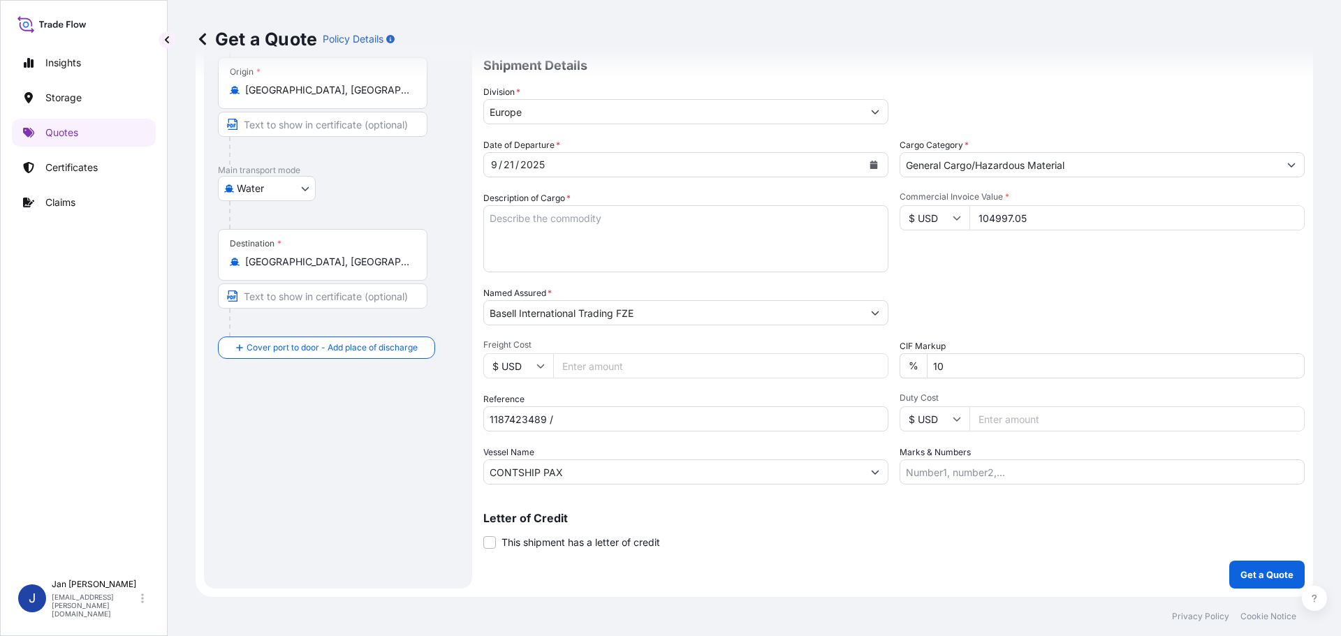
type input "104997.05"
click at [1109, 254] on div "Commercial Invoice Value * $ USD 104997.05" at bounding box center [1102, 231] width 405 height 81
click at [630, 427] on input "1187423489 /" at bounding box center [685, 418] width 405 height 25
paste input "5013173216 / 5013191804 / 304243382"
type input "1187423489 / 5013173216 / 5013191804 / 304243382"
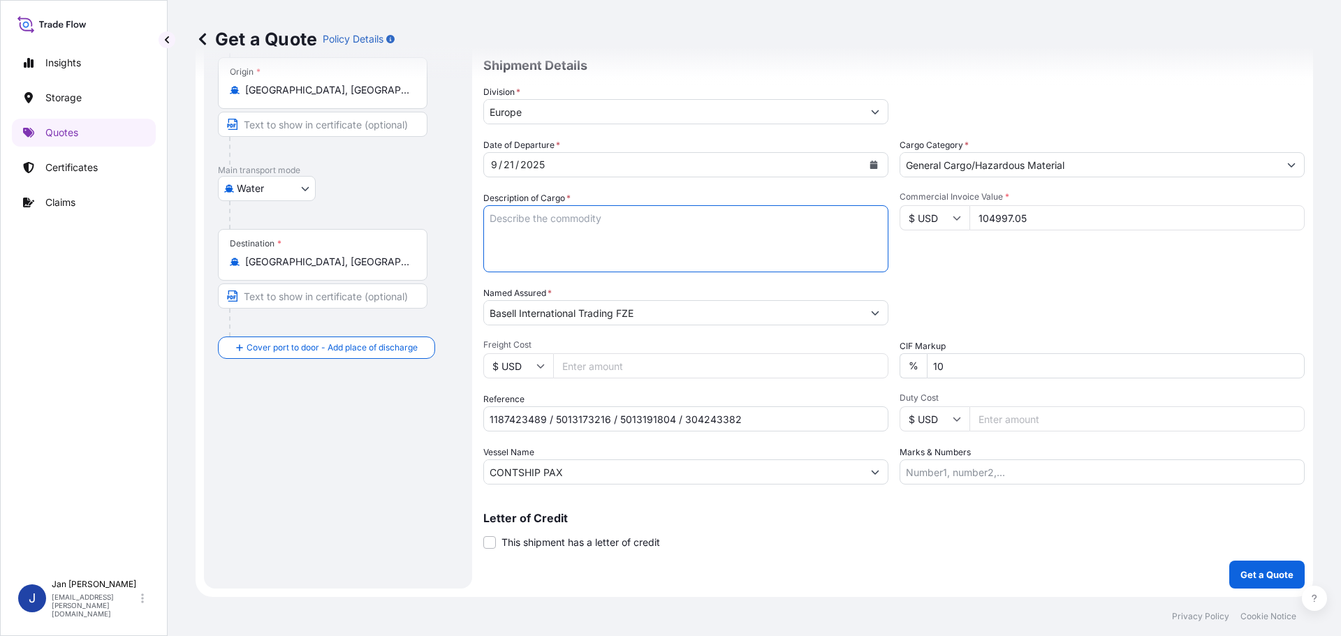
click at [655, 261] on textarea "POLYETHYLENE 1980 BAGS LOADED ONTO 36 PALLETS LOADED INTO 2 40' HIGH CUBE CONTA…" at bounding box center [685, 238] width 405 height 67
paste textarea "POLYETHYLENE 3960 BAGS LOADED ONTO 72 PALLETS LOADED INTO 4 40' HIGH CUBE CONTA…"
type textarea "POLYETHYLENE 3960 BAGS LOADED ONTO 72 PALLETS LOADED INTO 4 40' HIGH CUBE CONTA…"
click at [1240, 567] on button "Get a Quote" at bounding box center [1266, 575] width 75 height 28
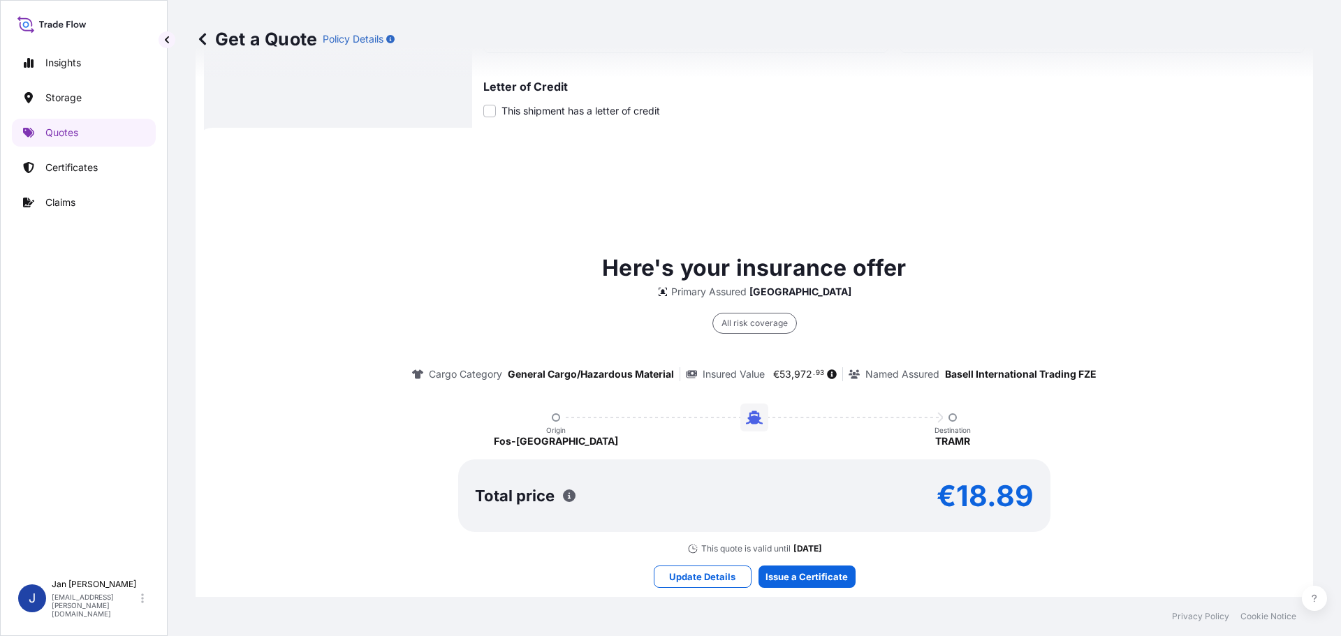
scroll to position [619, 0]
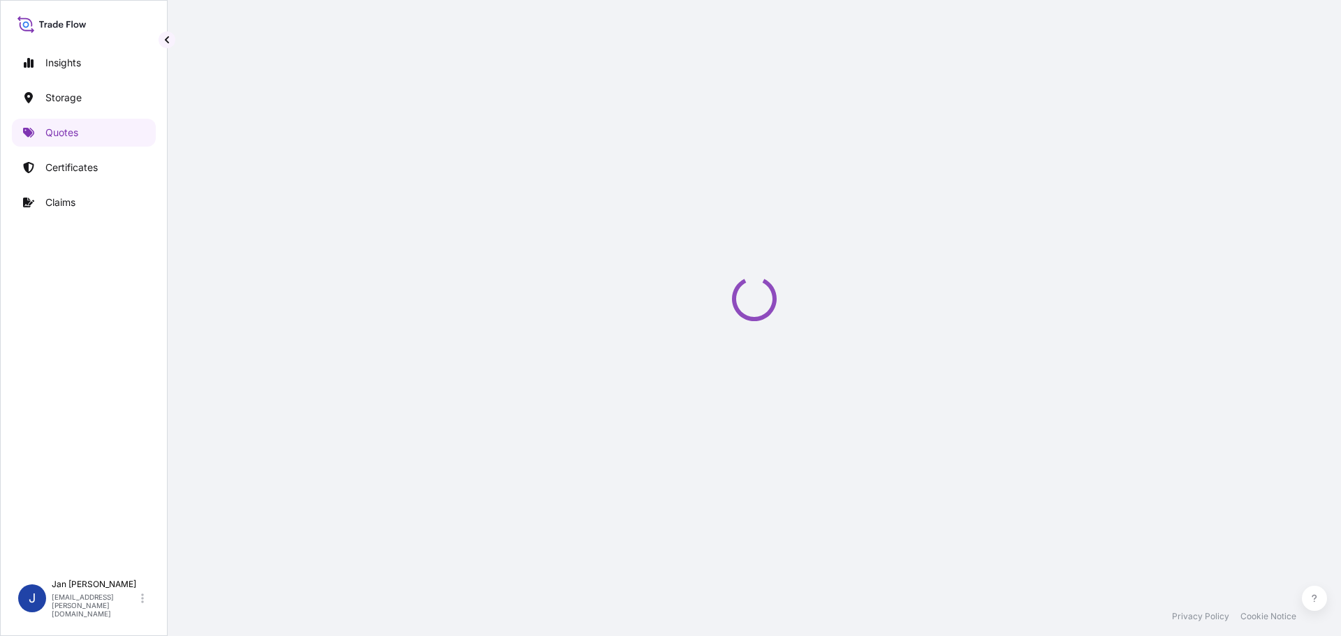
select select "Water"
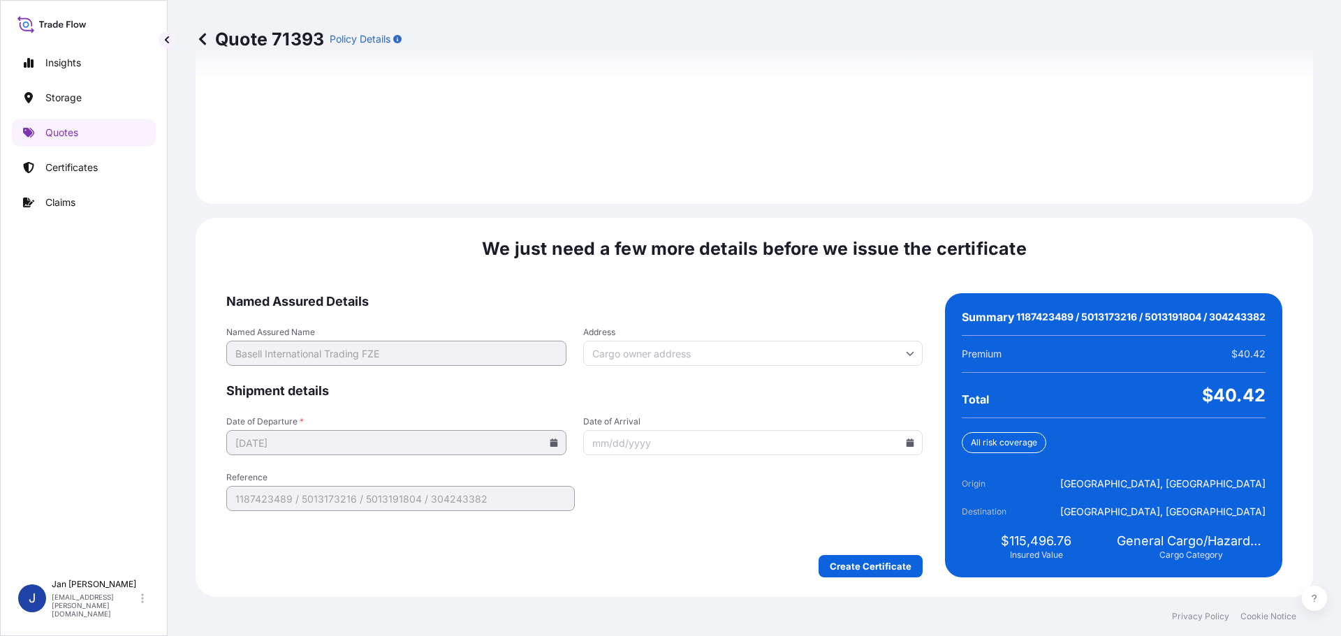
scroll to position [1983, 0]
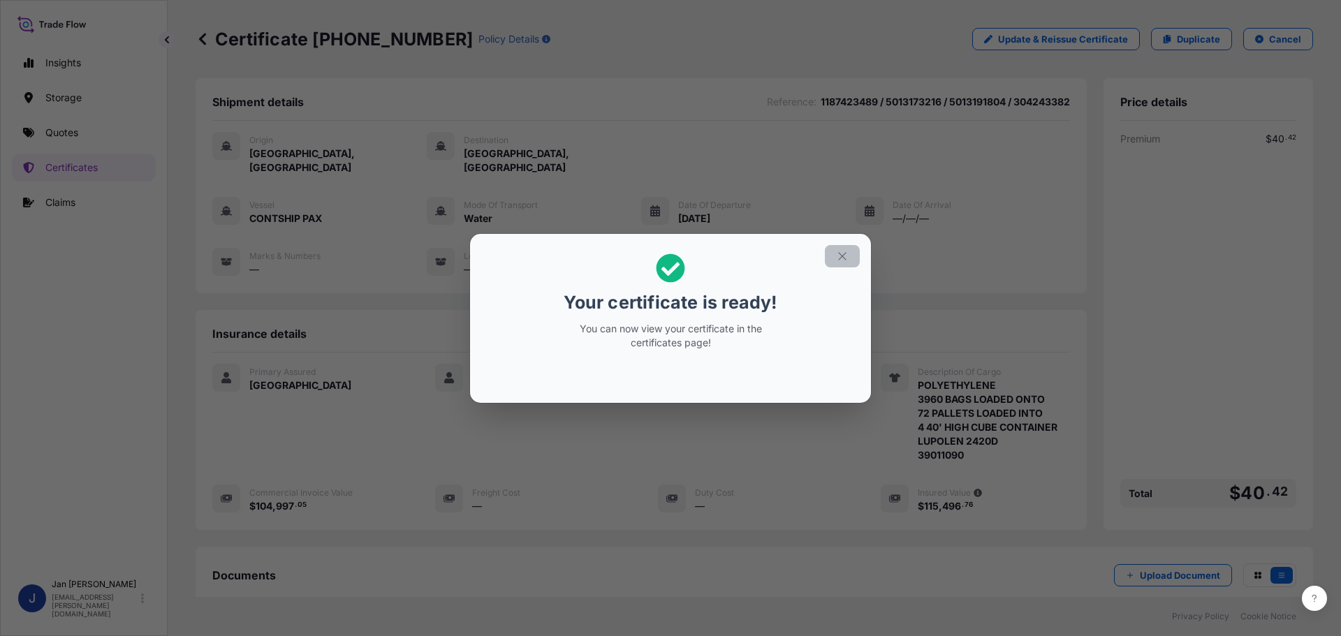
click at [836, 256] on icon "button" at bounding box center [842, 256] width 13 height 13
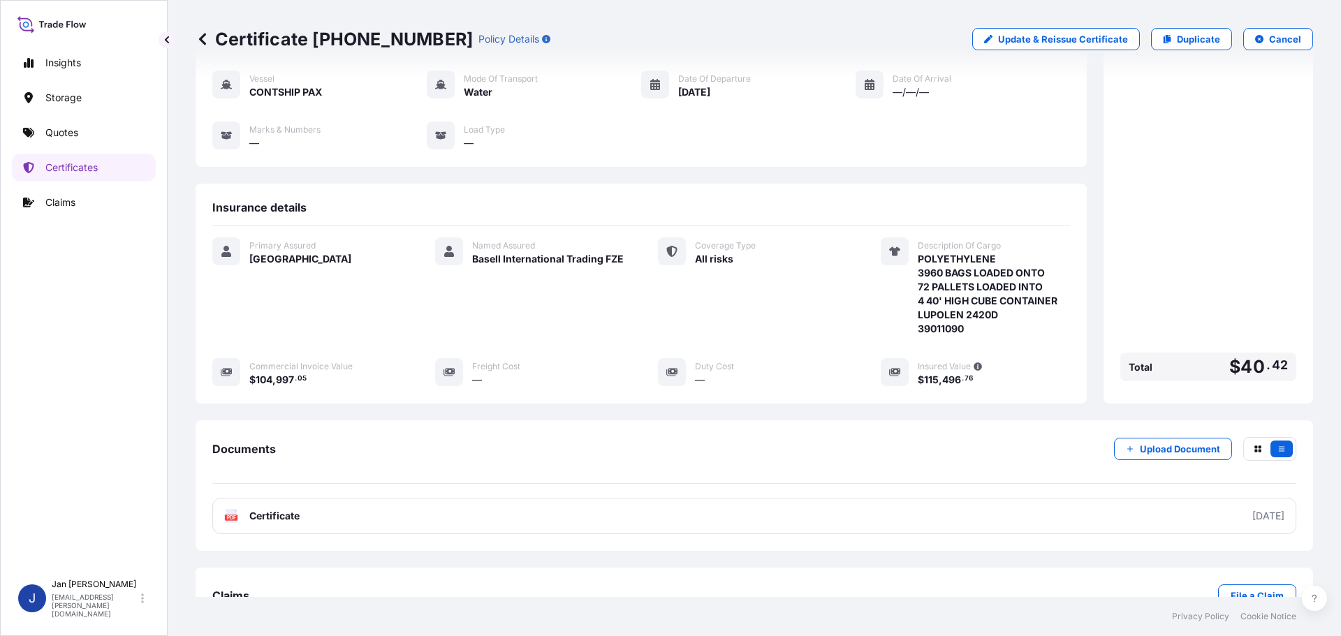
scroll to position [154, 0]
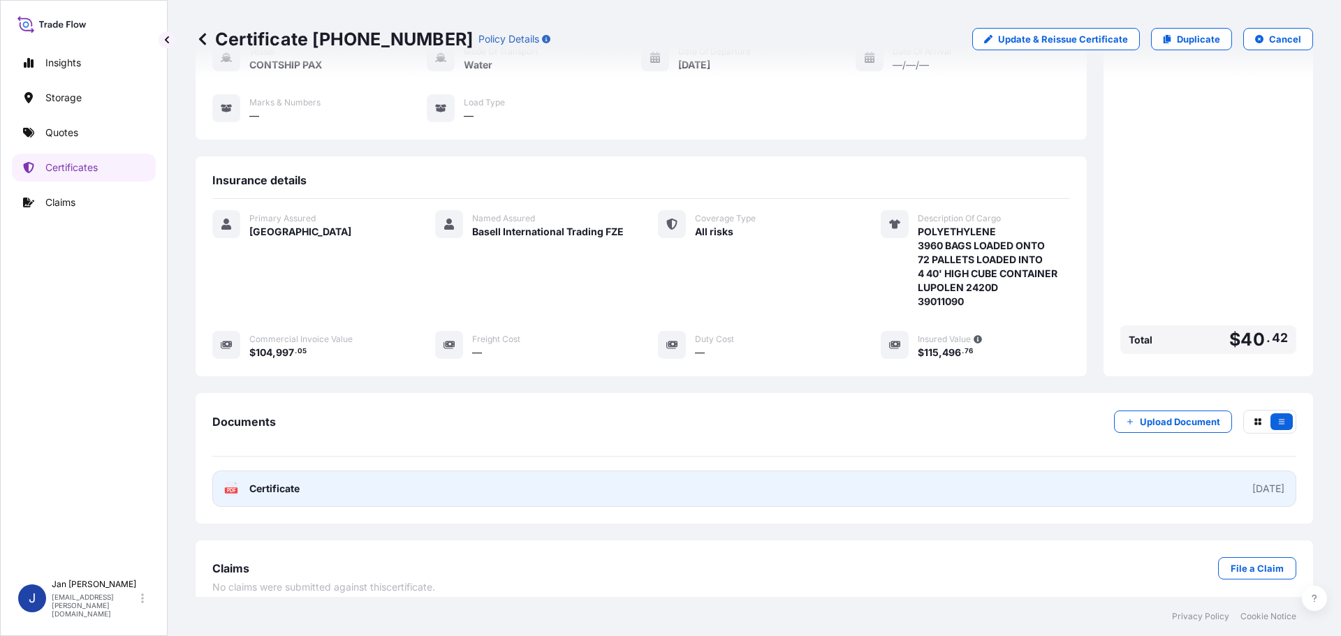
click at [279, 482] on span "Certificate" at bounding box center [274, 489] width 50 height 14
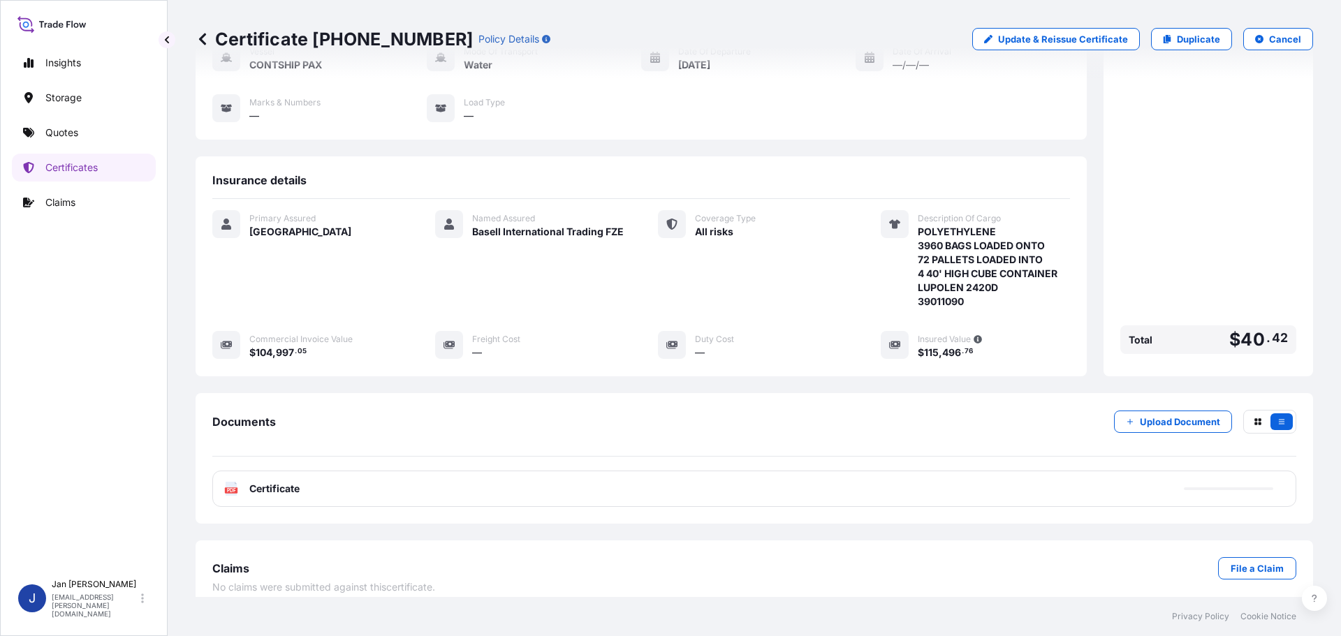
scroll to position [0, 0]
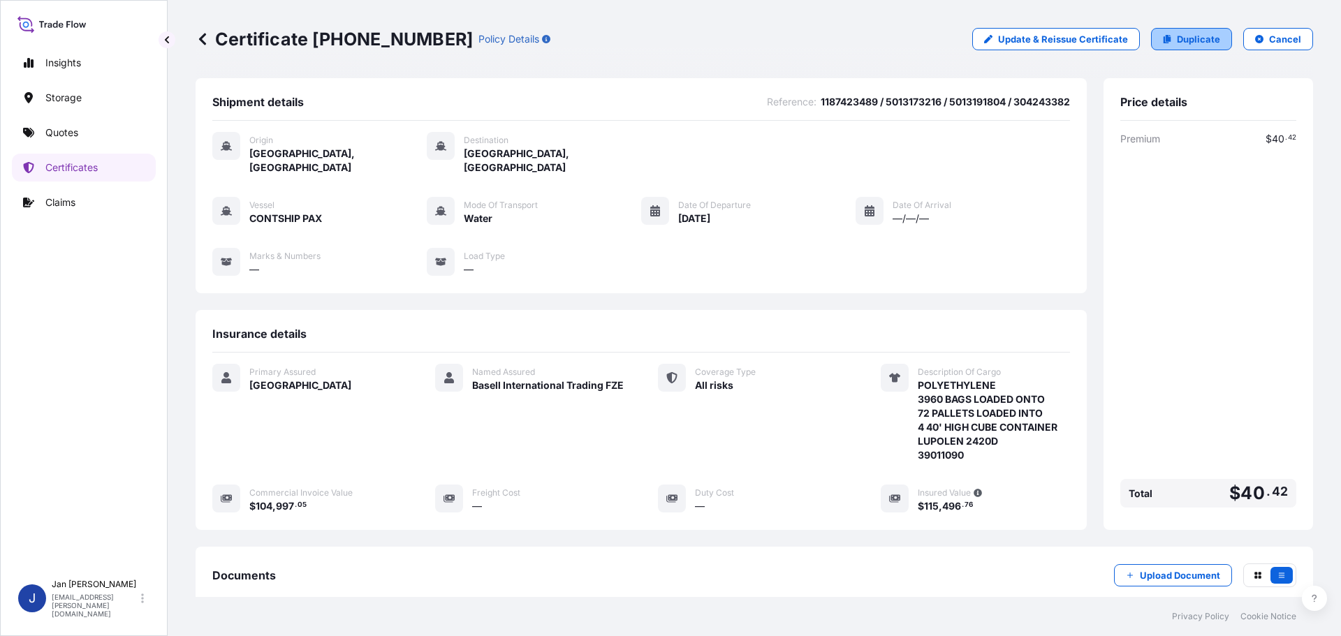
click at [1187, 44] on p "Duplicate" at bounding box center [1198, 39] width 43 height 14
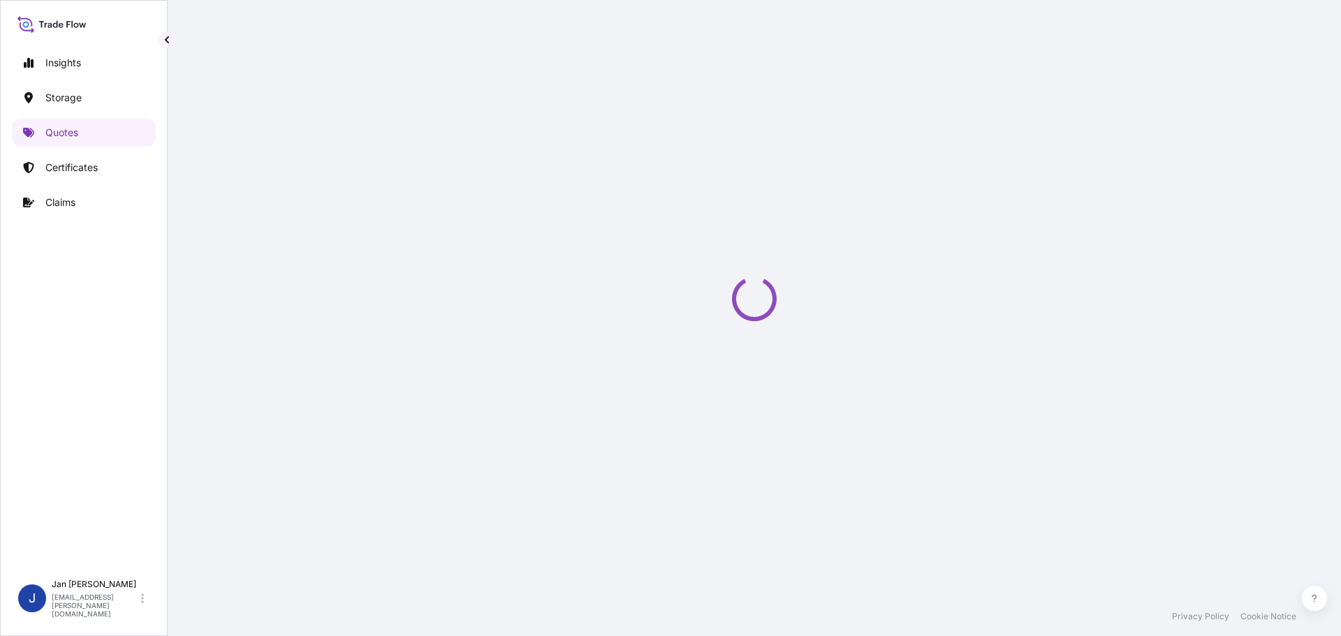
select select "Water"
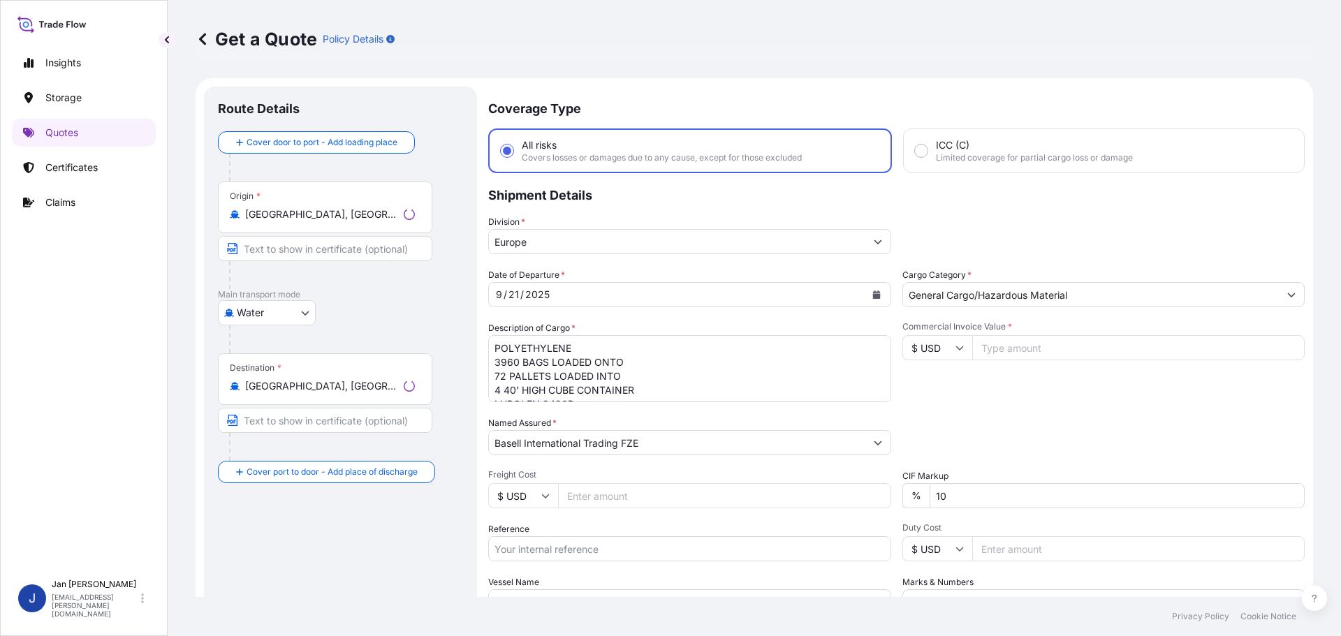
scroll to position [22, 0]
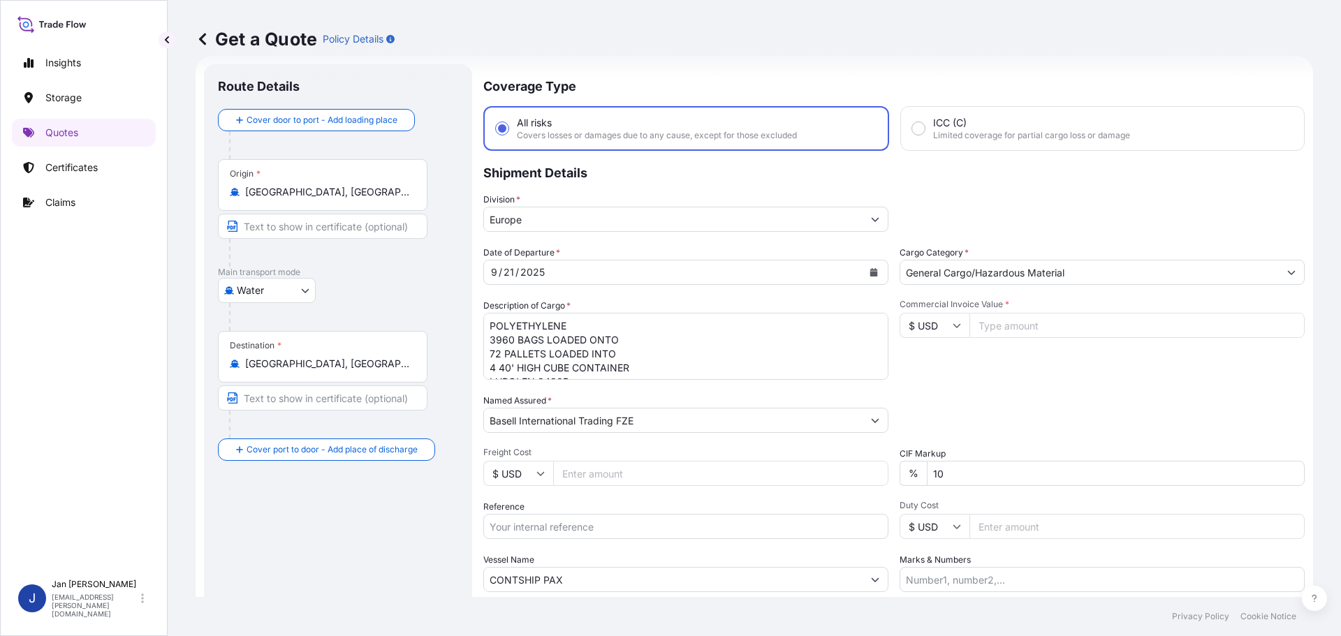
click at [573, 538] on input "Reference" at bounding box center [685, 526] width 405 height 25
paste input "1187440847"
type input "1187440847 /"
click at [335, 187] on input "[GEOGRAPHIC_DATA], [GEOGRAPHIC_DATA]" at bounding box center [327, 192] width 165 height 14
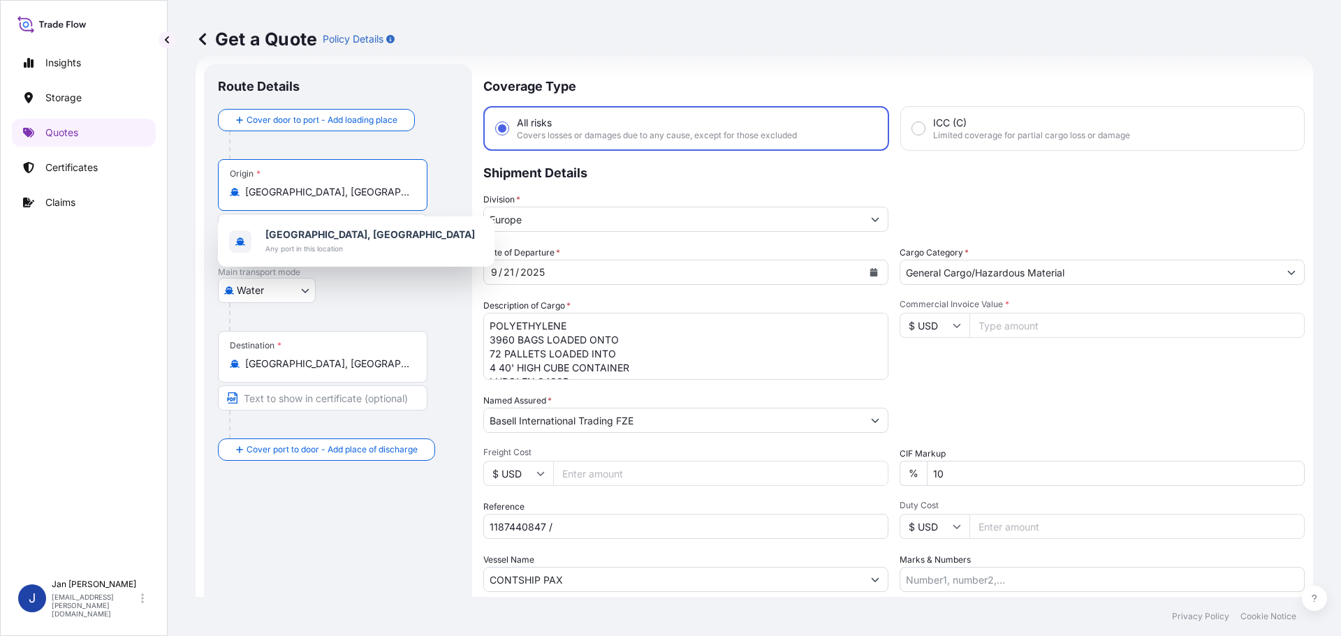
click at [335, 187] on input "[GEOGRAPHIC_DATA], [GEOGRAPHIC_DATA]" at bounding box center [327, 192] width 165 height 14
paste input "[GEOGRAPHIC_DATA], [GEOGRAPHIC_DATA]"
click at [335, 187] on input "[GEOGRAPHIC_DATA], [GEOGRAPHIC_DATA]" at bounding box center [327, 192] width 165 height 14
click at [338, 234] on b "[GEOGRAPHIC_DATA], [GEOGRAPHIC_DATA]" at bounding box center [370, 234] width 210 height 12
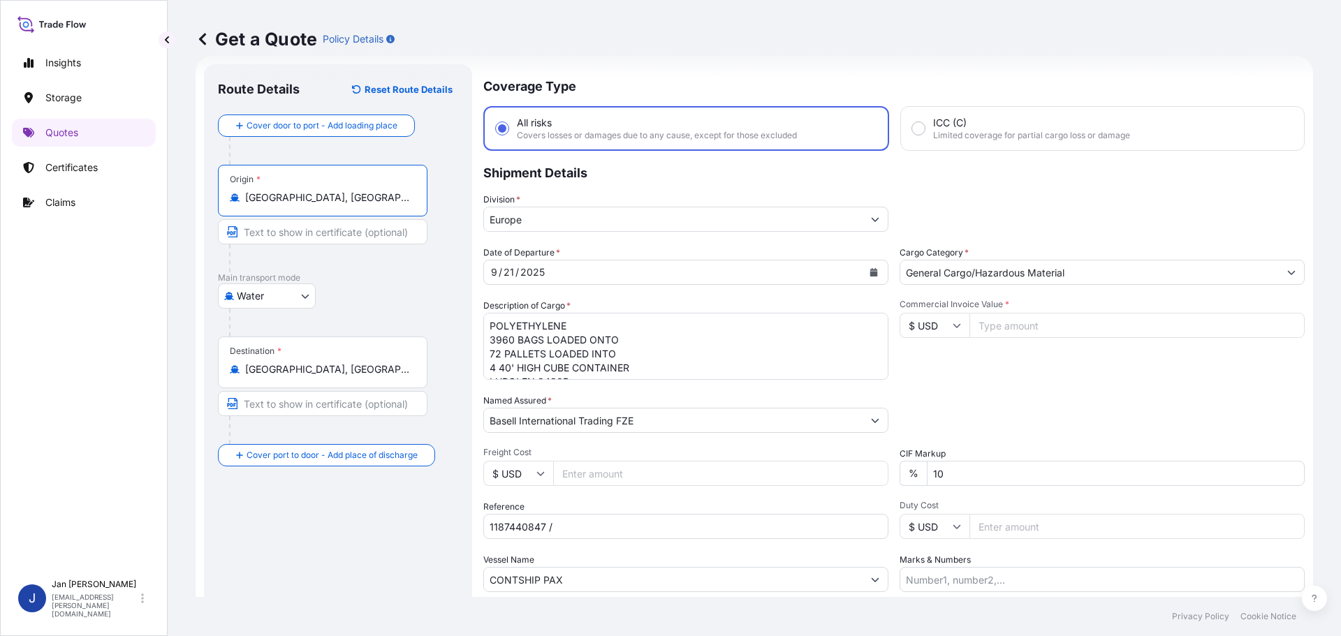
type input "[GEOGRAPHIC_DATA], [GEOGRAPHIC_DATA]"
click at [362, 377] on div "Destination * [GEOGRAPHIC_DATA], [GEOGRAPHIC_DATA]" at bounding box center [323, 363] width 210 height 52
click at [362, 376] on input "[GEOGRAPHIC_DATA], [GEOGRAPHIC_DATA]" at bounding box center [327, 369] width 165 height 14
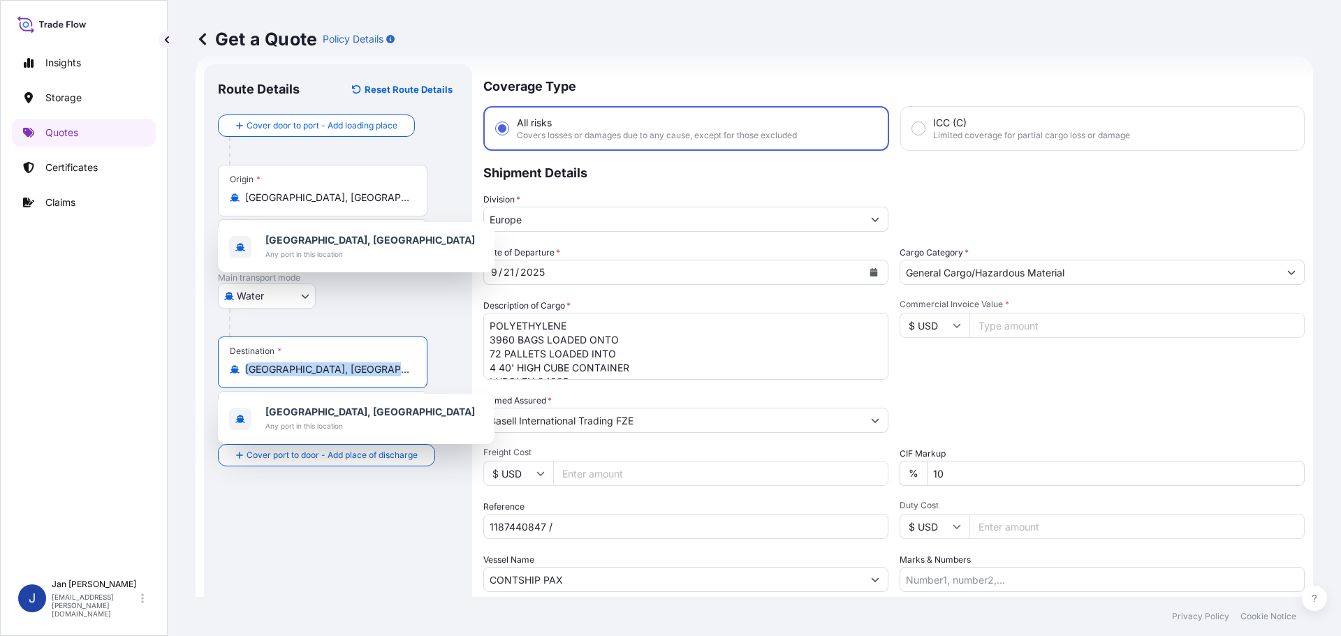
click at [362, 377] on div "Destination * [GEOGRAPHIC_DATA], [GEOGRAPHIC_DATA]" at bounding box center [323, 363] width 210 height 52
click at [362, 376] on input "[GEOGRAPHIC_DATA], [GEOGRAPHIC_DATA]" at bounding box center [327, 369] width 165 height 14
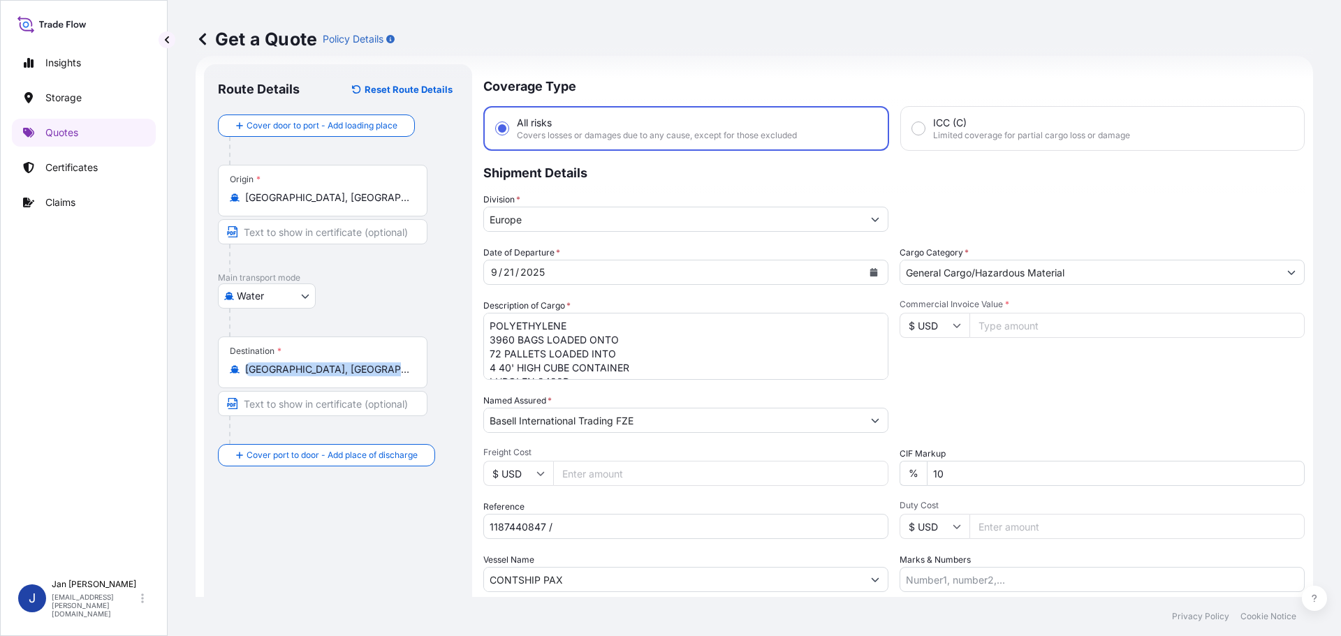
click at [362, 377] on div "Destination * [GEOGRAPHIC_DATA], [GEOGRAPHIC_DATA]" at bounding box center [323, 363] width 210 height 52
click at [362, 376] on input "[GEOGRAPHIC_DATA], [GEOGRAPHIC_DATA]" at bounding box center [327, 369] width 165 height 14
click at [362, 377] on div "Destination * [GEOGRAPHIC_DATA], [GEOGRAPHIC_DATA]" at bounding box center [323, 363] width 210 height 52
click at [362, 376] on input "[GEOGRAPHIC_DATA], [GEOGRAPHIC_DATA]" at bounding box center [327, 369] width 165 height 14
click at [362, 377] on div "Destination * [GEOGRAPHIC_DATA], [GEOGRAPHIC_DATA]" at bounding box center [323, 363] width 210 height 52
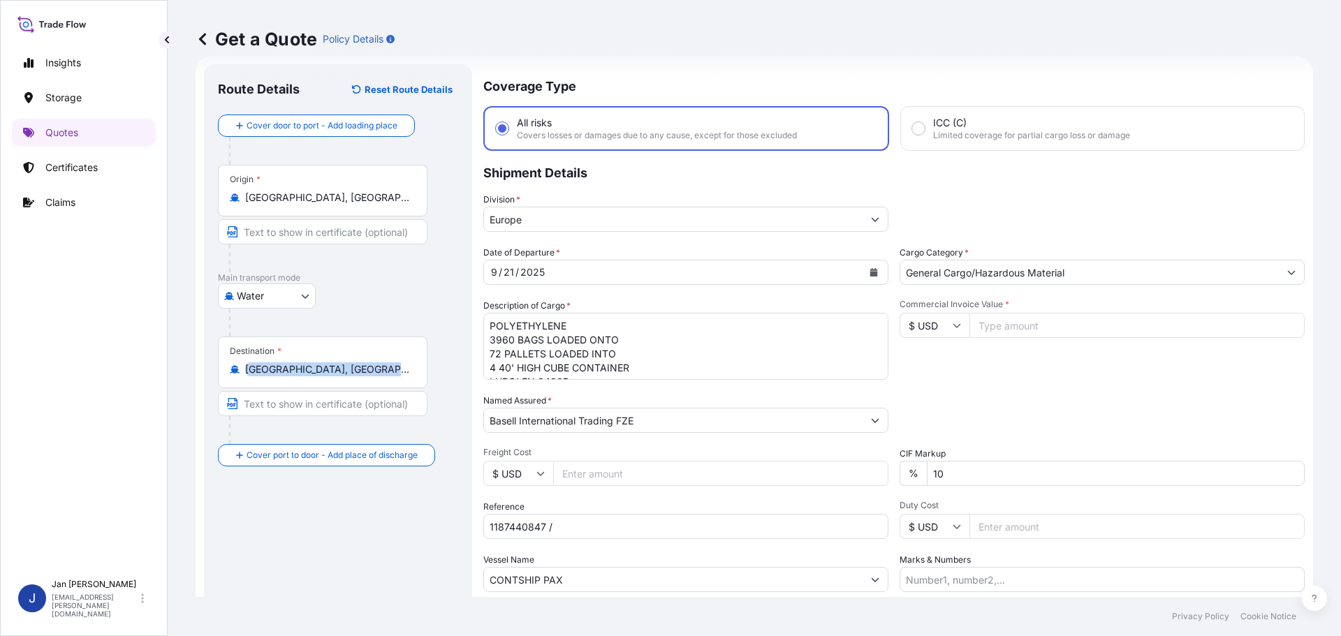
click at [362, 376] on input "[GEOGRAPHIC_DATA], [GEOGRAPHIC_DATA]" at bounding box center [327, 369] width 165 height 14
click at [362, 368] on input "[GEOGRAPHIC_DATA], [GEOGRAPHIC_DATA]" at bounding box center [327, 369] width 165 height 14
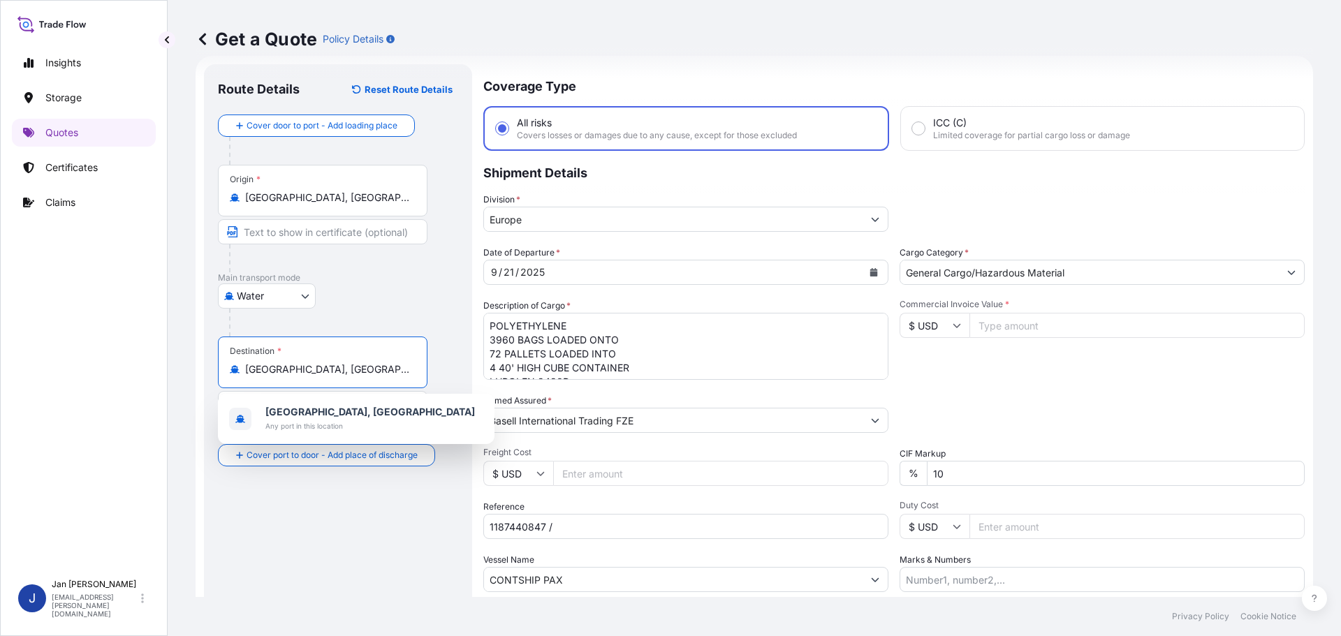
click at [362, 368] on input "[GEOGRAPHIC_DATA], [GEOGRAPHIC_DATA]" at bounding box center [327, 369] width 165 height 14
paste input "IZMIT, [GEOGRAPHIC_DATA]"
click at [344, 373] on input "[GEOGRAPHIC_DATA], [GEOGRAPHIC_DATA], [GEOGRAPHIC_DATA]" at bounding box center [327, 369] width 165 height 14
click at [344, 372] on input "[GEOGRAPHIC_DATA], [GEOGRAPHIC_DATA], [GEOGRAPHIC_DATA]" at bounding box center [327, 369] width 165 height 14
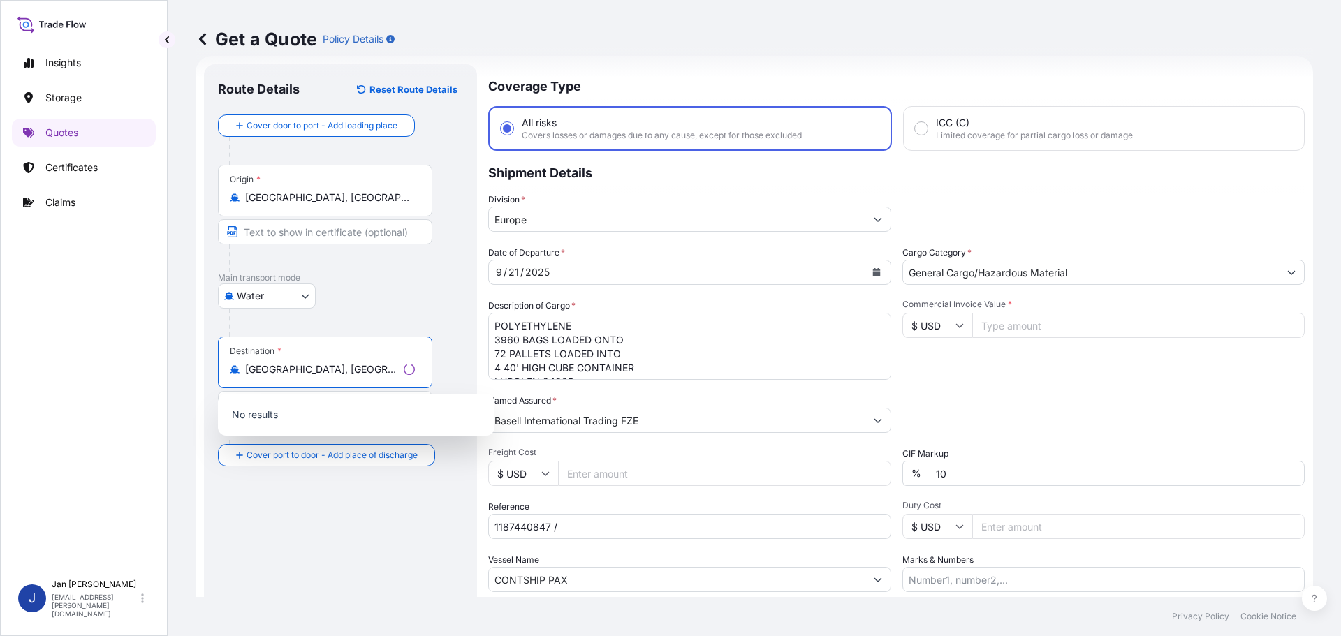
click at [344, 372] on input "[GEOGRAPHIC_DATA], [GEOGRAPHIC_DATA], [GEOGRAPHIC_DATA]" at bounding box center [321, 369] width 153 height 14
paste input "Destination"
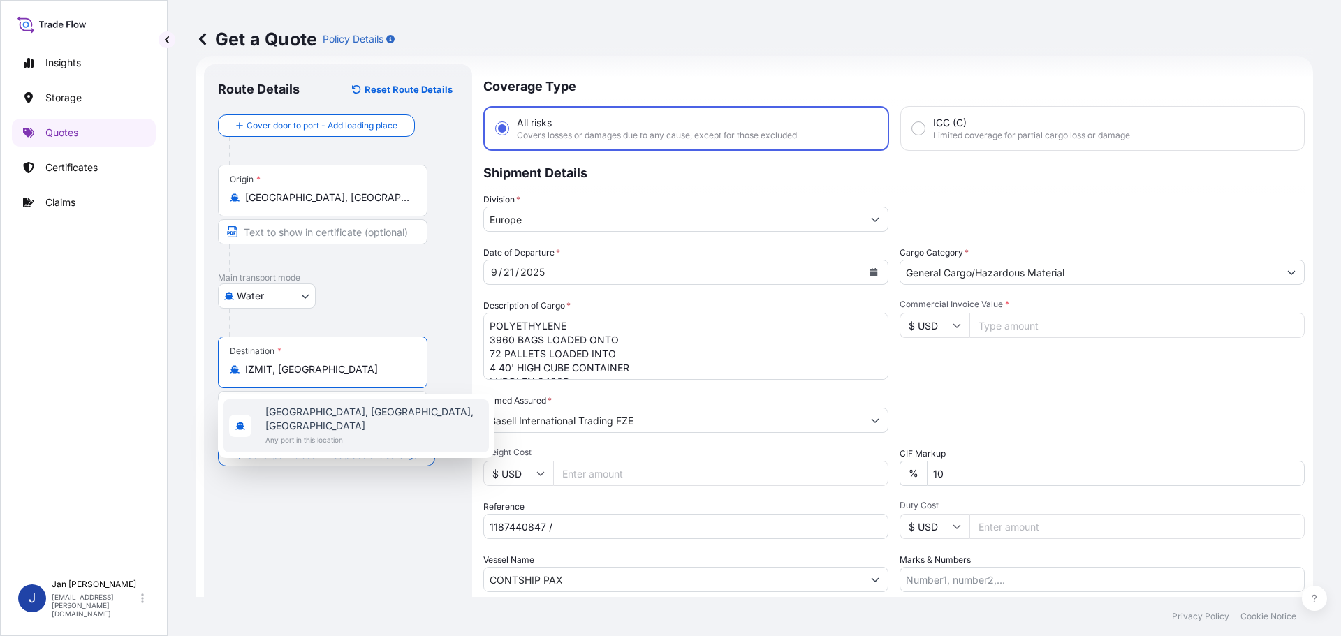
click at [342, 434] on div "[GEOGRAPHIC_DATA], [GEOGRAPHIC_DATA], [GEOGRAPHIC_DATA] Any port in this locati…" at bounding box center [355, 425] width 265 height 53
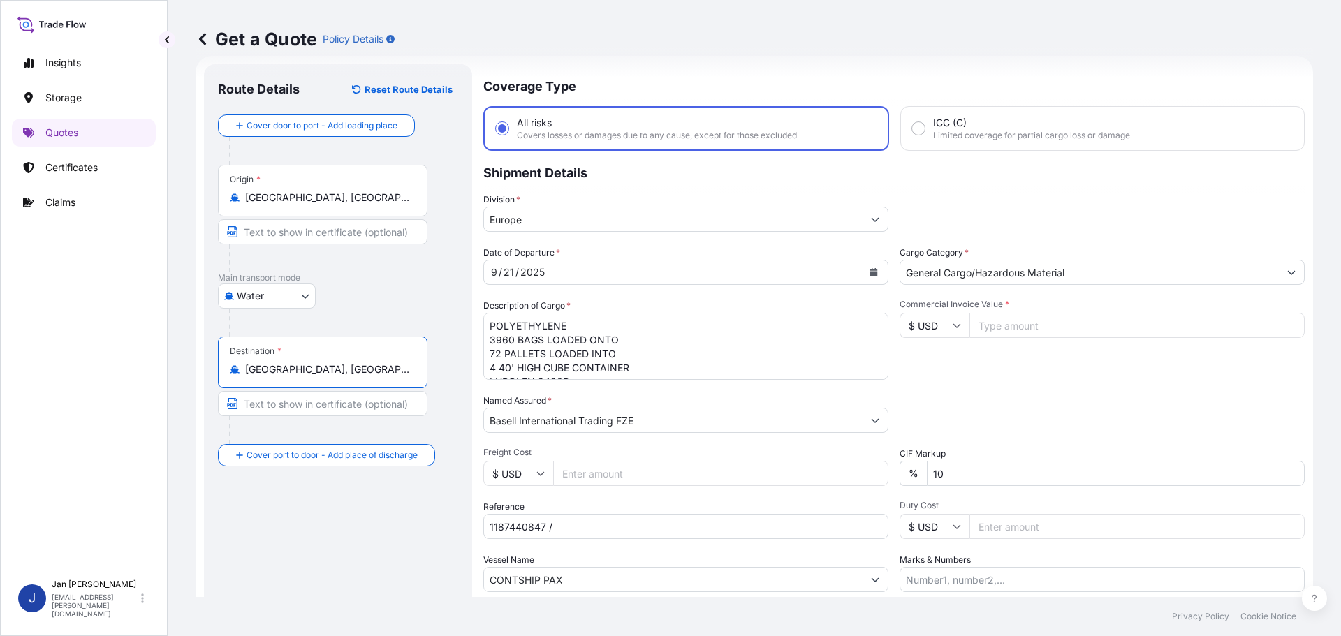
type input "[GEOGRAPHIC_DATA], [GEOGRAPHIC_DATA], [GEOGRAPHIC_DATA]"
click at [359, 287] on div "Water Air Water Inland" at bounding box center [338, 296] width 240 height 25
click at [872, 270] on icon "Calendar" at bounding box center [874, 272] width 8 height 8
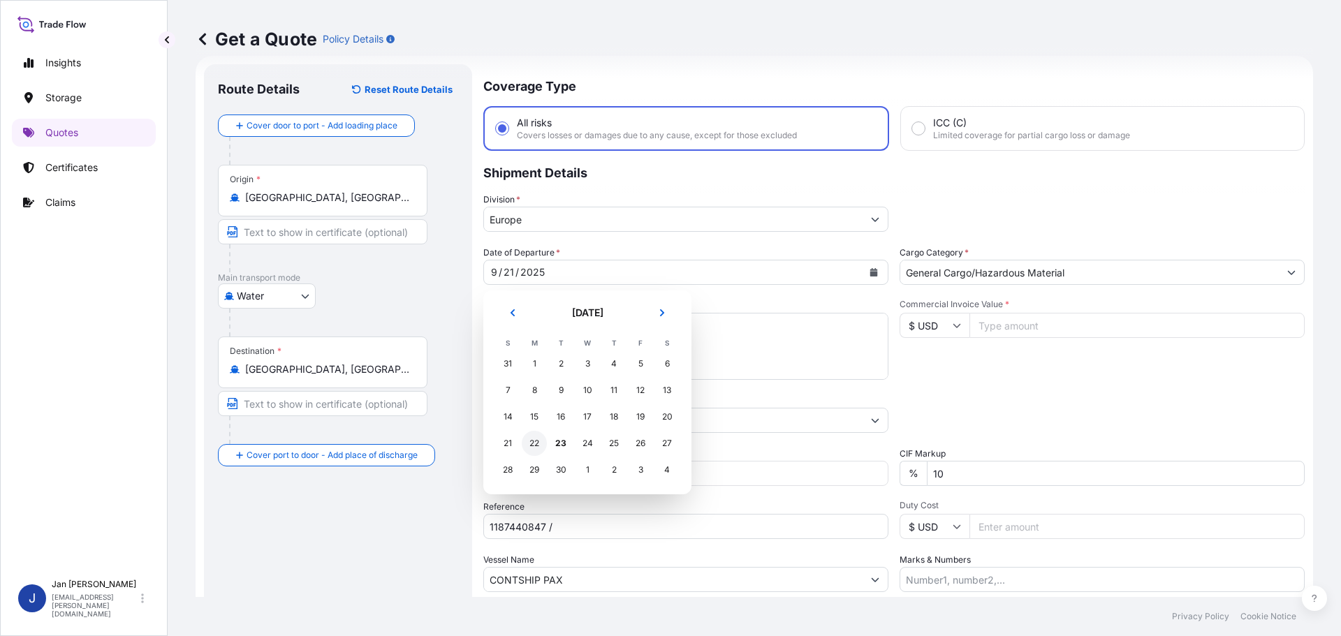
click at [529, 444] on div "22" at bounding box center [534, 443] width 25 height 25
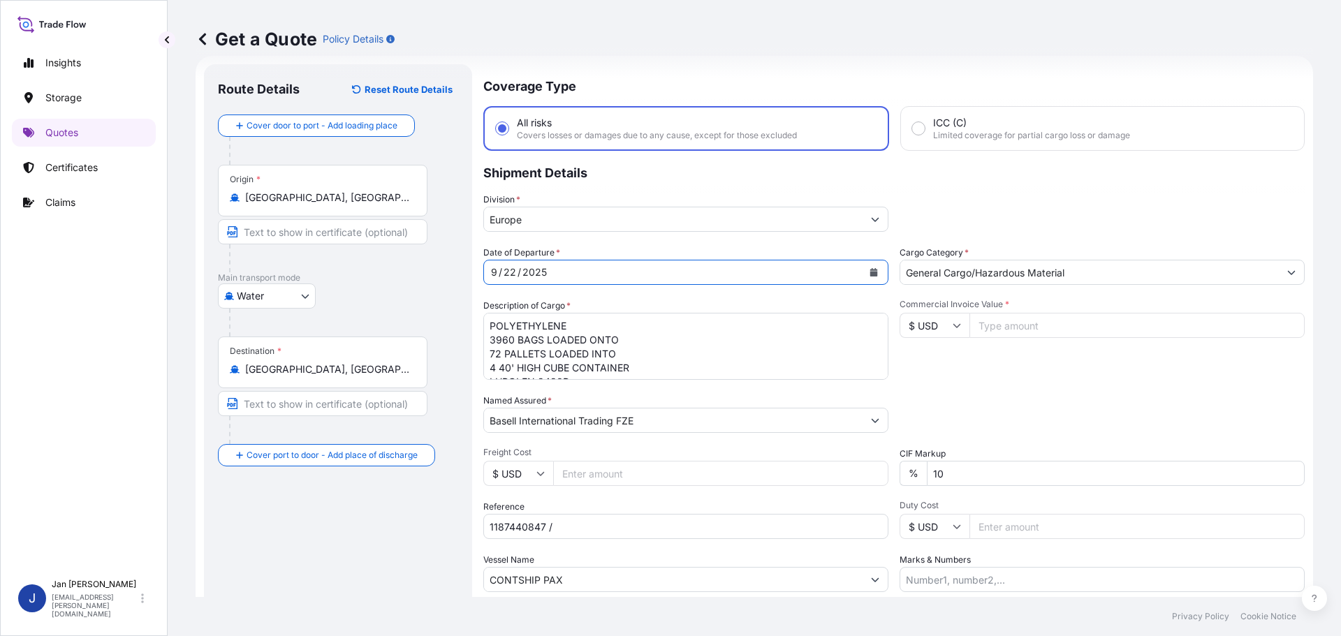
click at [722, 424] on input "Basell International Trading FZE" at bounding box center [673, 420] width 379 height 25
click at [722, 424] on input "Basell International Trading FZE" at bounding box center [671, 420] width 374 height 25
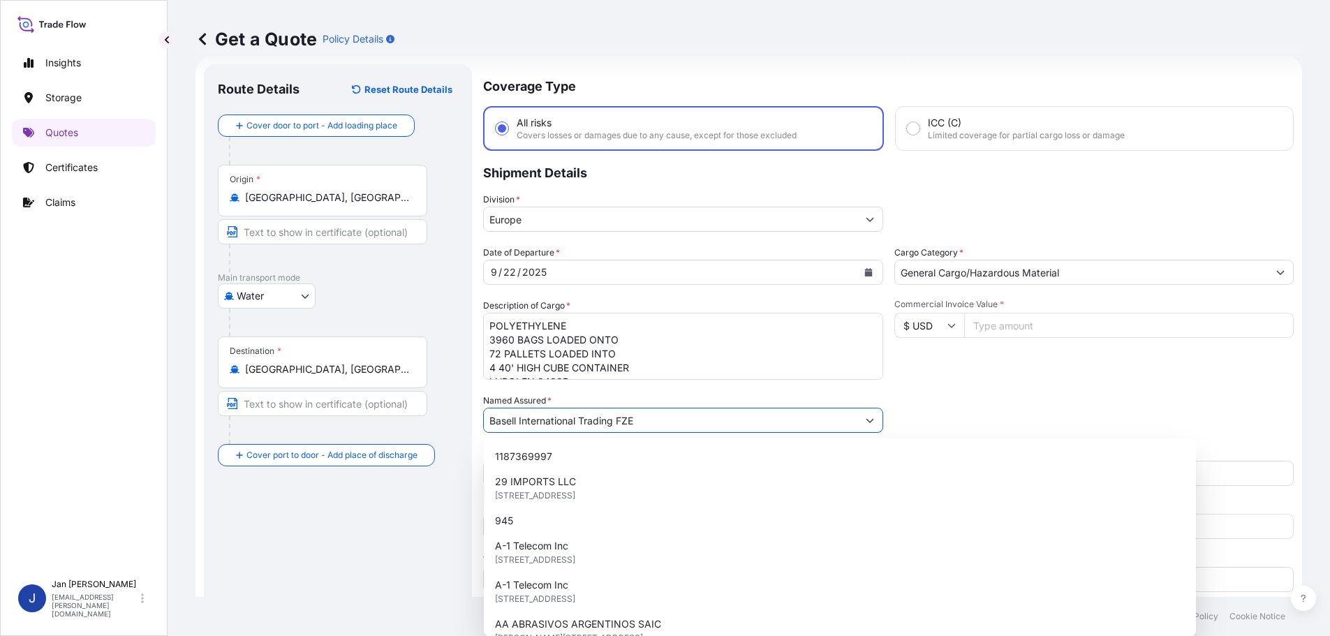
click at [722, 424] on input "Basell International Trading FZE" at bounding box center [671, 420] width 374 height 25
click at [625, 435] on div "Date of Departure * [DATE] Cargo Category * General Cargo/Hazardous Material De…" at bounding box center [888, 419] width 811 height 346
click at [593, 418] on input "Basell International Trading FZE" at bounding box center [673, 420] width 379 height 25
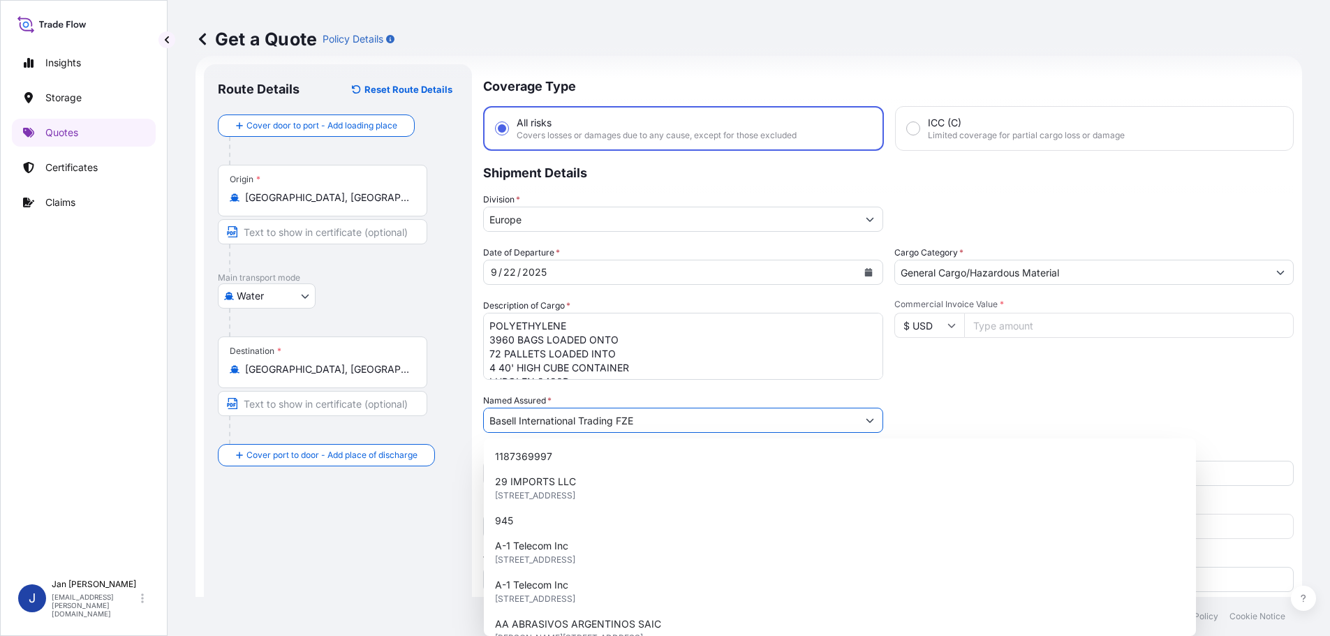
drag, startPoint x: 518, startPoint y: 423, endPoint x: 837, endPoint y: 412, distance: 318.6
click at [837, 412] on input "Basell International Trading FZE" at bounding box center [671, 420] width 374 height 25
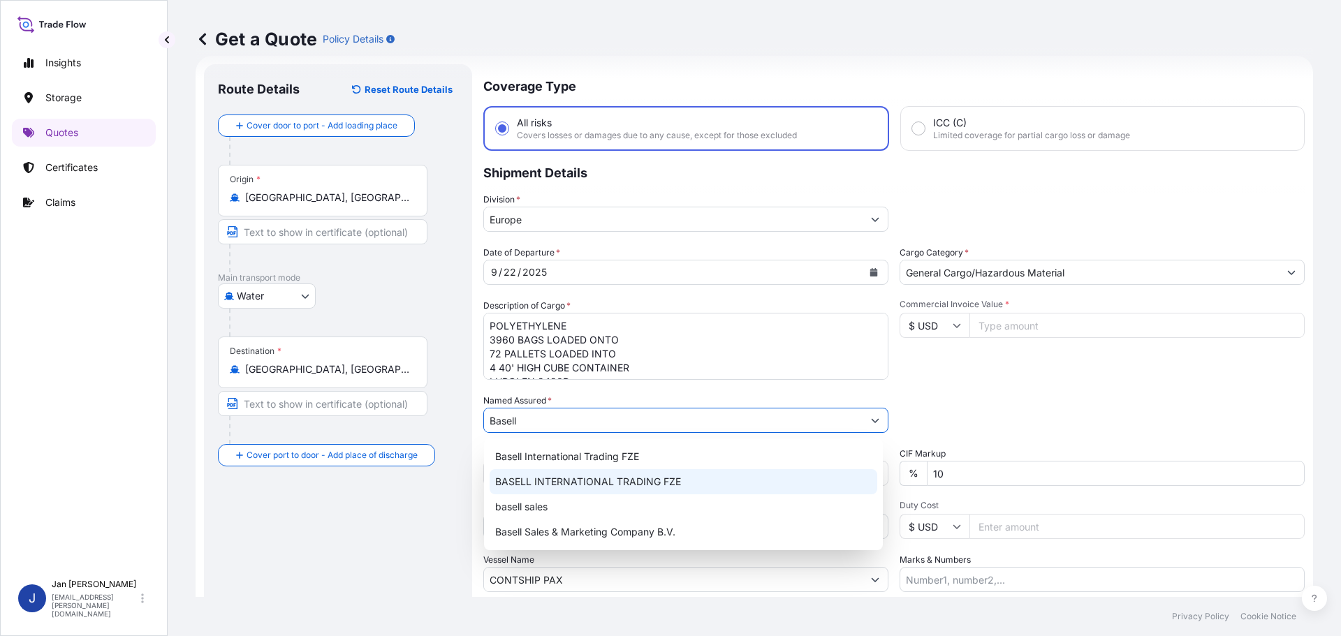
click at [714, 476] on div "BASELL INTERNATIONAL TRADING FZE" at bounding box center [684, 481] width 388 height 25
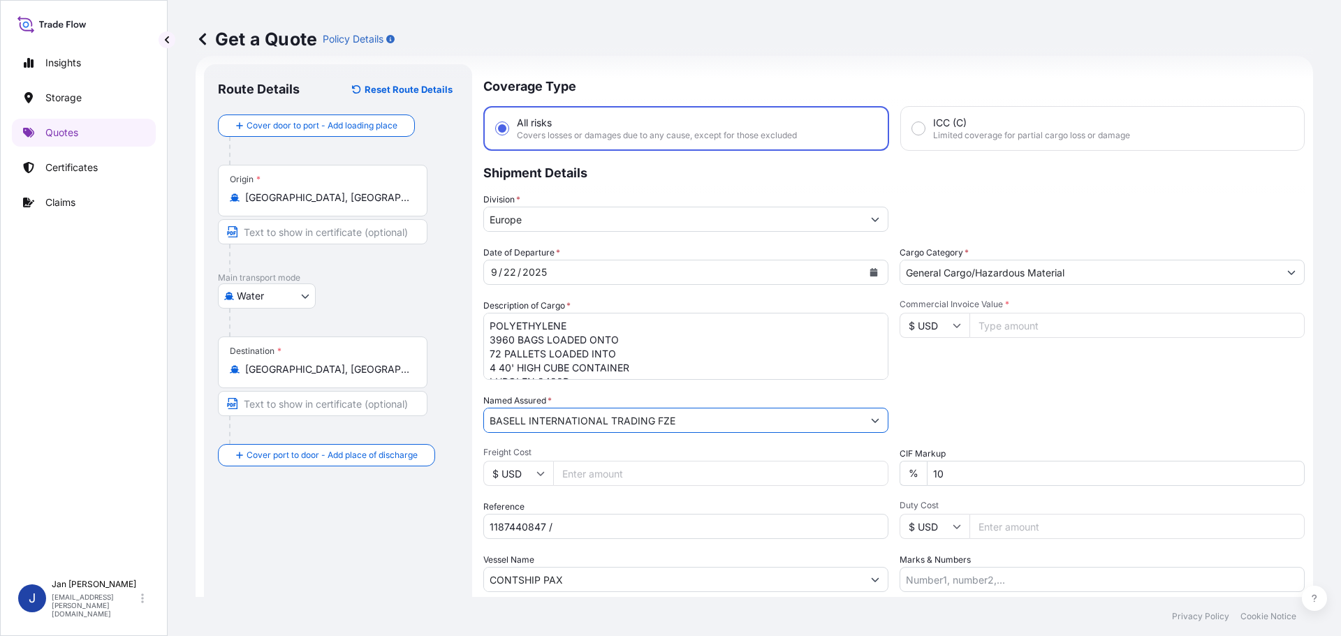
drag, startPoint x: 739, startPoint y: 428, endPoint x: 528, endPoint y: 418, distance: 211.1
click at [528, 418] on input "BASELL INTERNATIONAL TRADING FZE" at bounding box center [673, 420] width 379 height 25
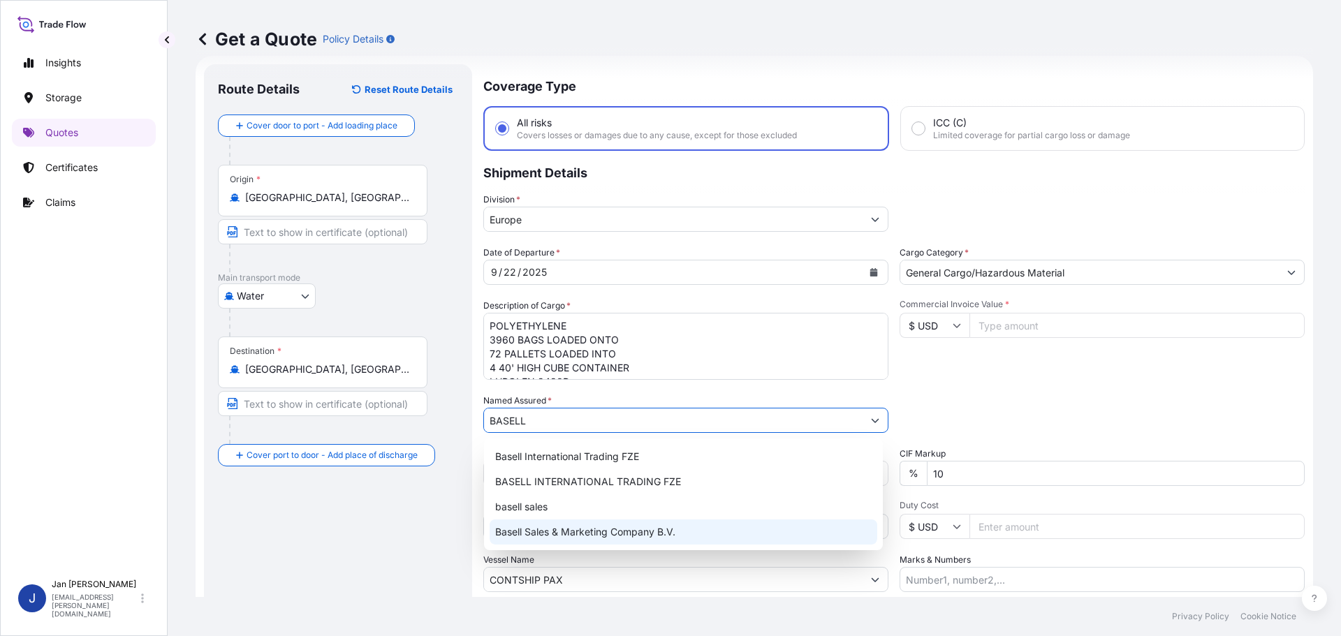
click at [595, 532] on span "Basell Sales & Marketing Company B.V." at bounding box center [585, 532] width 180 height 14
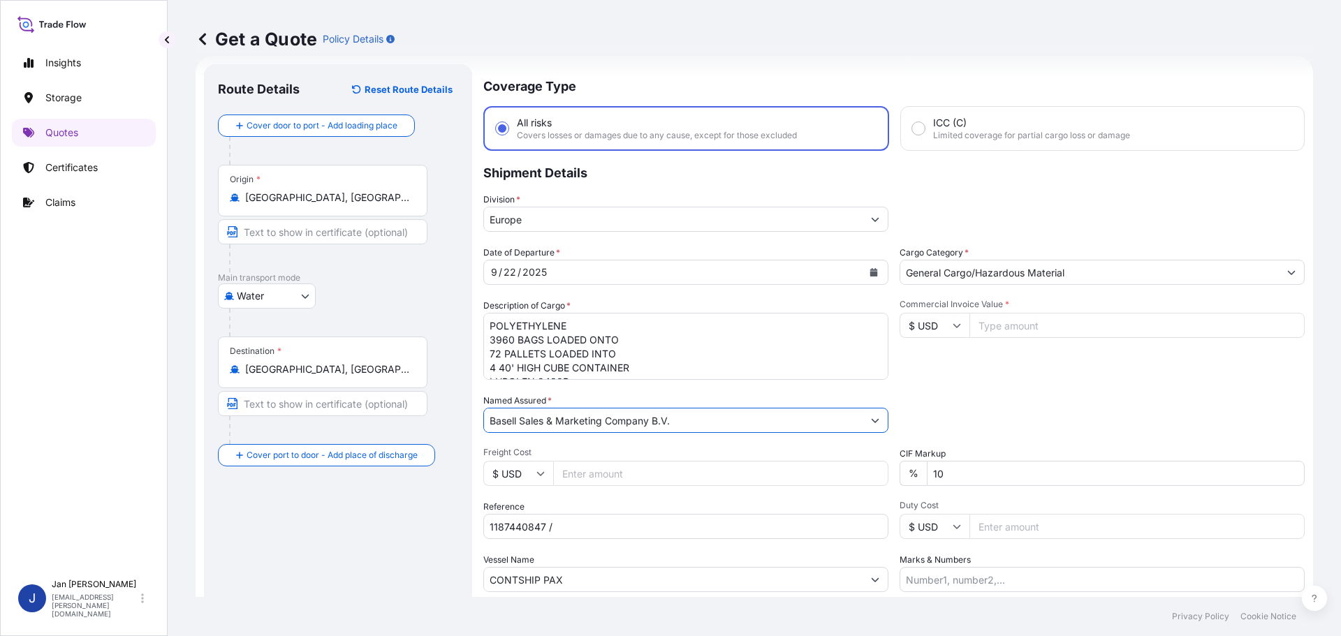
type input "Basell Sales & Marketing Company B.V."
click at [980, 374] on div "Commercial Invoice Value * $ USD" at bounding box center [1102, 339] width 405 height 81
click at [694, 575] on input "CONTSHIP PAX" at bounding box center [673, 579] width 379 height 25
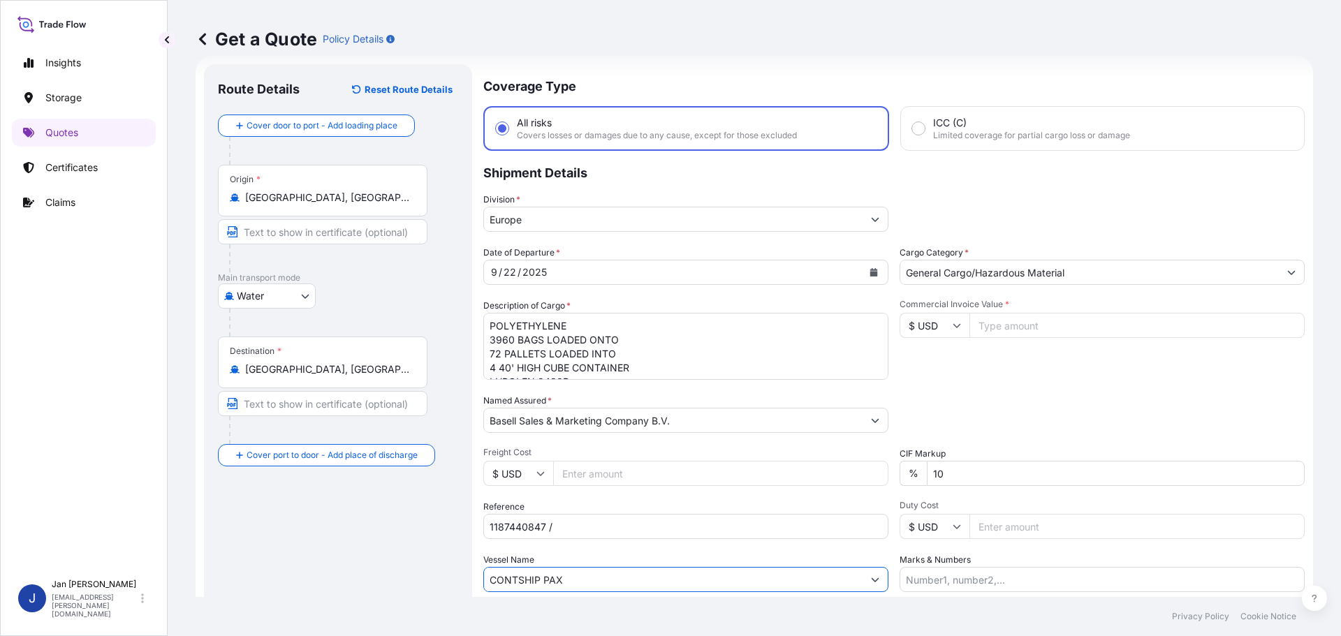
paste input "W [GEOGRAPHIC_DATA]"
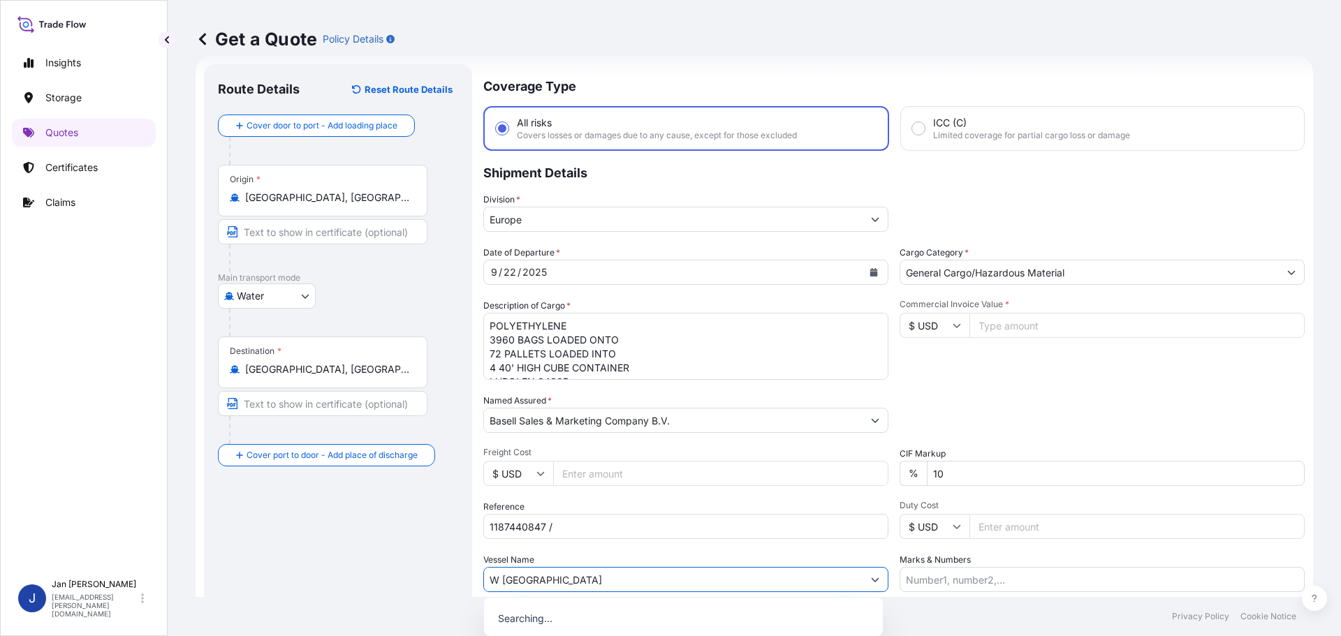
type input "W [GEOGRAPHIC_DATA]"
click at [1028, 393] on div "Date of Departure * [DATE] Cargo Category * General Cargo/Hazardous Material De…" at bounding box center [893, 419] width 821 height 346
click at [1020, 321] on input "Commercial Invoice Value *" at bounding box center [1136, 325] width 335 height 25
type input "24596.60"
click at [951, 311] on div "Commercial Invoice Value * $ USD 24596.60" at bounding box center [1102, 339] width 405 height 81
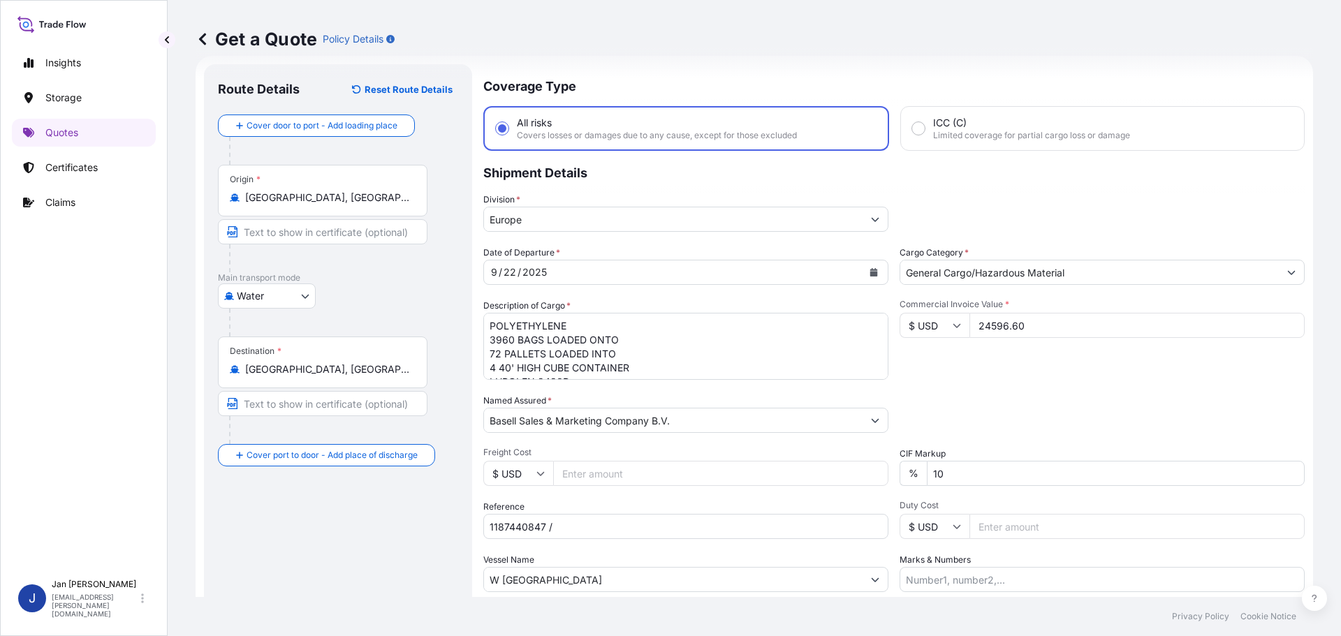
drag, startPoint x: 924, startPoint y: 321, endPoint x: 921, endPoint y: 330, distance: 8.8
click at [923, 323] on input "$ USD" at bounding box center [935, 325] width 70 height 25
click at [925, 361] on div "€ EUR" at bounding box center [929, 364] width 59 height 27
type input "€ EUR"
click at [925, 361] on div "Commercial Invoice Value * € EUR 24596.60" at bounding box center [1102, 339] width 405 height 81
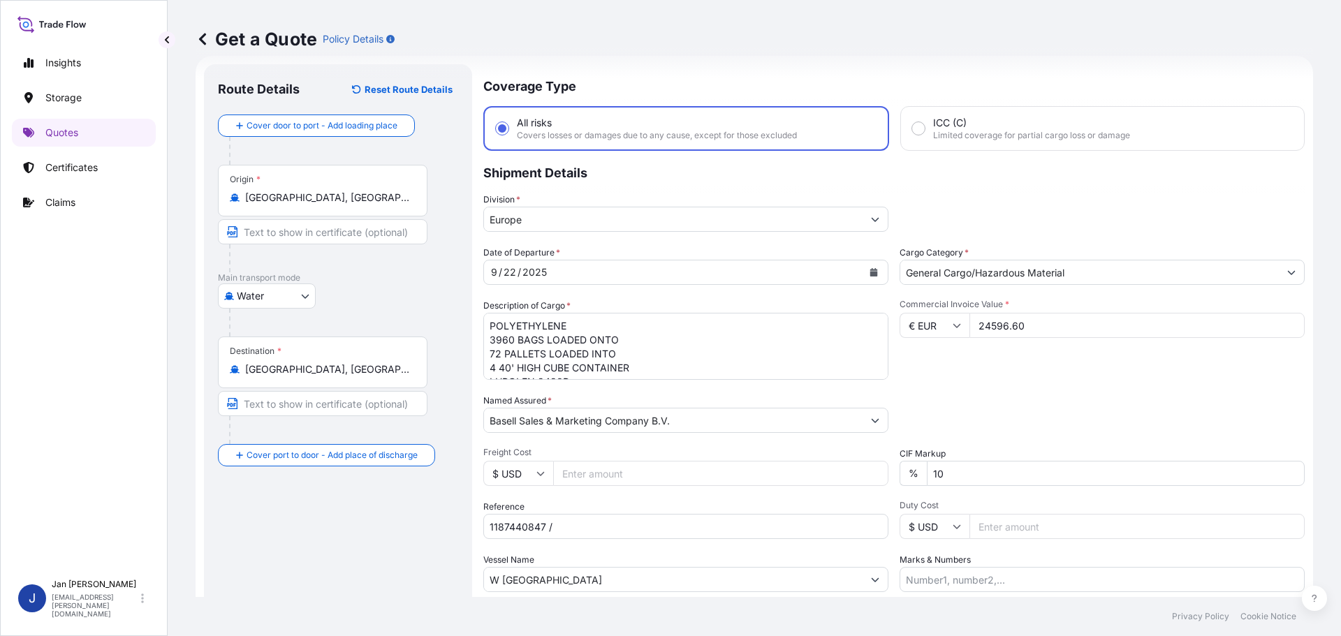
click at [1094, 390] on div "Date of Departure * [DATE] Cargo Category * General Cargo/Hazardous Material De…" at bounding box center [893, 419] width 821 height 346
click at [581, 536] on input "1187440847 /" at bounding box center [685, 526] width 405 height 25
paste input "5013206093 / 304268878"
type input "1187440847 / 5013206093 / 304268878"
click at [751, 338] on textarea "POLYETHYLENE 3960 BAGS LOADED ONTO 72 PALLETS LOADED INTO 4 40' HIGH CUBE CONTA…" at bounding box center [685, 346] width 405 height 67
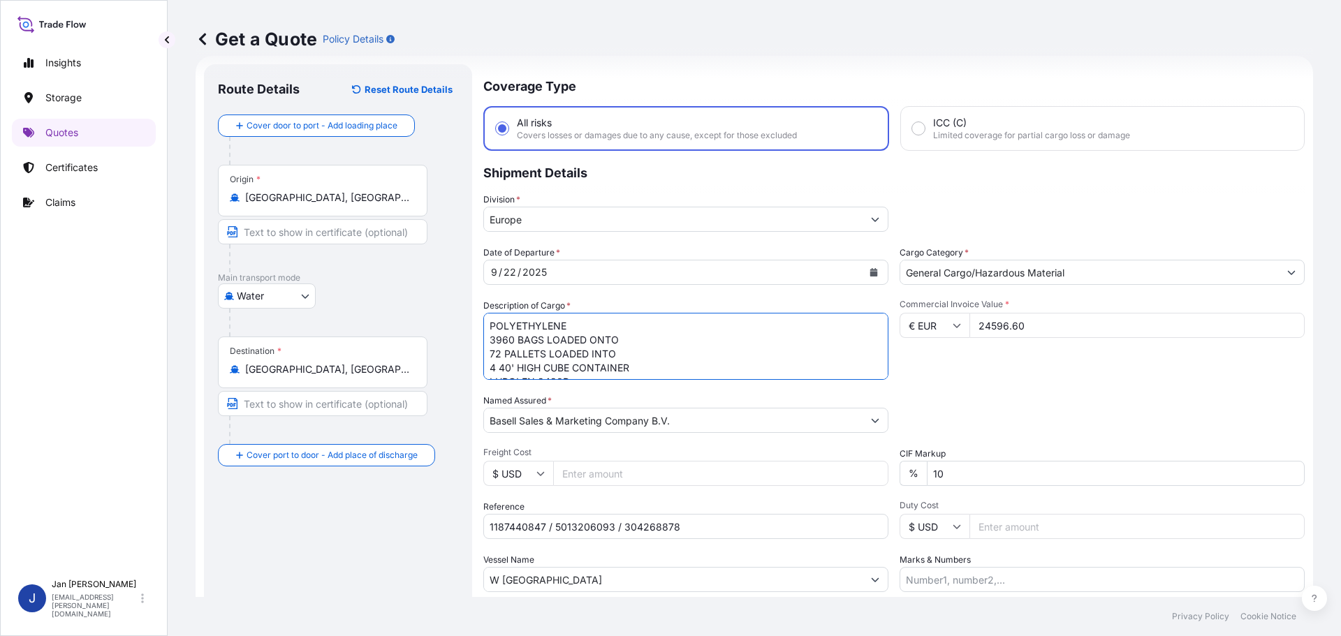
paste textarea "PROPYLENE 444 BAGS LOADED ONTO 9 PALLETS LOADED INTO 1 20' CONTAINER(S) HIFAX T…"
type textarea "POLYPROPYLENE 444 BAGS LOADED ONTO 9 PALLETS LOADED INTO 1 20' CONTAINER(S) HIF…"
click at [933, 360] on div "Commercial Invoice Value * € EUR 24596.60" at bounding box center [1102, 339] width 405 height 81
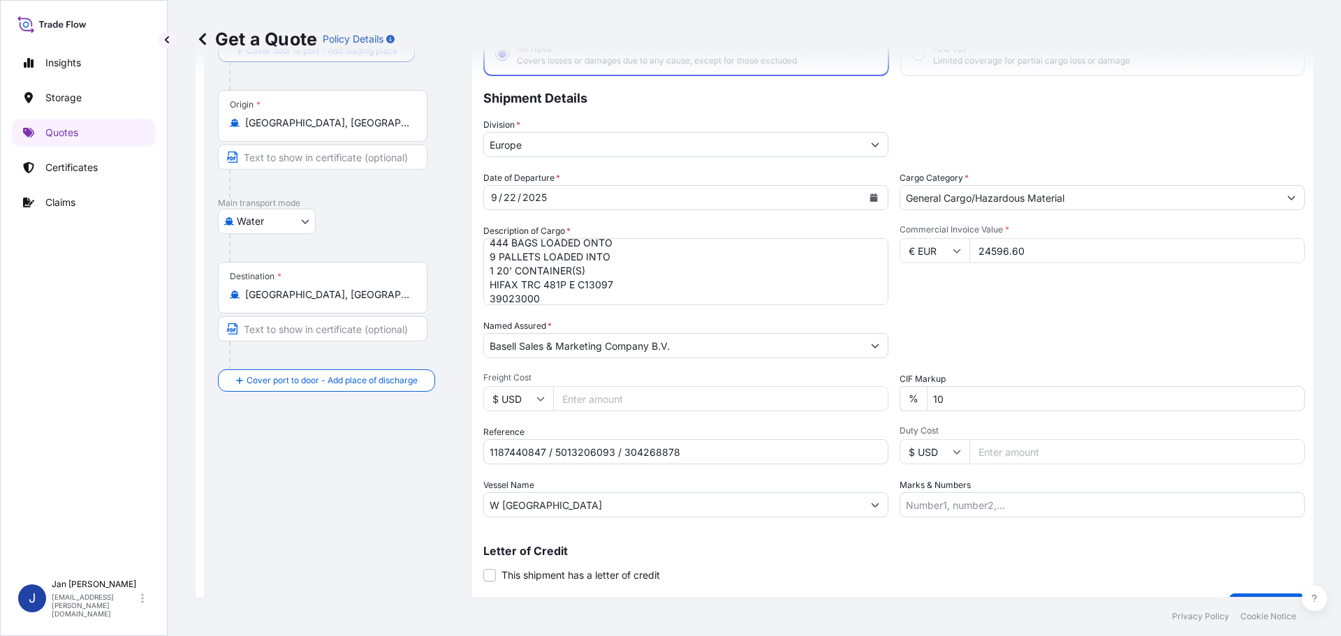
scroll to position [130, 0]
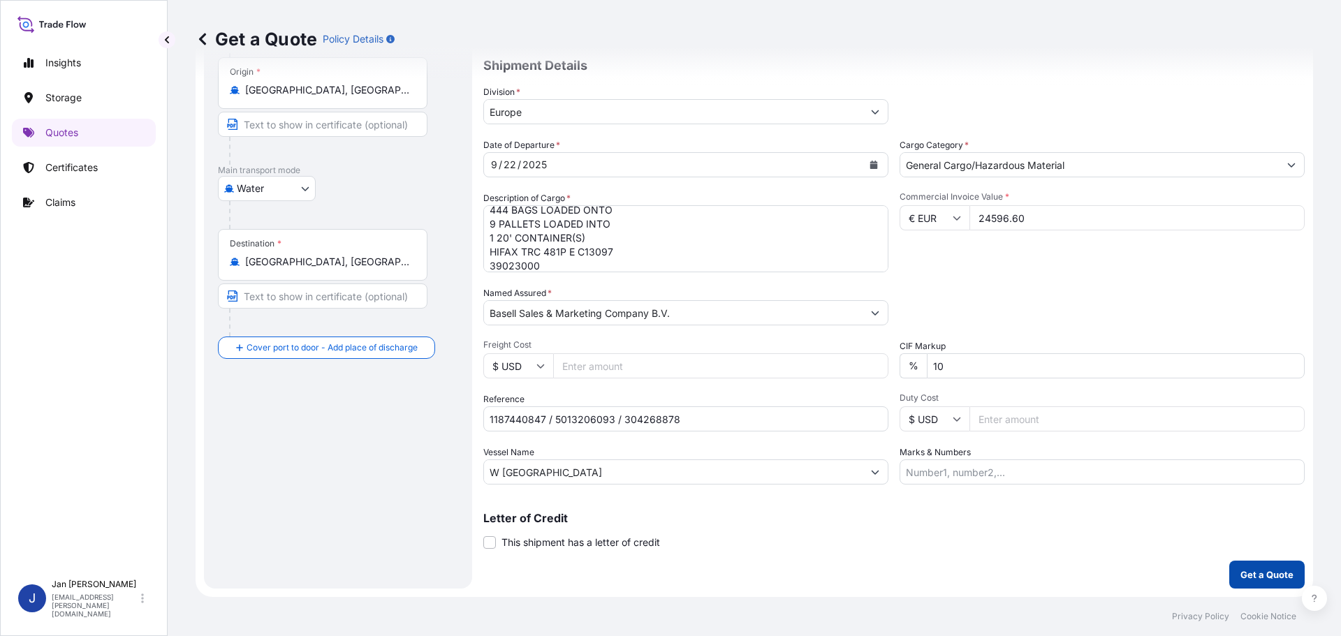
click at [1243, 579] on p "Get a Quote" at bounding box center [1266, 575] width 53 height 14
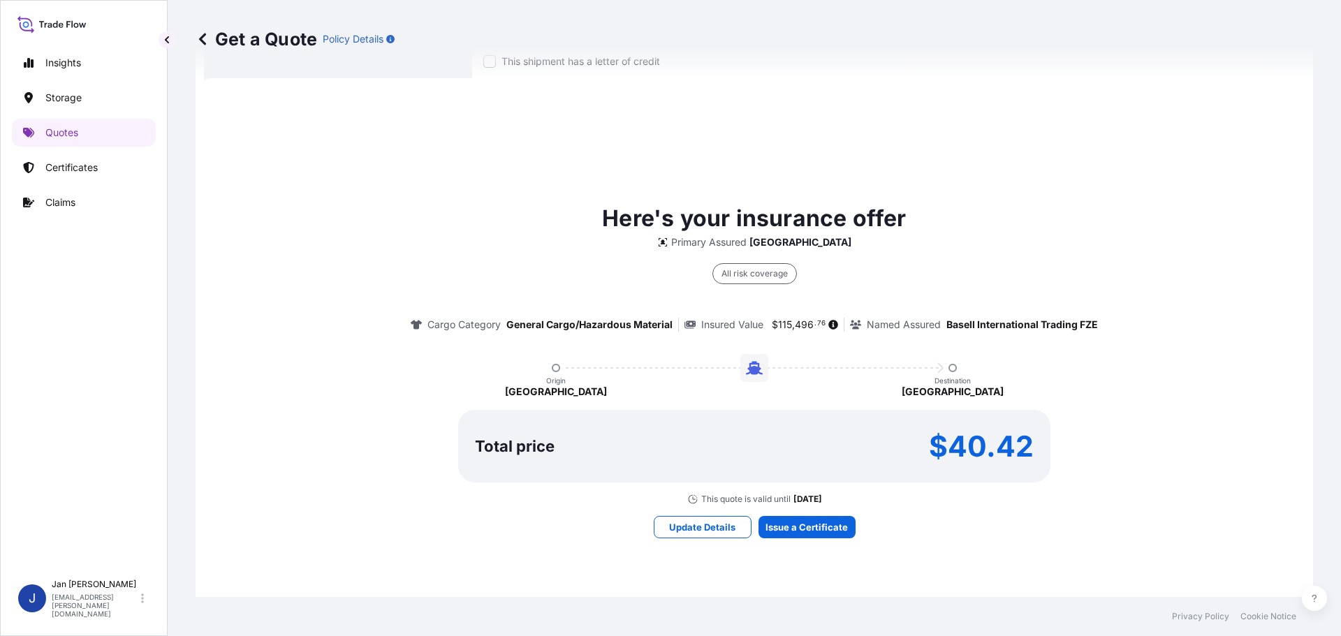
scroll to position [619, 0]
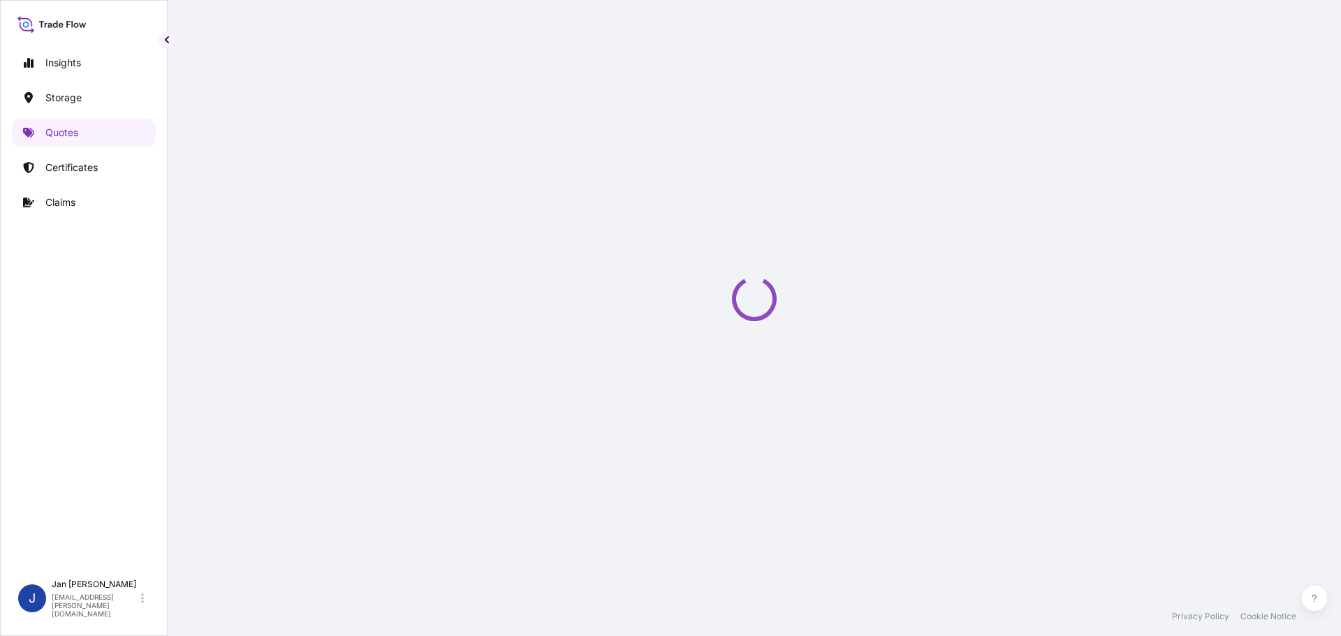
select select "Water"
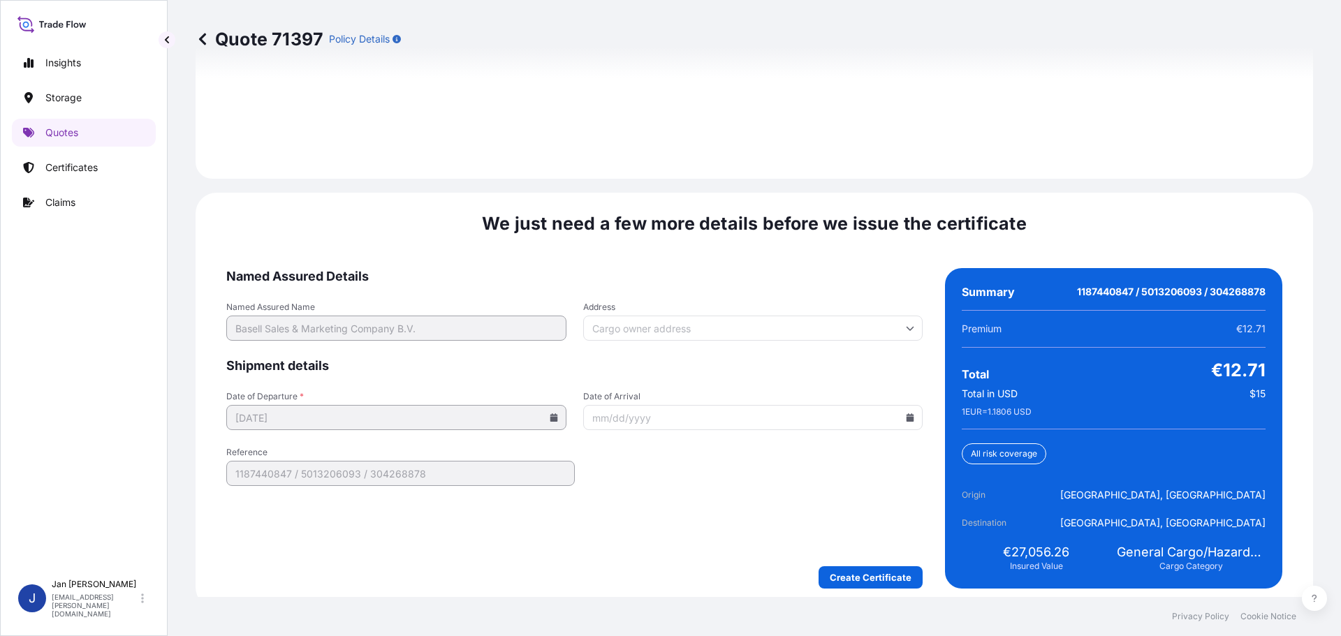
scroll to position [2027, 0]
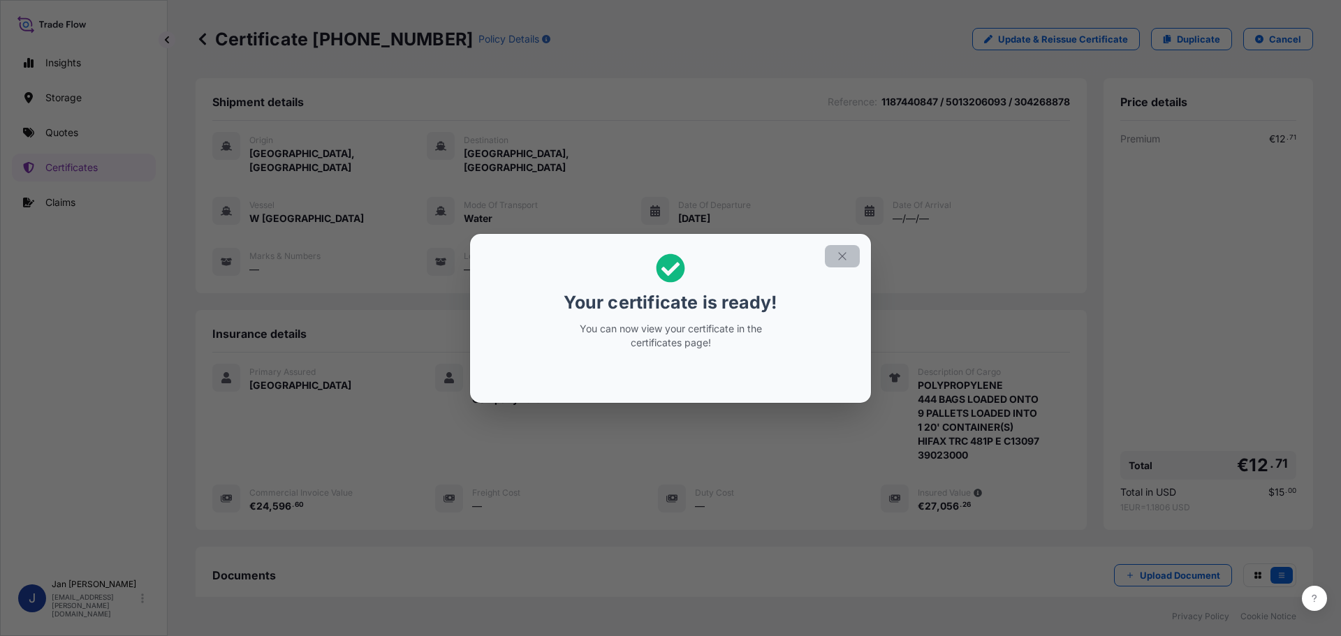
click at [841, 258] on icon "button" at bounding box center [842, 256] width 13 height 13
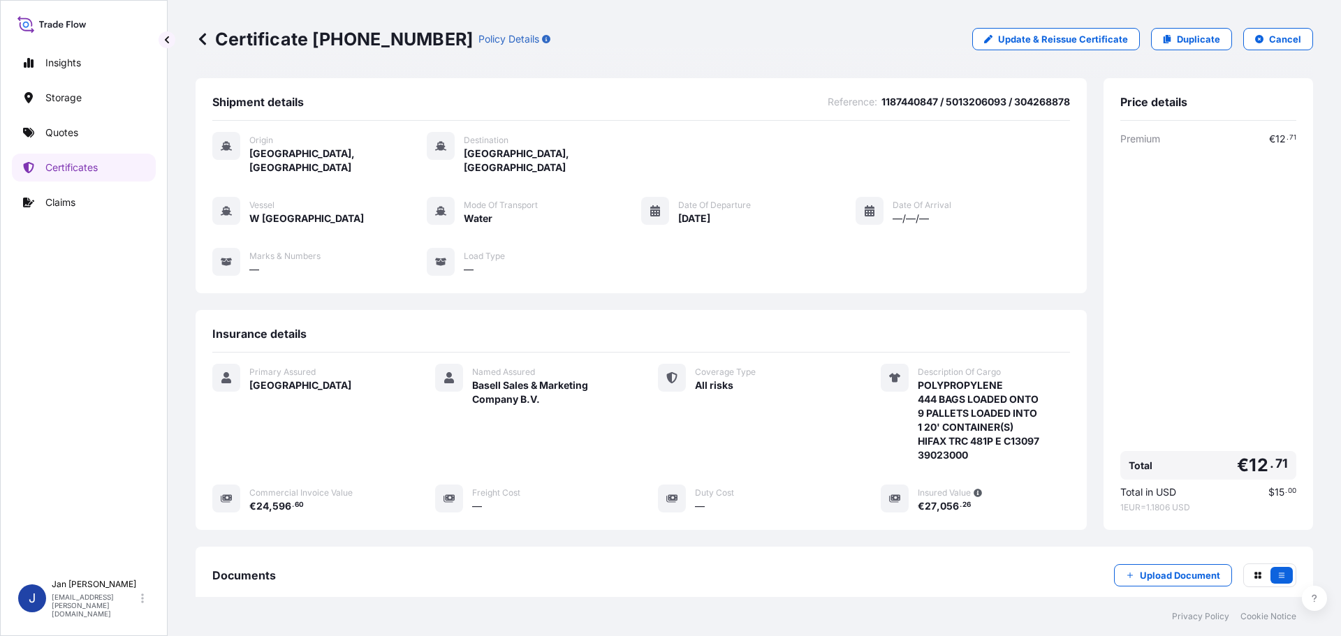
scroll to position [154, 0]
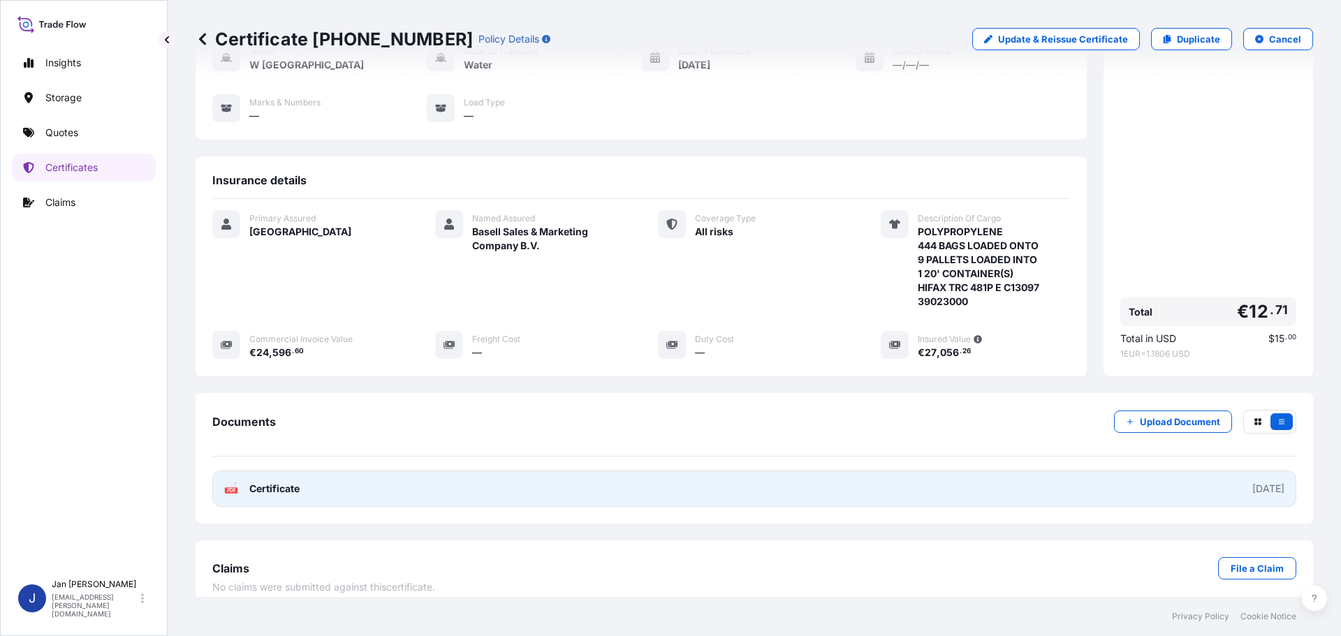
click at [277, 482] on span "Certificate" at bounding box center [274, 489] width 50 height 14
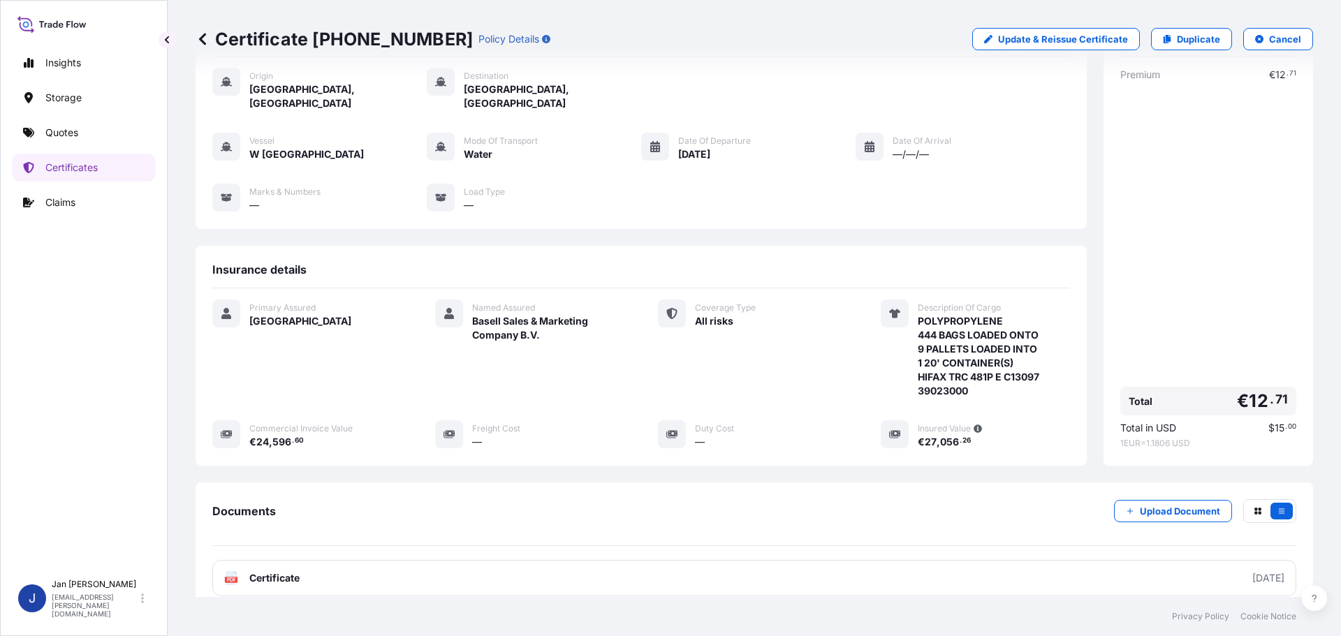
scroll to position [0, 0]
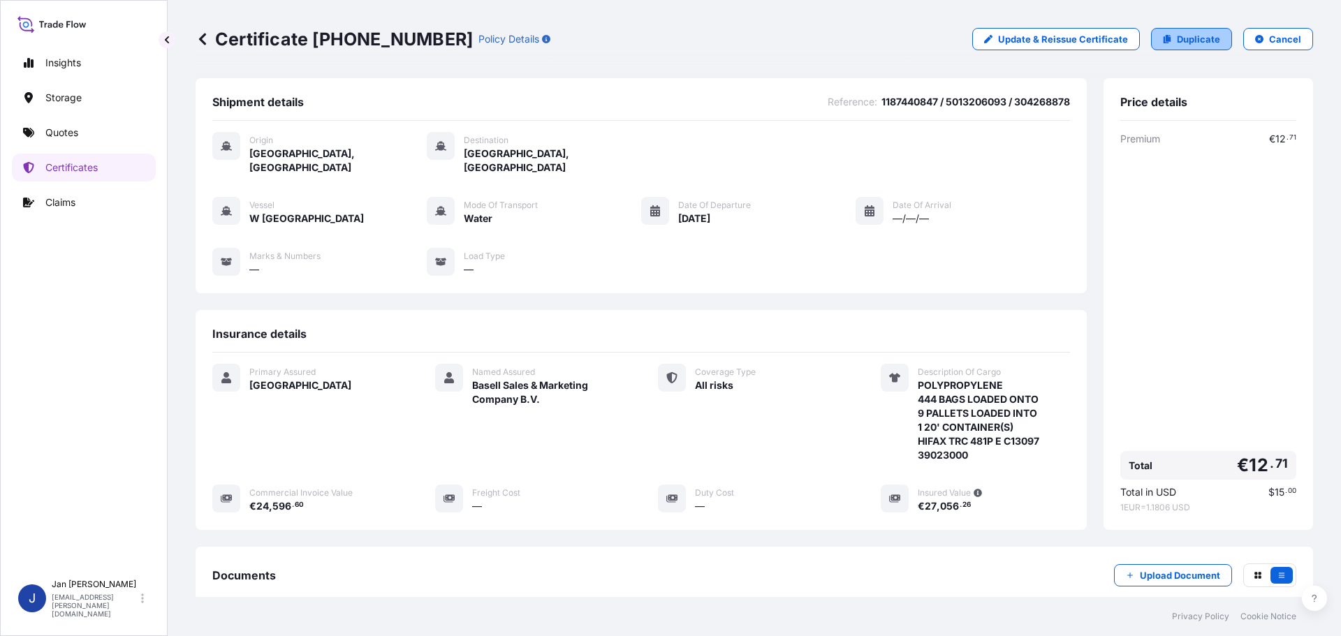
click at [1177, 34] on p "Duplicate" at bounding box center [1198, 39] width 43 height 14
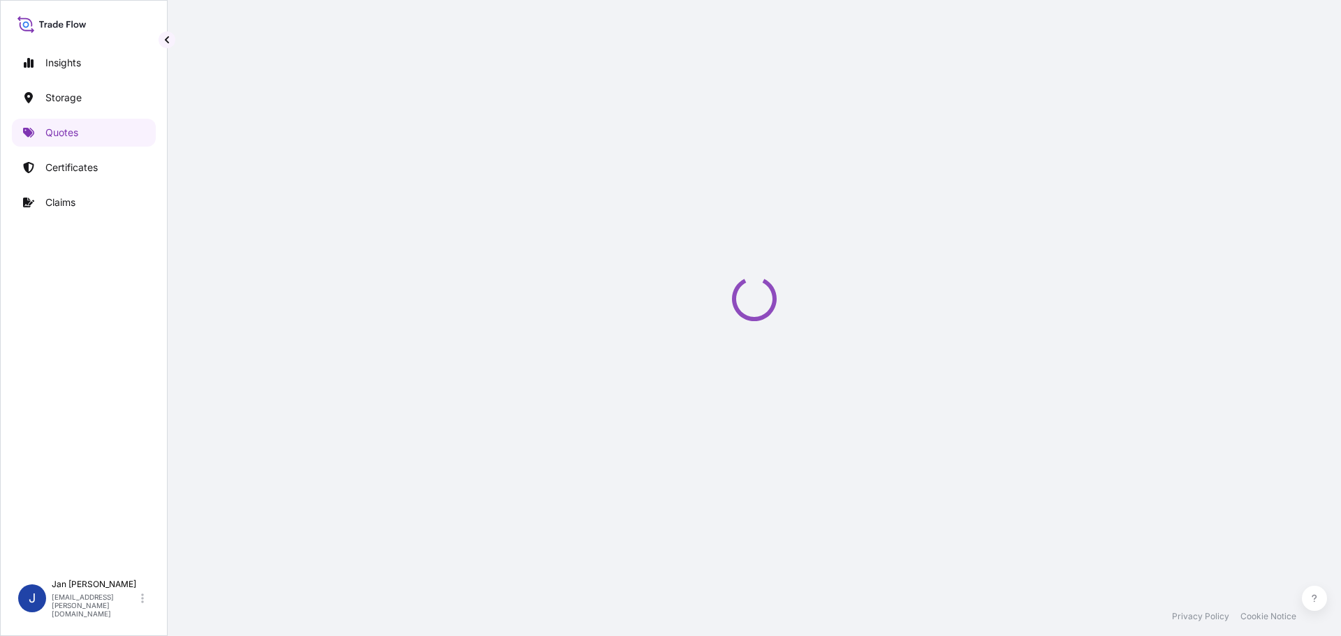
scroll to position [22, 0]
select select "Water"
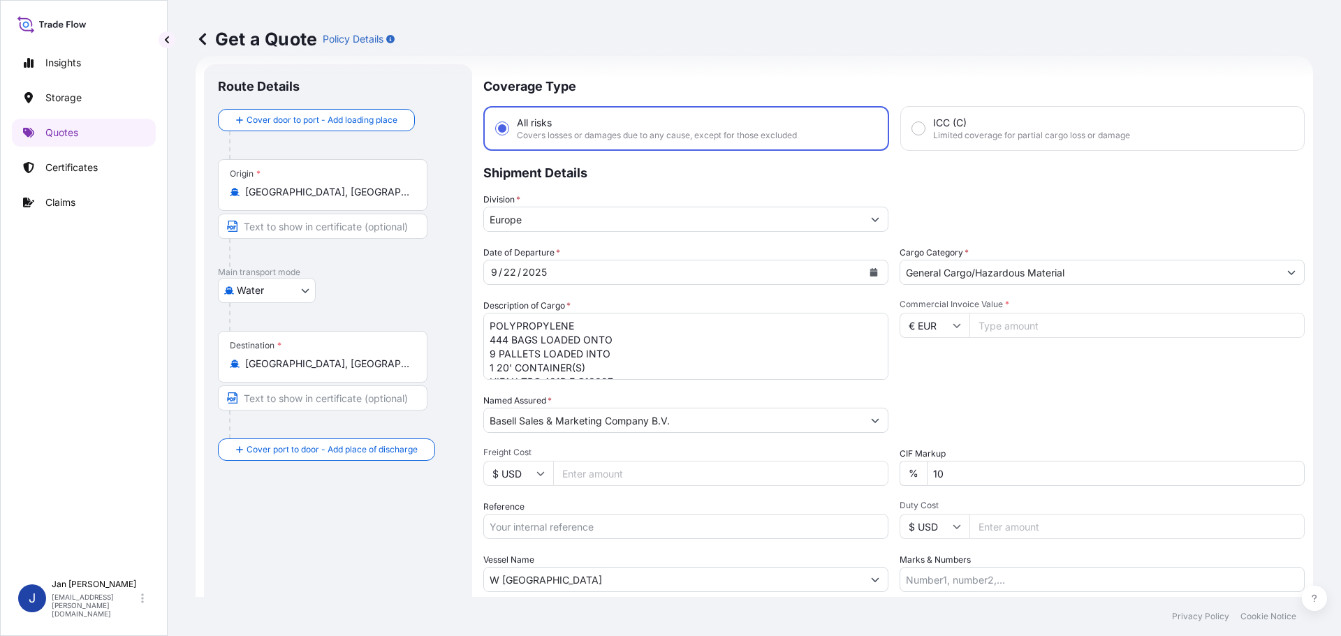
click at [555, 529] on input "Reference" at bounding box center [685, 526] width 405 height 25
paste input "1187440839"
type input "1187440839 /"
click at [645, 366] on textarea "POLYPROPYLENE 444 BAGS LOADED ONTO 9 PALLETS LOADED INTO 1 20' CONTAINER(S) HIF…" at bounding box center [685, 346] width 405 height 67
click at [997, 353] on div "Commercial Invoice Value * € EUR" at bounding box center [1102, 339] width 405 height 81
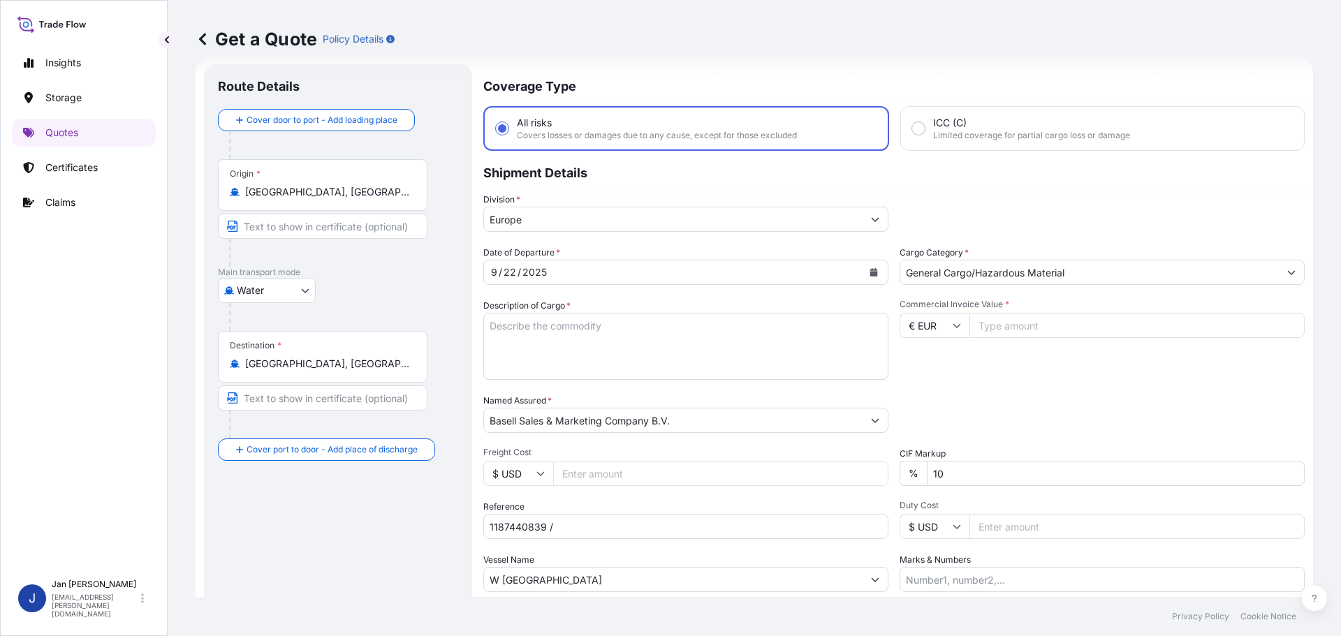
click at [1099, 323] on input "Commercial Invoice Value *" at bounding box center [1136, 325] width 335 height 25
type input "48202"
click at [1127, 367] on div "Commercial Invoice Value * € EUR 48202" at bounding box center [1102, 339] width 405 height 81
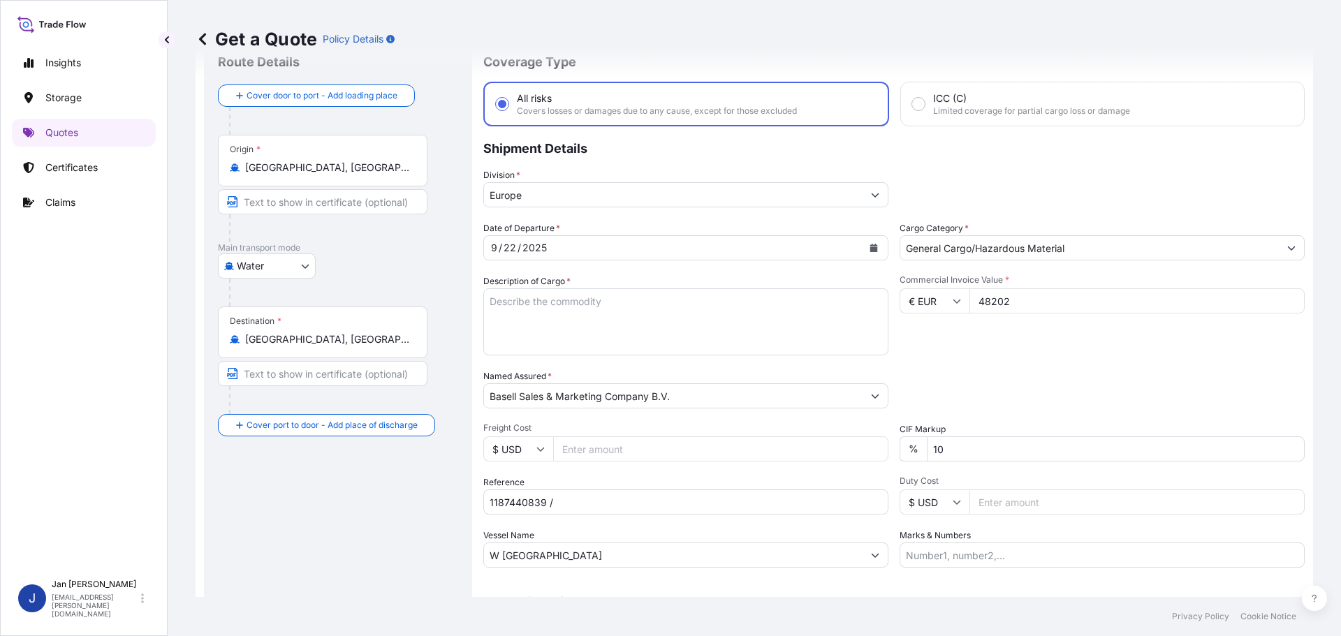
scroll to position [13, 0]
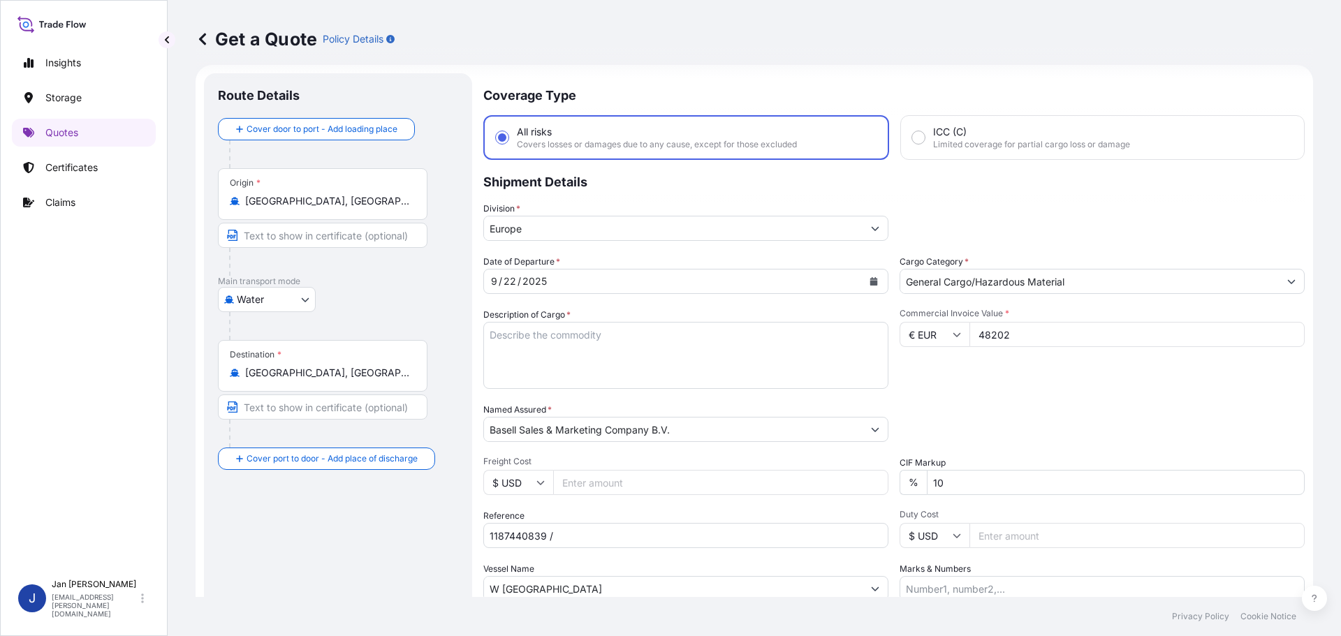
paste textarea "POLYPROPYLENE 20 OCTABINS LOADED ONTO 20 PALLETS LOADED INTO 1 40' HIGH CUBE CO…"
click at [640, 374] on textarea "POLYPROPYLENE 444 BAGS LOADED ONTO 9 PALLETS LOADED INTO 1 20' CONTAINER(S) HIF…" at bounding box center [685, 355] width 405 height 67
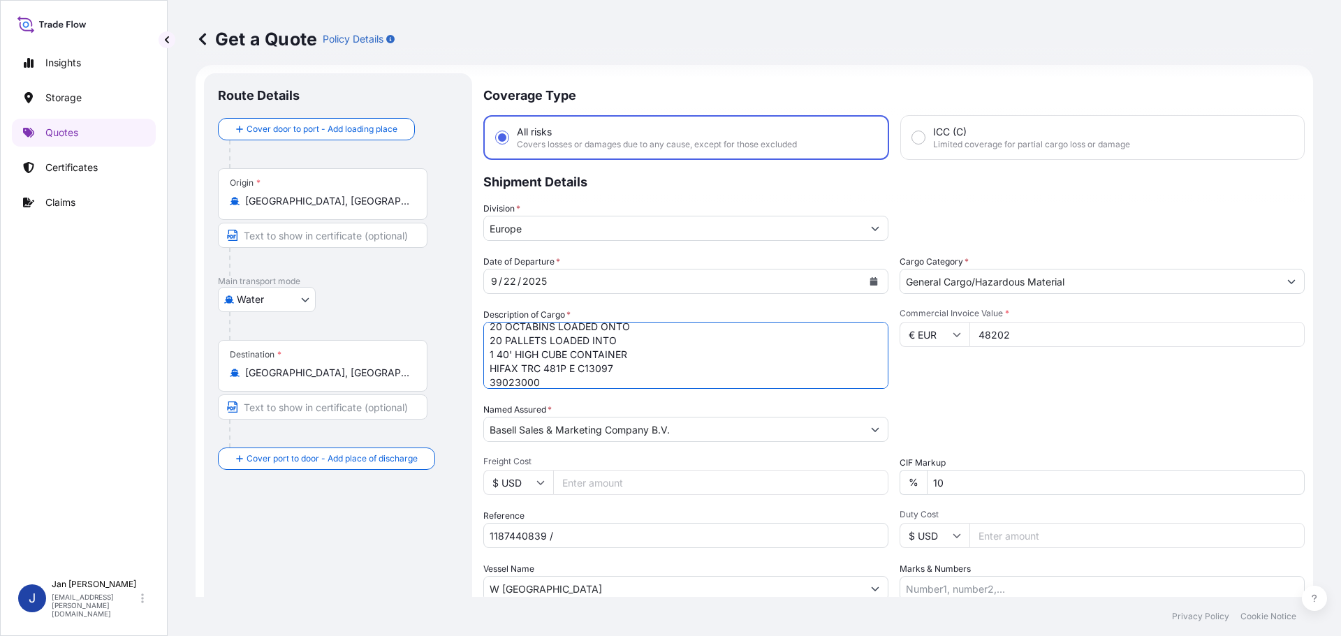
type textarea "POLYPROPYLENE 20 OCTABINS LOADED ONTO 20 PALLETS LOADED INTO 1 40' HIGH CUBE CO…"
click at [706, 547] on input "1187440839 /" at bounding box center [685, 535] width 405 height 25
paste input "5013140049 / 304268874"
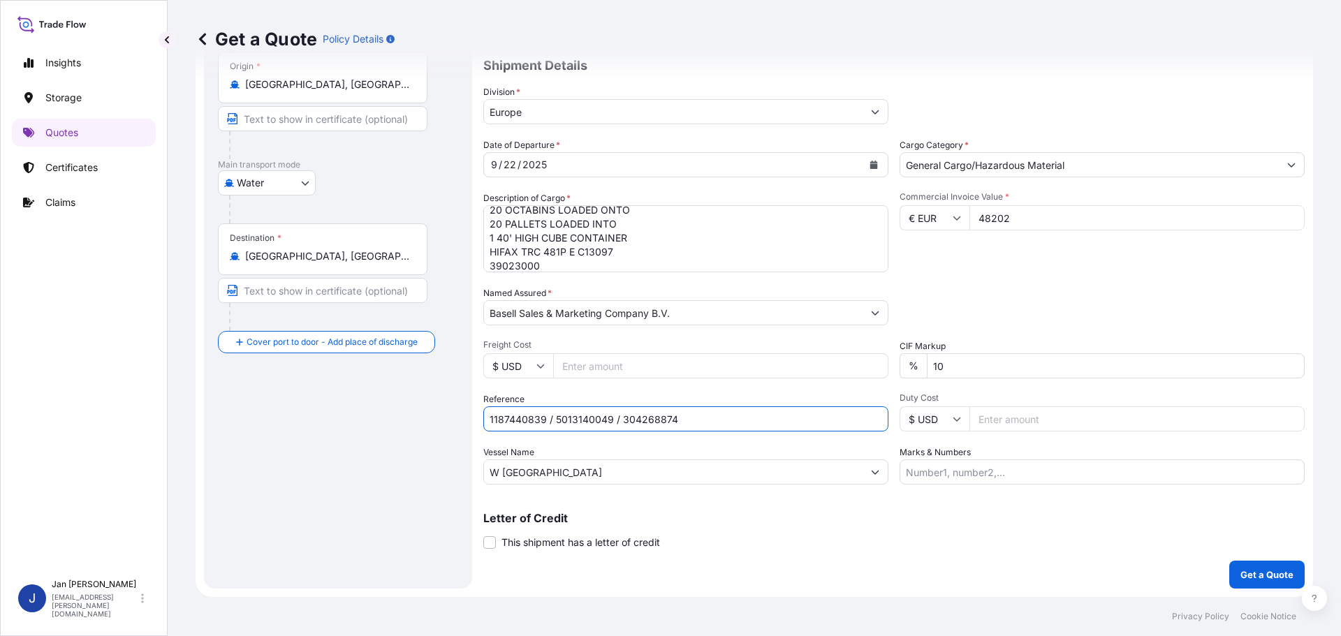
type input "1187440839 / 5013140049 / 304268874"
click at [1253, 578] on p "Get a Quote" at bounding box center [1266, 575] width 53 height 14
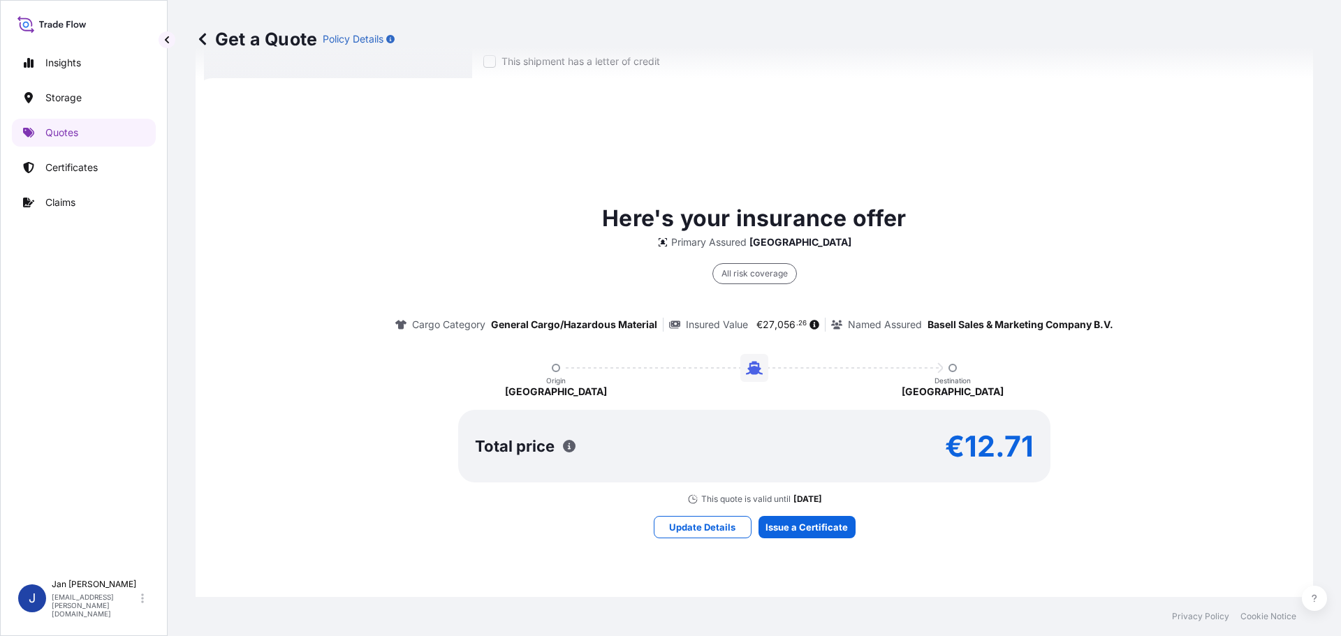
scroll to position [619, 0]
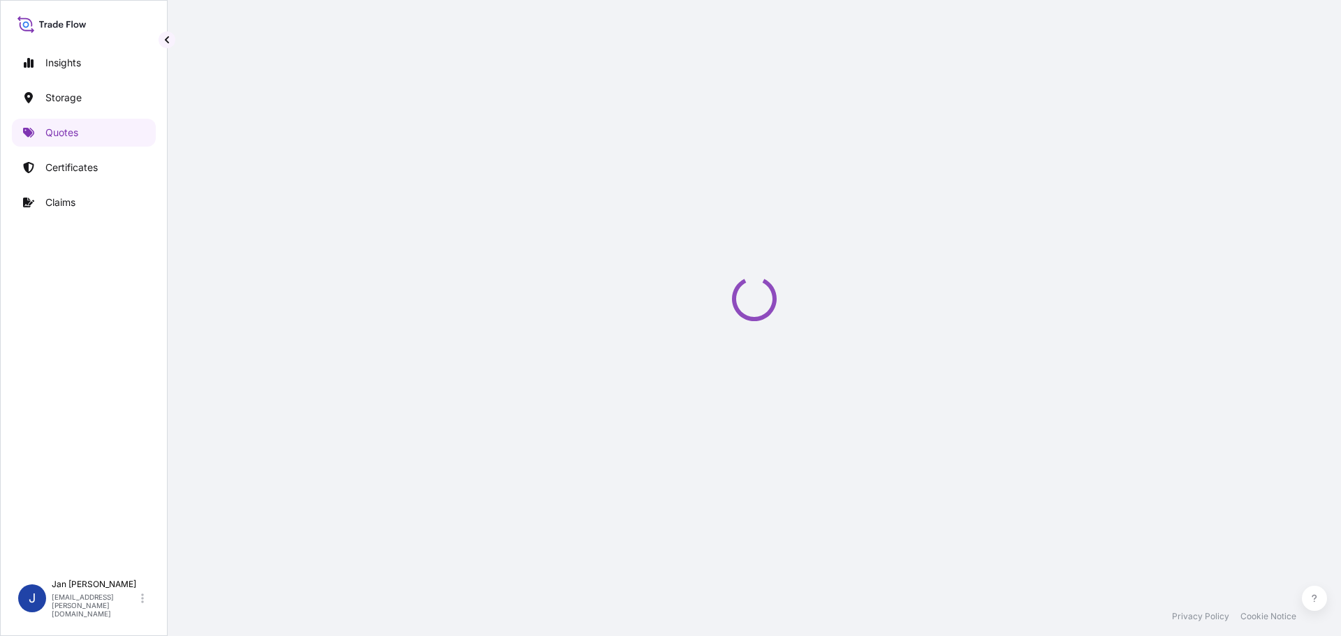
select select "Water"
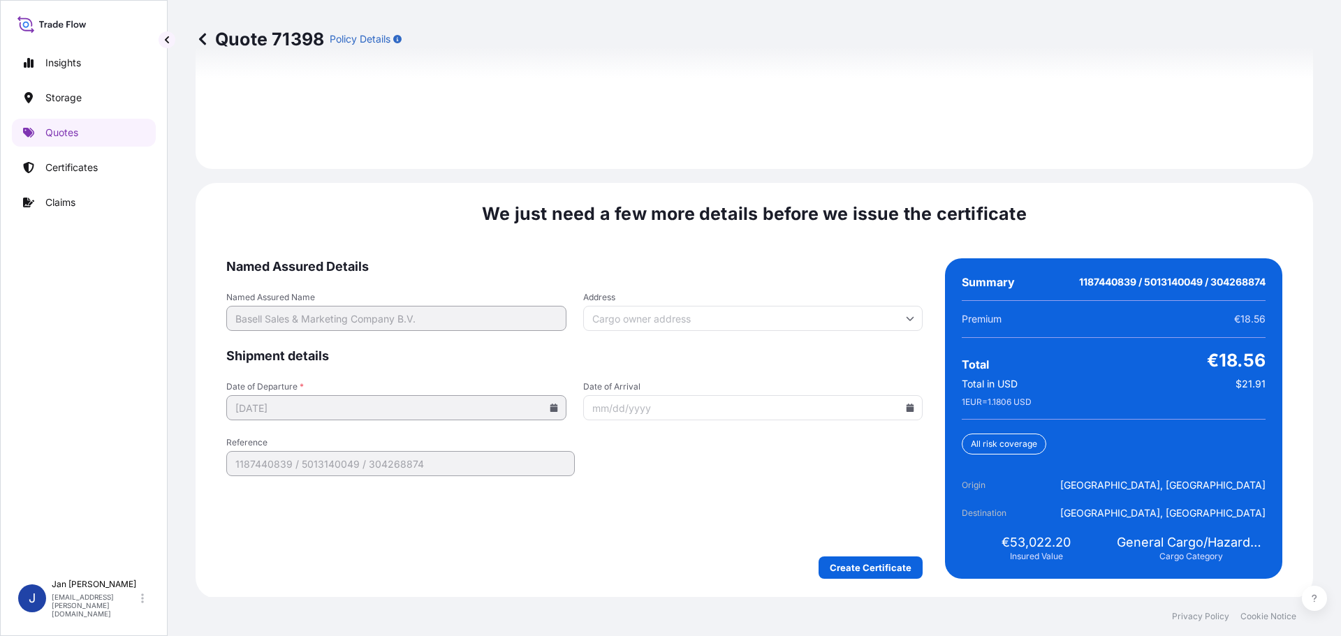
scroll to position [2027, 0]
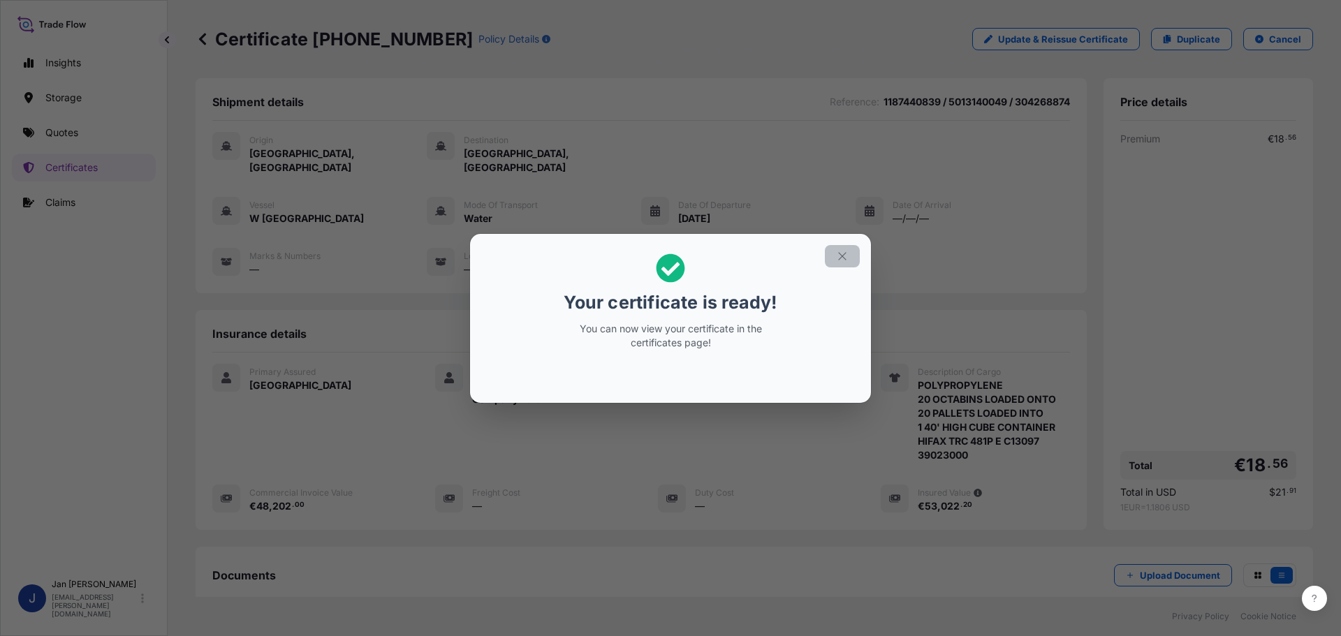
click at [848, 267] on button "button" at bounding box center [842, 256] width 35 height 22
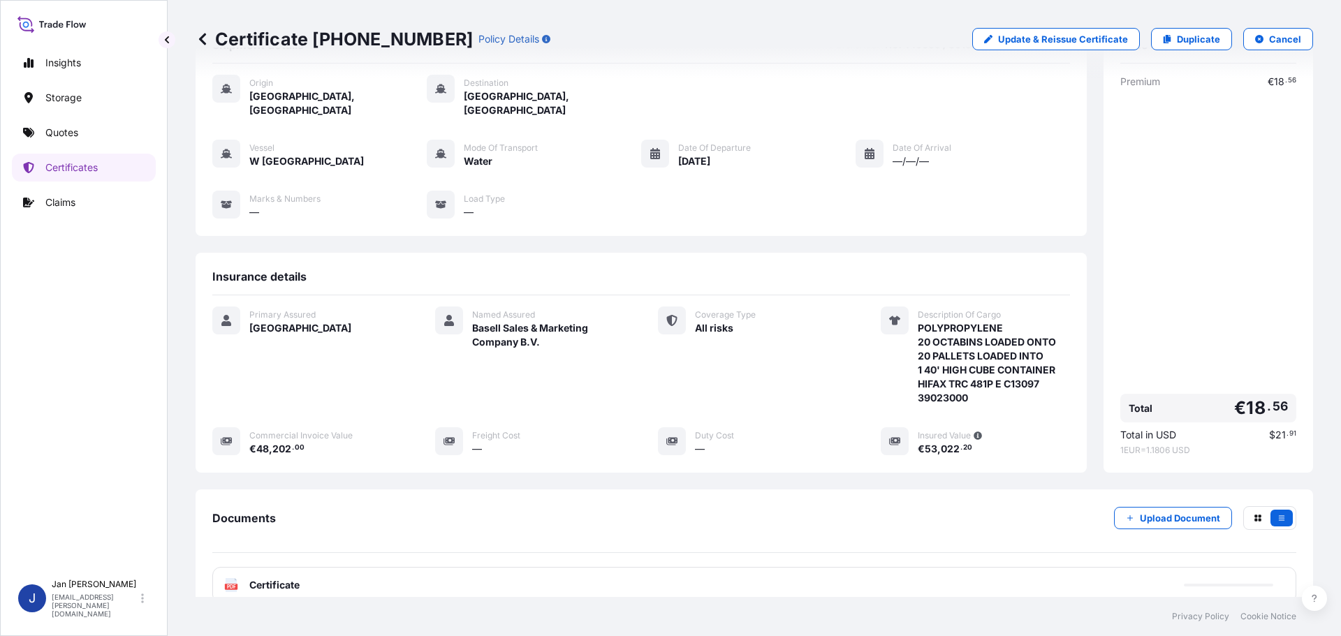
scroll to position [154, 0]
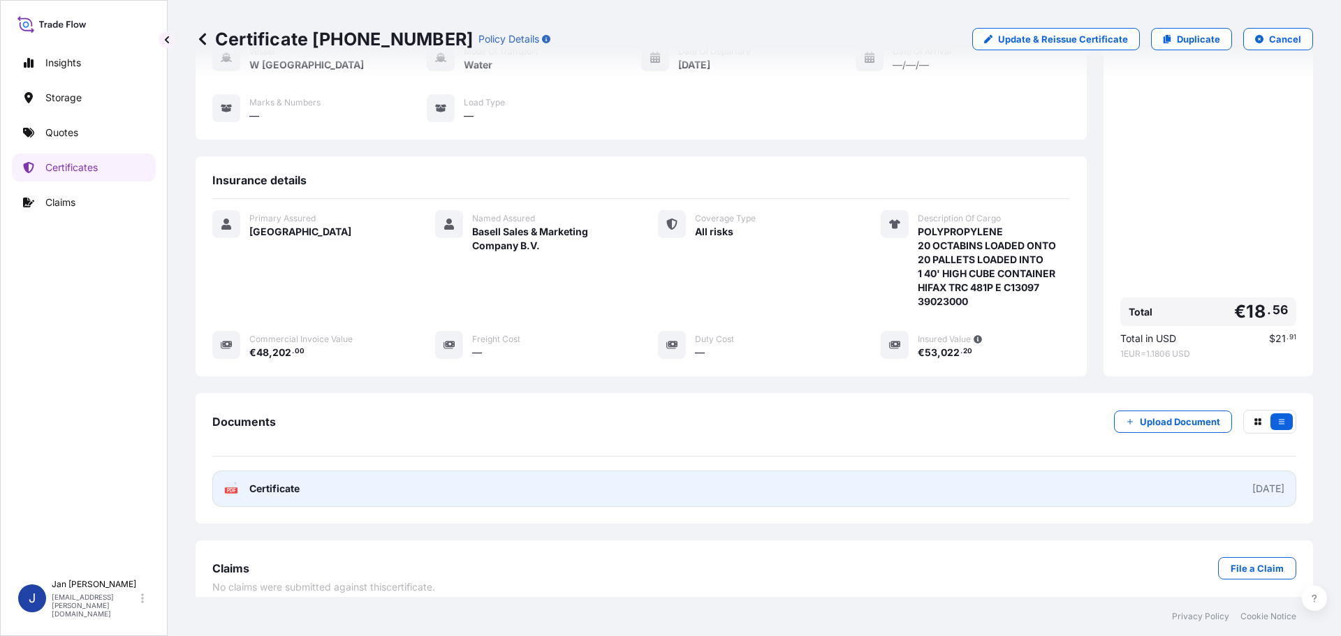
click at [267, 482] on span "Certificate" at bounding box center [274, 489] width 50 height 14
